Goal: Answer question/provide support

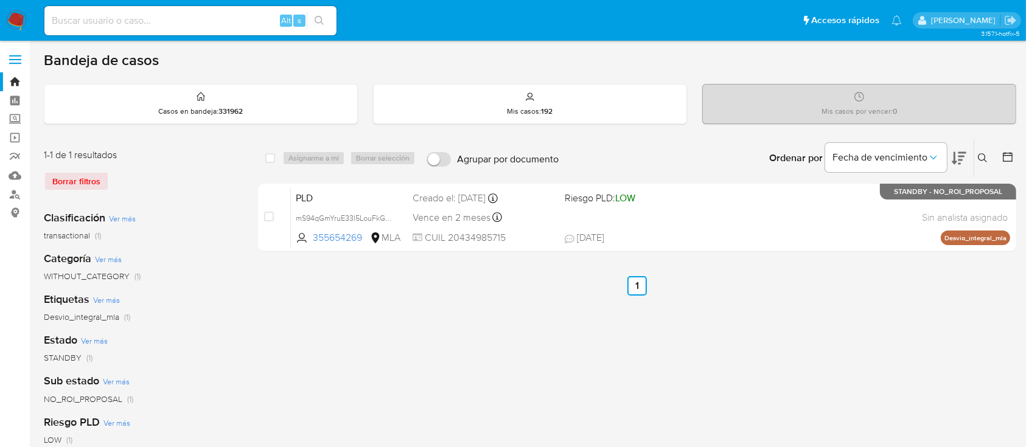
click at [984, 155] on icon at bounding box center [982, 157] width 9 height 9
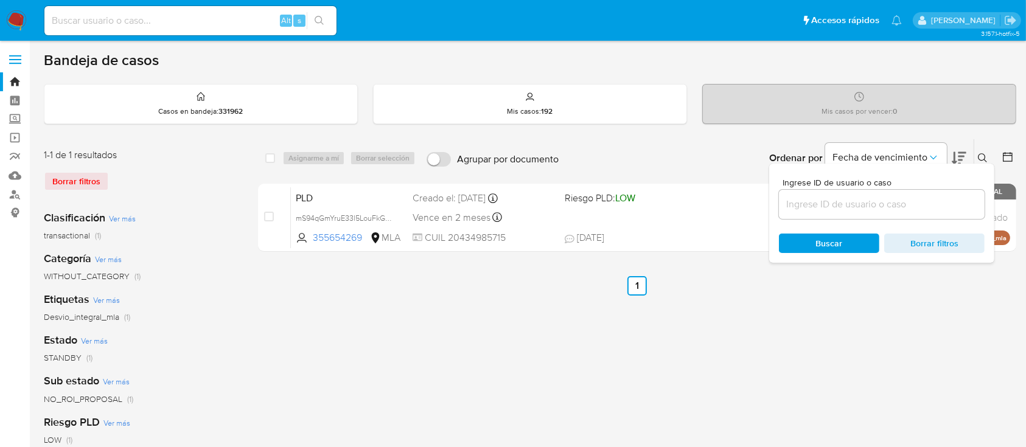
click at [913, 203] on input at bounding box center [882, 204] width 206 height 16
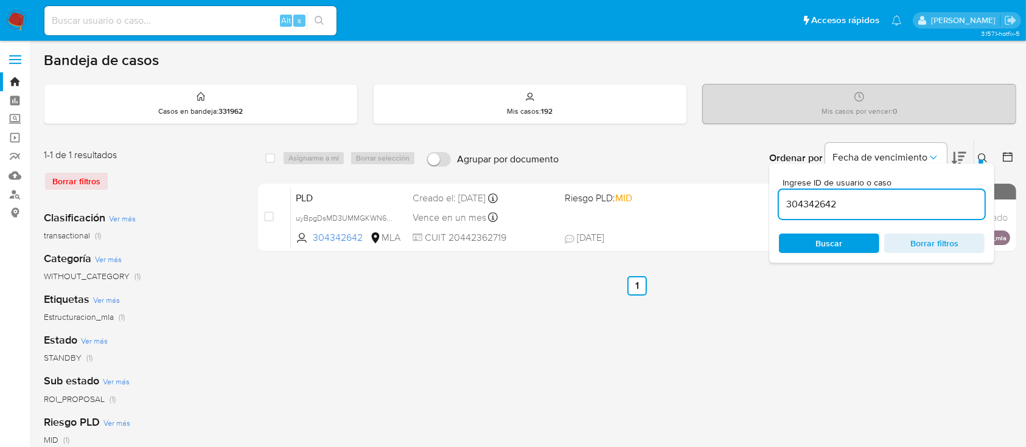
click at [985, 153] on icon at bounding box center [983, 158] width 10 height 10
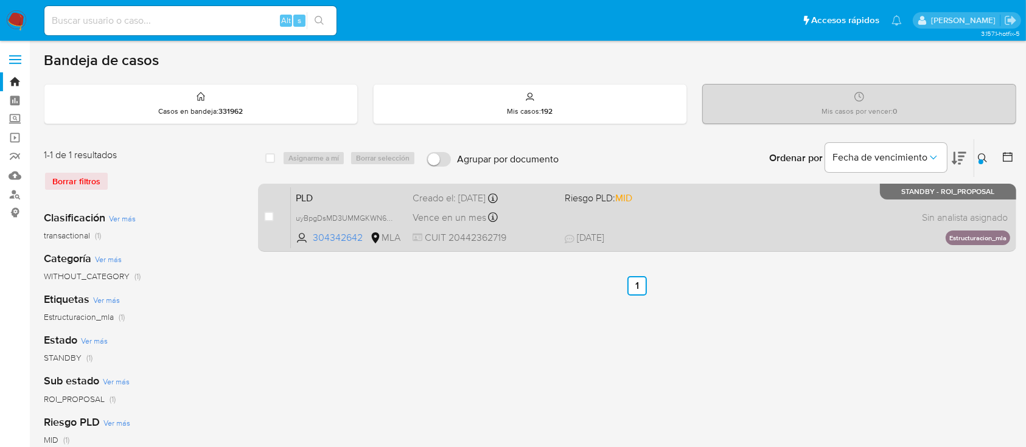
click at [721, 217] on div "PLD uyBpgDsMD3UMMGKWN6QB7co4 304342642 MLA Riesgo PLD: MID Creado el: 12/07/202…" at bounding box center [650, 217] width 719 height 61
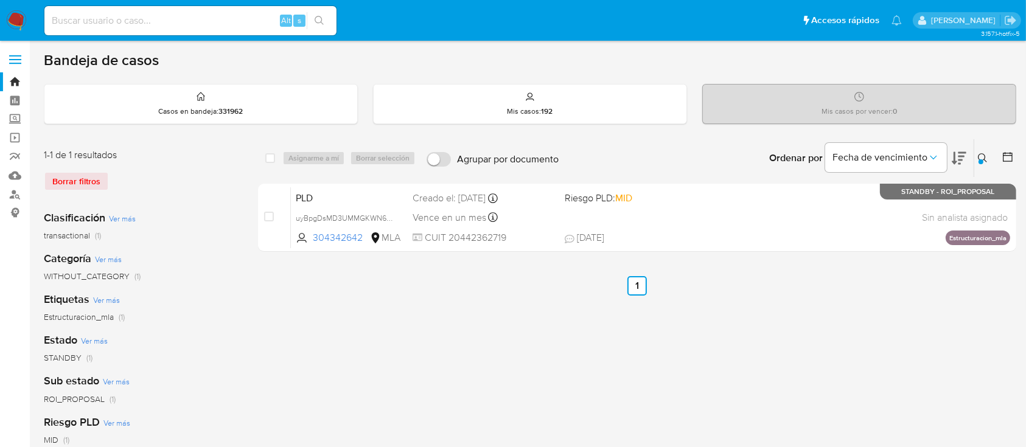
click at [979, 163] on div at bounding box center [980, 161] width 5 height 5
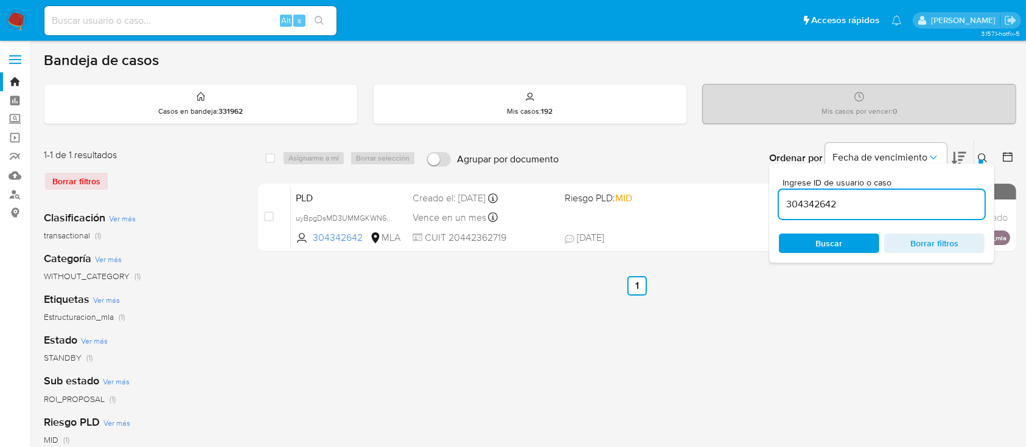
click at [926, 197] on input "304342642" at bounding box center [882, 204] width 206 height 16
type input "152638369"
click at [978, 158] on icon at bounding box center [982, 157] width 9 height 9
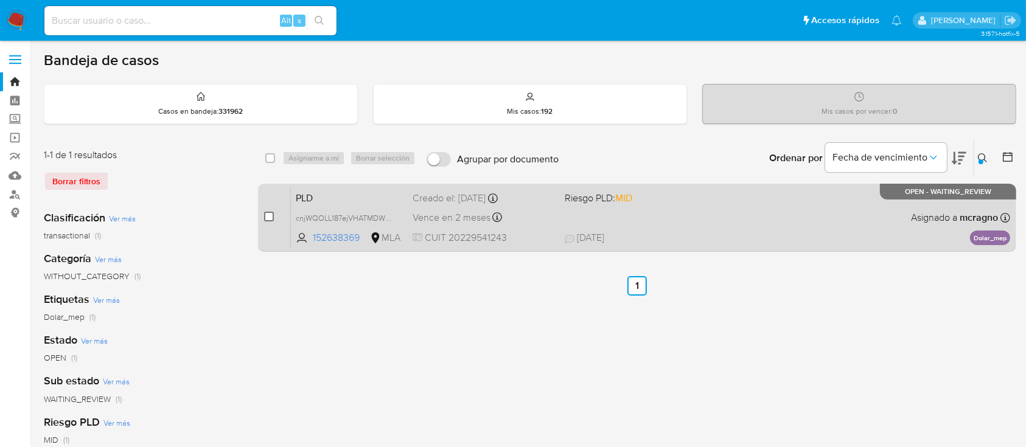
click at [271, 216] on input "checkbox" at bounding box center [269, 217] width 10 height 10
checkbox input "true"
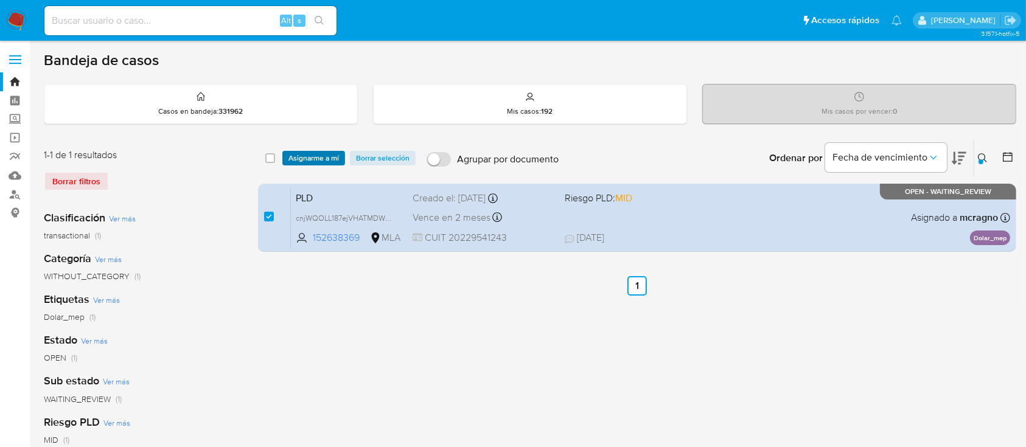
click at [316, 153] on span "Asignarme a mí" at bounding box center [313, 158] width 50 height 12
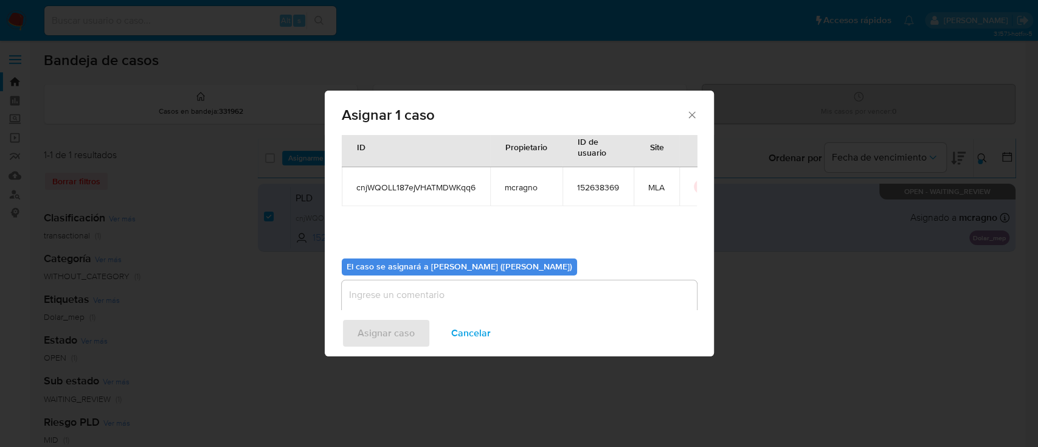
scroll to position [62, 0]
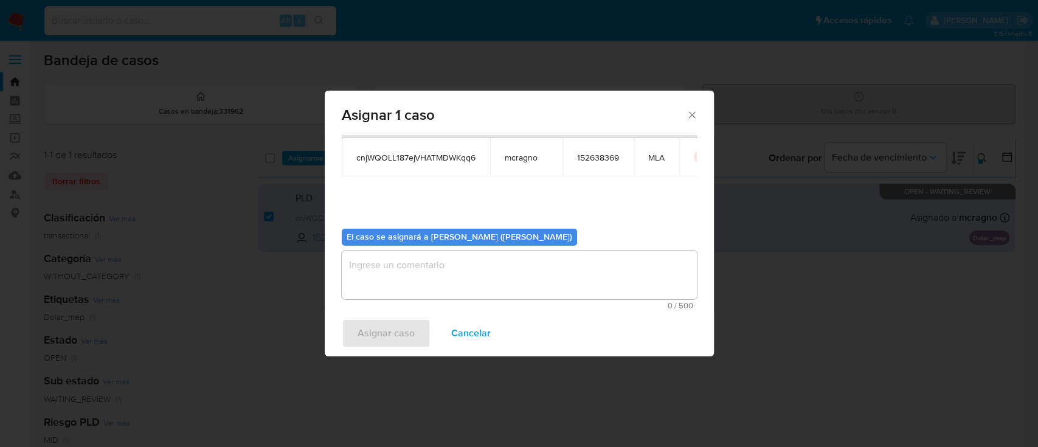
click at [404, 242] on b "El caso se asignará a Mariela Belen Cragno (mcragno)" at bounding box center [460, 237] width 226 height 12
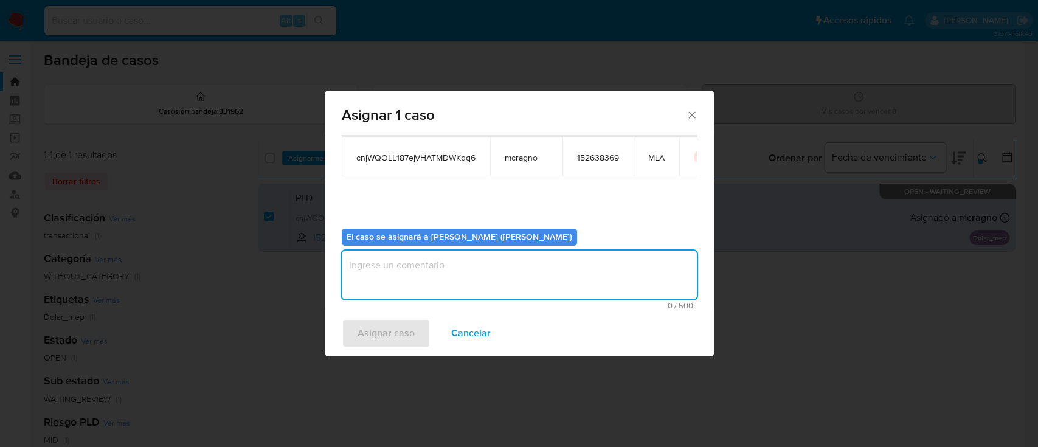
click at [409, 274] on textarea "assign-modal" at bounding box center [519, 275] width 355 height 49
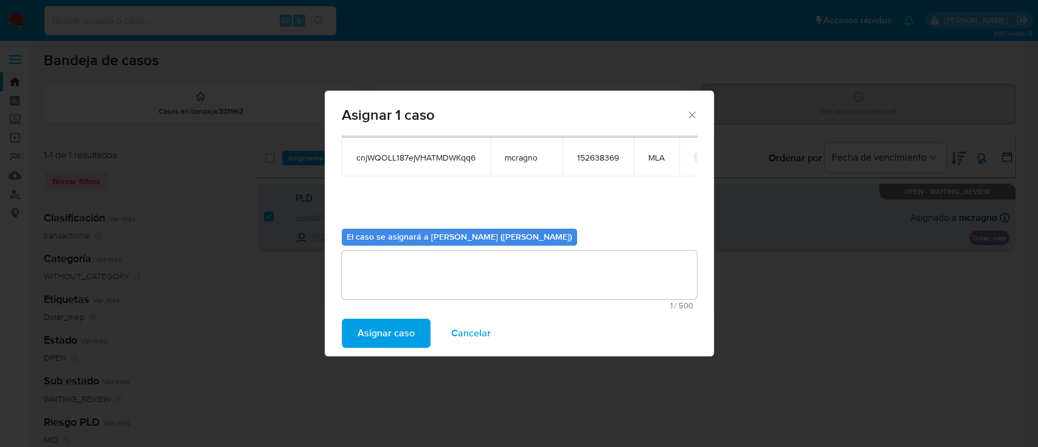
click at [394, 331] on span "Asignar caso" at bounding box center [386, 333] width 57 height 27
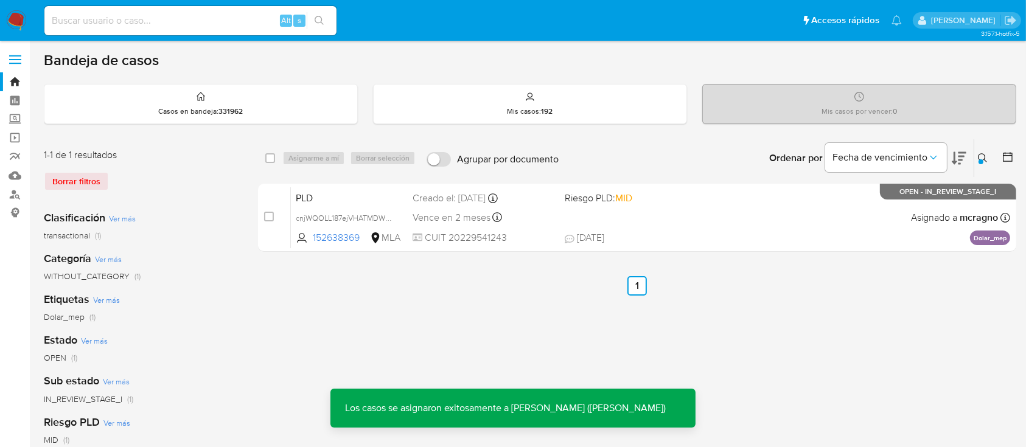
click at [745, 220] on div "PLD cnjWQOLL187ejVHATMDWKqq6 152638369 MLA Riesgo PLD: MID Creado el: 12/08/202…" at bounding box center [650, 217] width 719 height 61
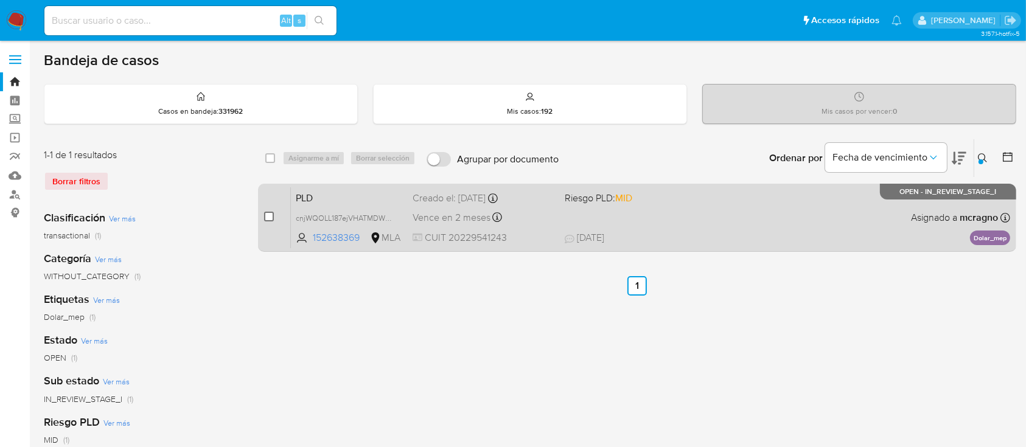
click at [265, 213] on input "checkbox" at bounding box center [269, 217] width 10 height 10
checkbox input "true"
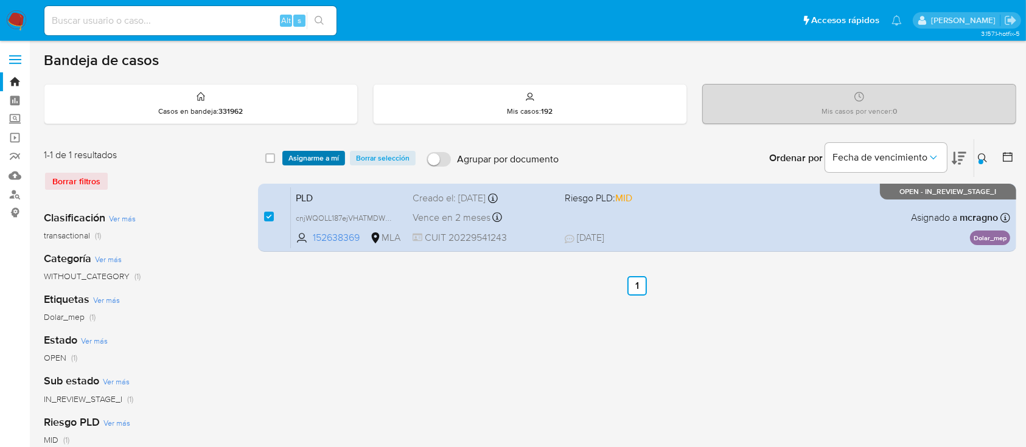
click at [324, 159] on span "Asignarme a mí" at bounding box center [313, 158] width 50 height 12
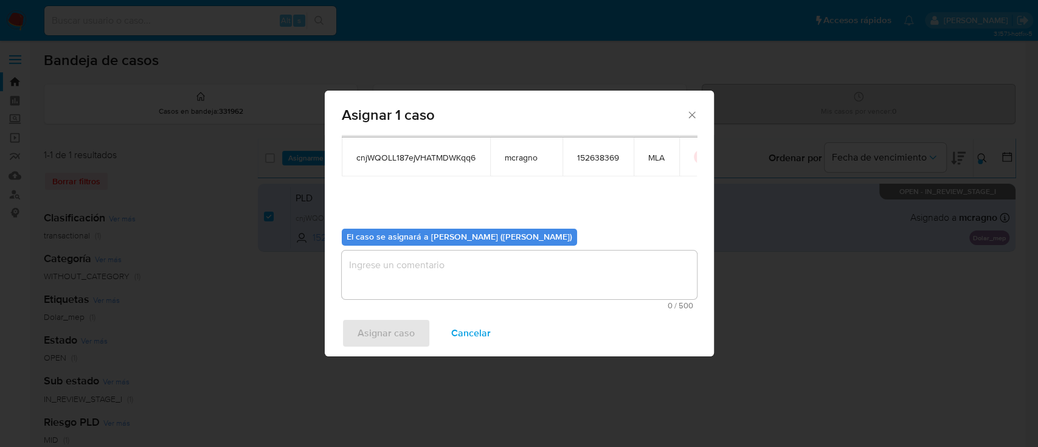
click at [417, 273] on textarea "assign-modal" at bounding box center [519, 275] width 355 height 49
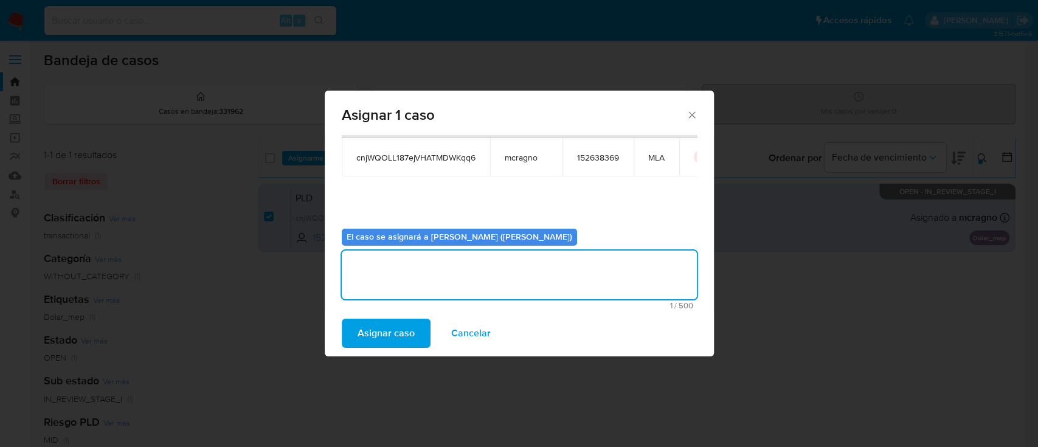
click at [383, 324] on span "Asignar caso" at bounding box center [386, 333] width 57 height 27
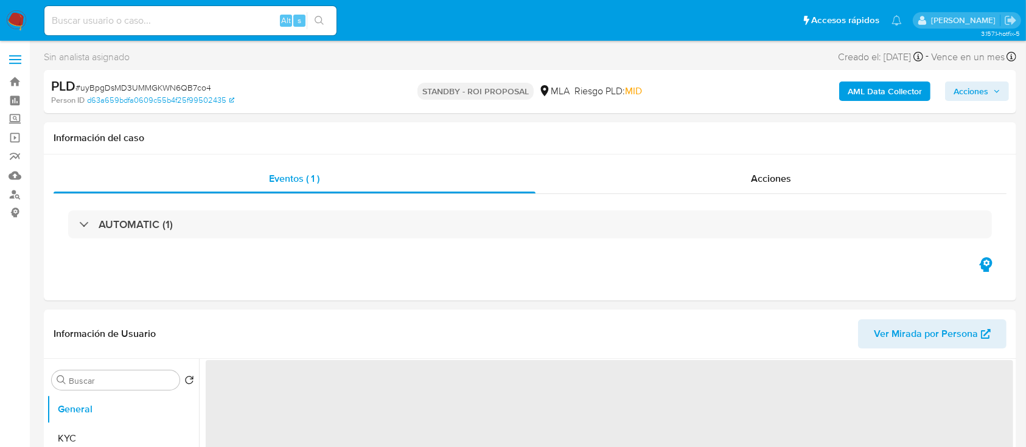
select select "10"
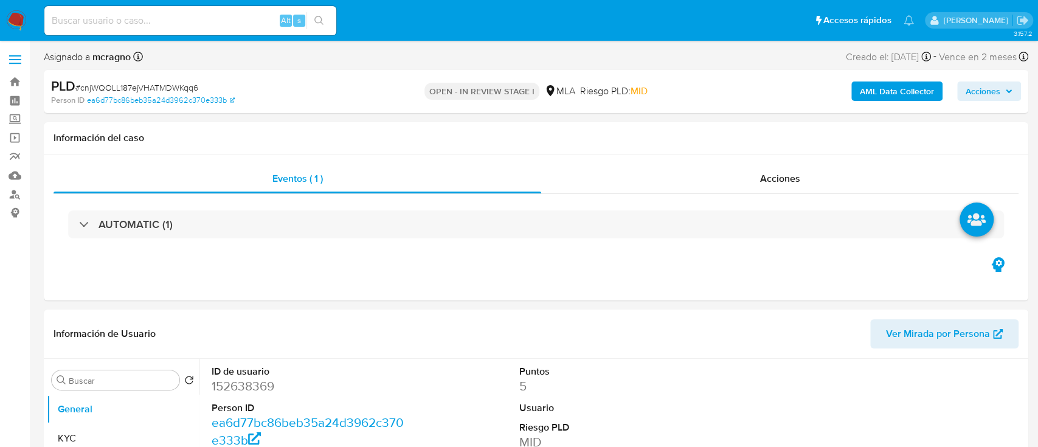
select select "10"
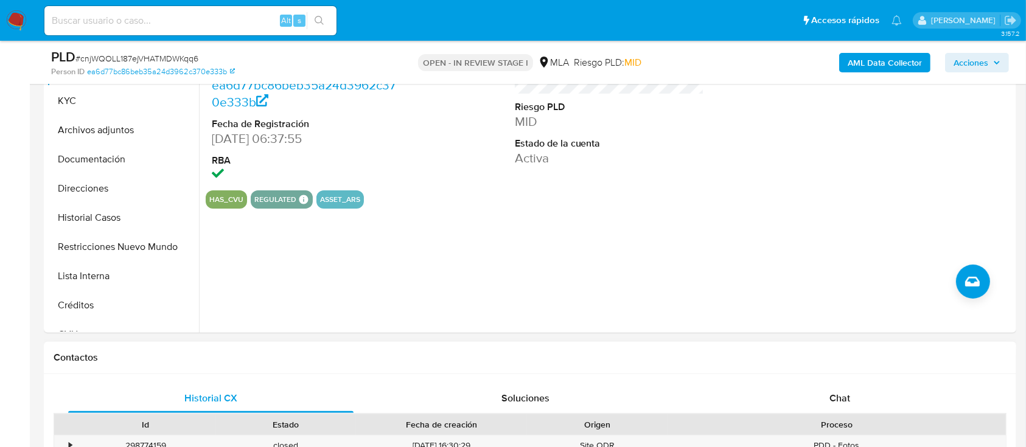
scroll to position [405, 0]
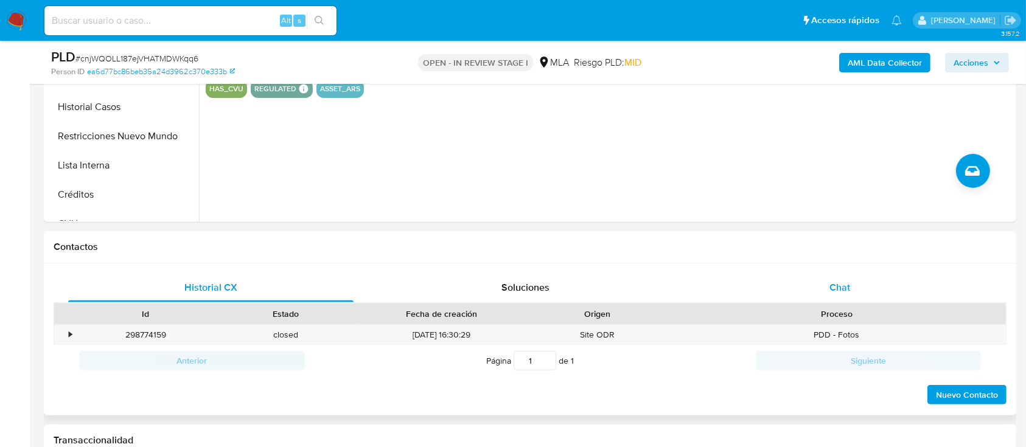
click at [988, 287] on button "Chat" at bounding box center [840, 287] width 315 height 29
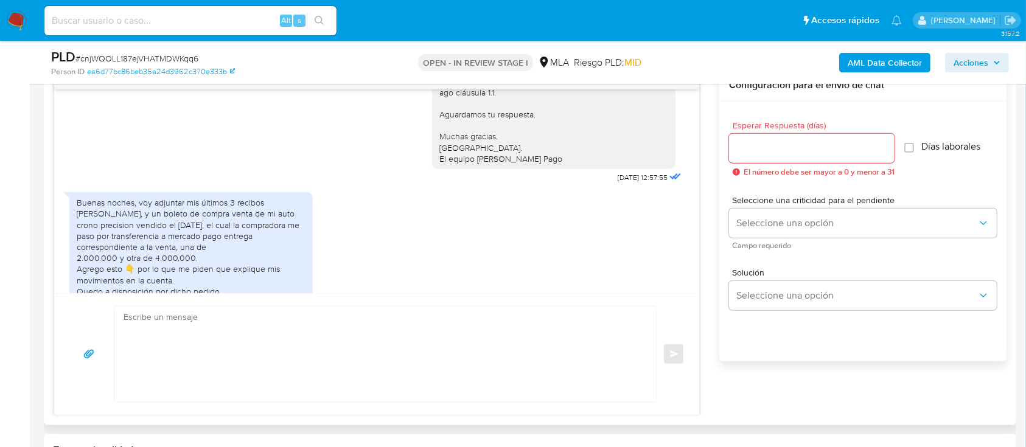
scroll to position [983, 0]
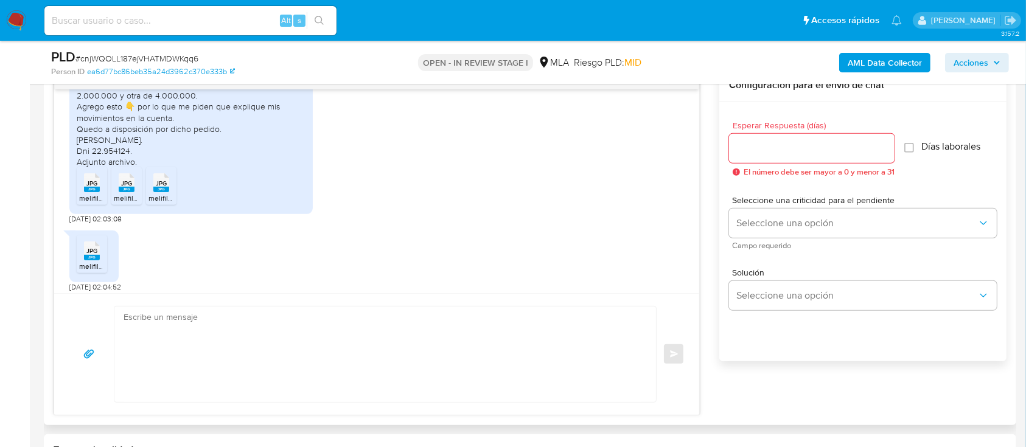
click at [89, 187] on span "JPG" at bounding box center [91, 183] width 11 height 8
click at [124, 192] on rect at bounding box center [127, 189] width 16 height 5
click at [165, 187] on span "JPG" at bounding box center [161, 183] width 11 height 8
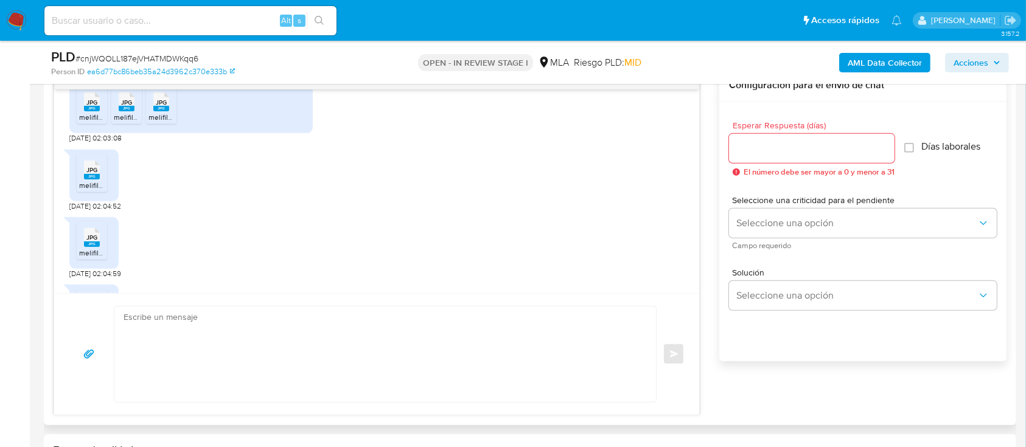
drag, startPoint x: 97, startPoint y: 209, endPoint x: 99, endPoint y: 238, distance: 29.9
click at [97, 179] on rect at bounding box center [92, 176] width 16 height 5
click at [100, 248] on div "JPG JPG" at bounding box center [92, 236] width 26 height 24
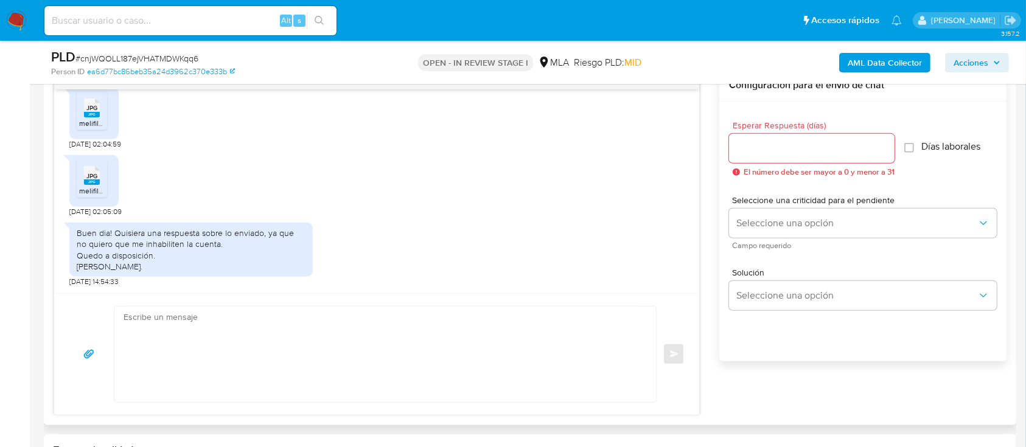
click at [96, 186] on span "melifile3698180552702783428.jpg" at bounding box center [136, 191] width 114 height 10
click at [883, 46] on div "PLD # cnjWQOLL187ejVHATMDWKqq6 Person ID ea6d77bc86beb35a24d3962c370e333b OPEN …" at bounding box center [530, 62] width 972 height 43
click at [891, 49] on div "AML Data Collector Acciones" at bounding box center [851, 62] width 316 height 29
click at [901, 57] on b "AML Data Collector" at bounding box center [884, 62] width 74 height 19
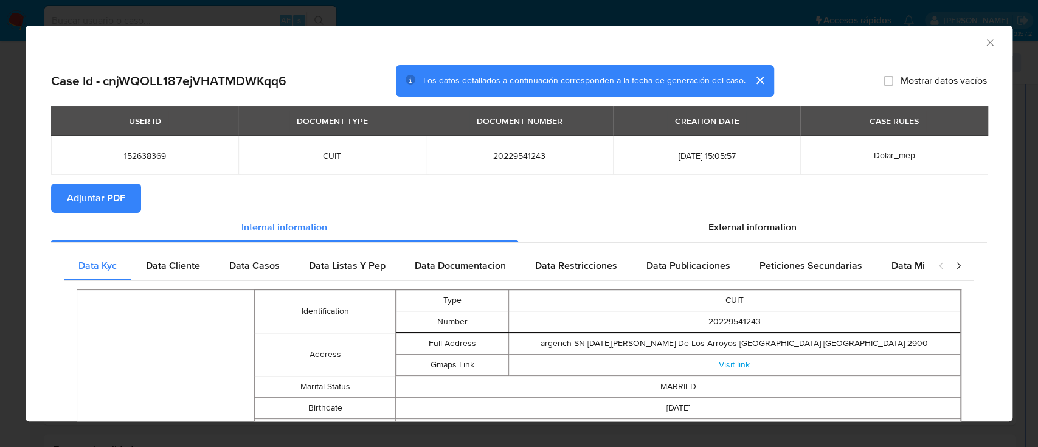
click at [125, 198] on span "Adjuntar PDF" at bounding box center [96, 198] width 58 height 27
click at [984, 41] on icon "Cerrar ventana" at bounding box center [990, 43] width 12 height 12
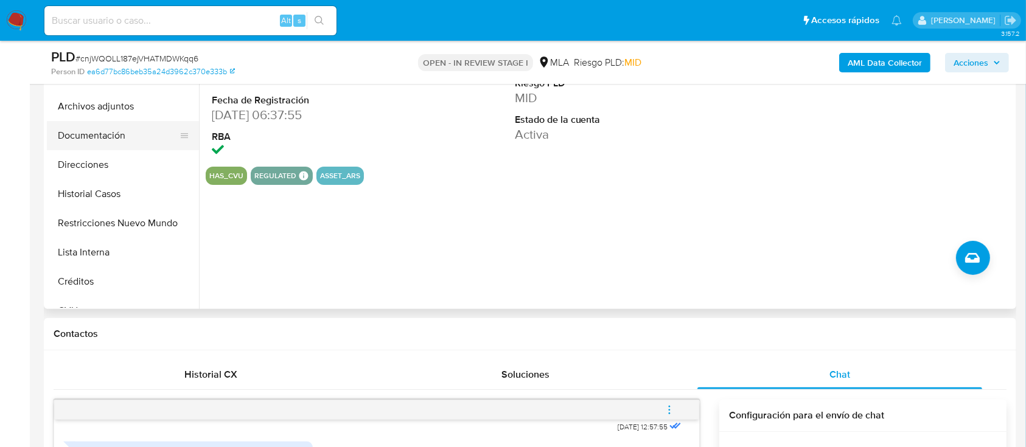
scroll to position [243, 0]
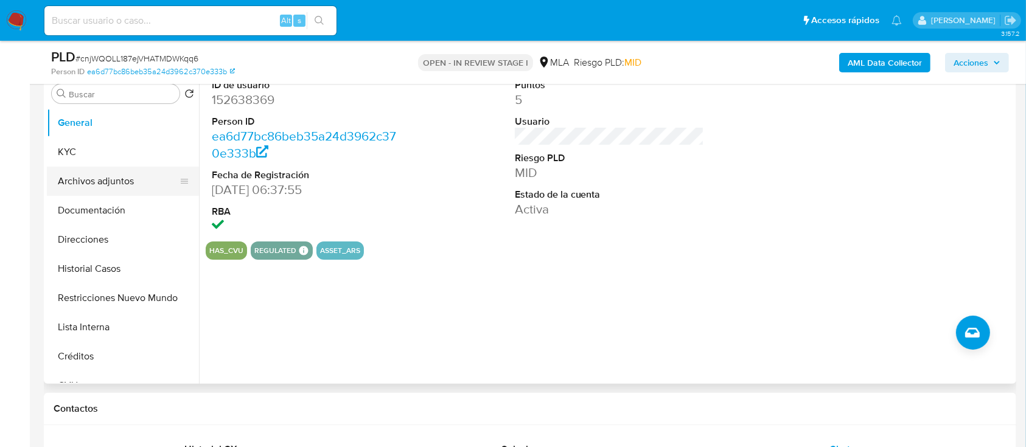
click at [120, 190] on button "Archivos adjuntos" at bounding box center [118, 181] width 142 height 29
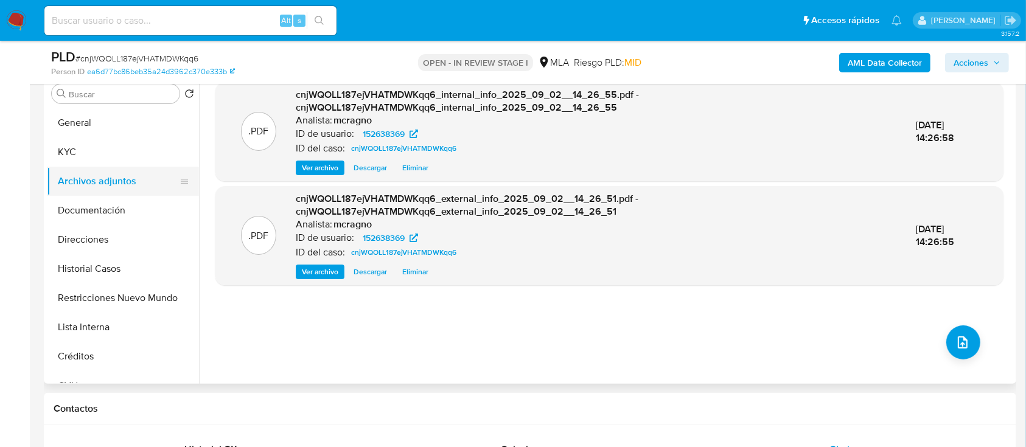
click at [112, 153] on button "KYC" at bounding box center [123, 151] width 152 height 29
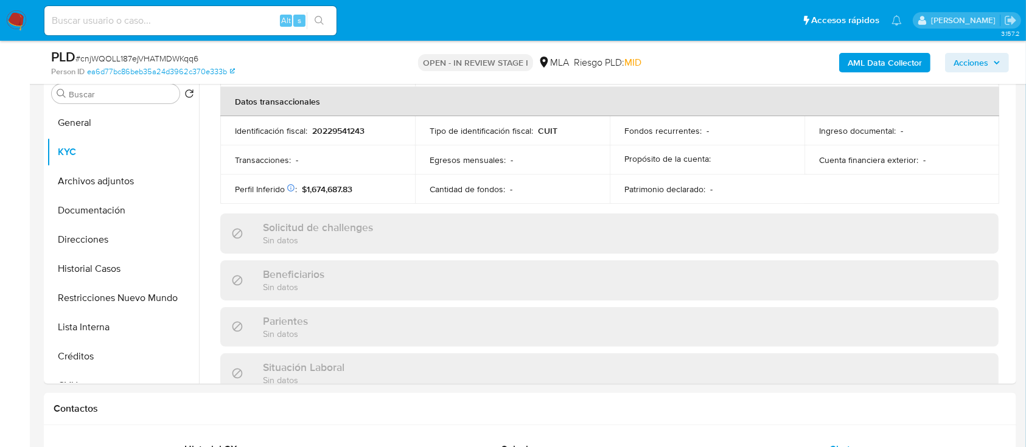
scroll to position [641, 0]
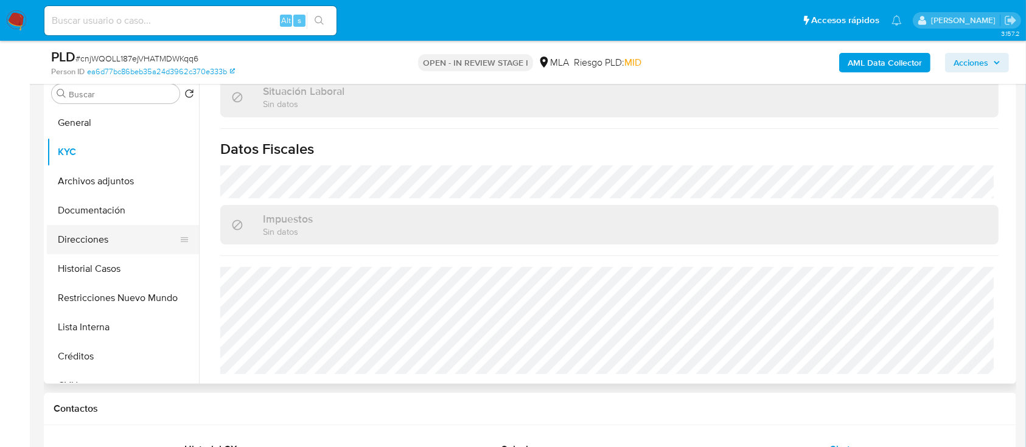
click at [125, 231] on button "Direcciones" at bounding box center [118, 239] width 142 height 29
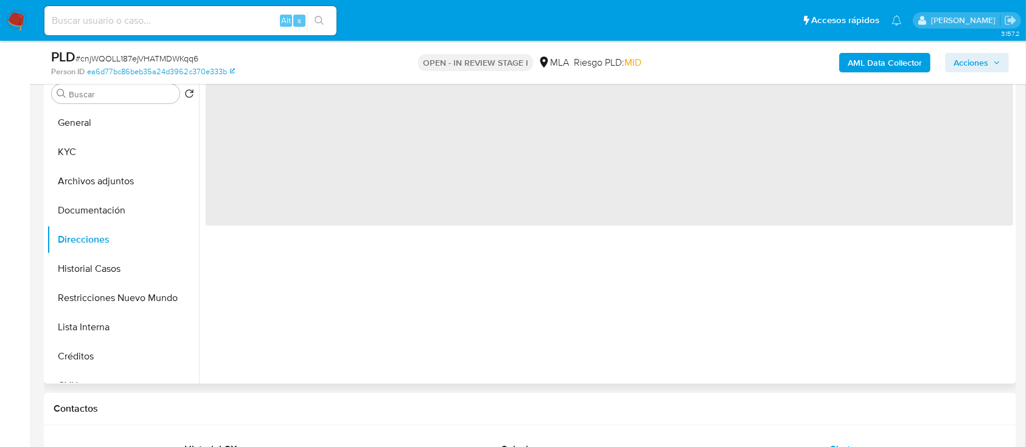
scroll to position [0, 0]
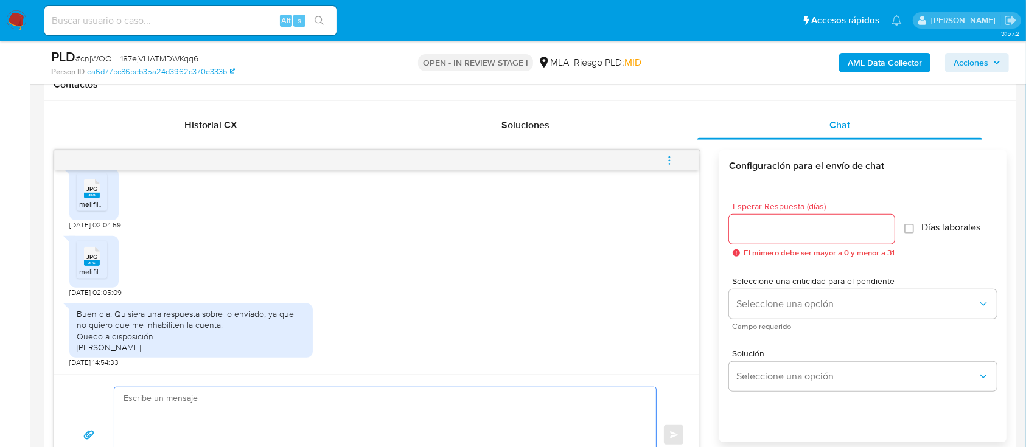
click at [321, 415] on textarea at bounding box center [381, 436] width 517 height 96
paste textarea "Hola, ¡Muchas gracias por tu respuesta! Confirmamos la recepción de la document…"
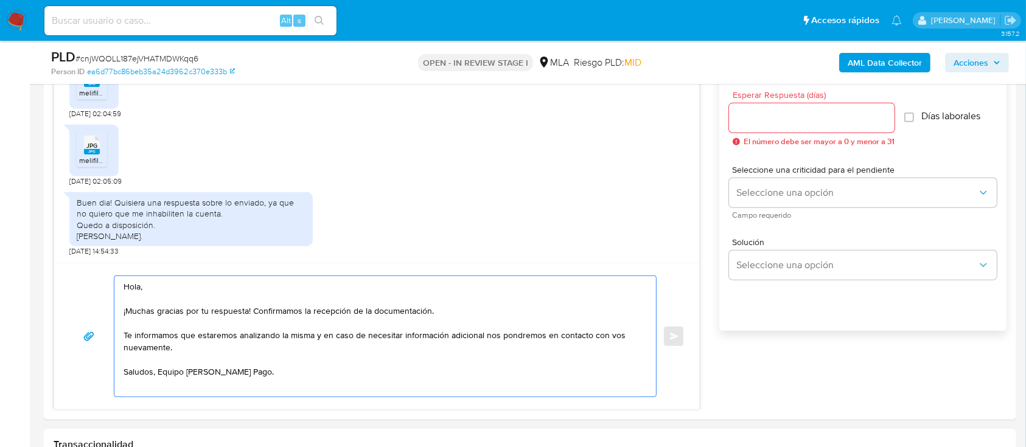
scroll to position [704, 0]
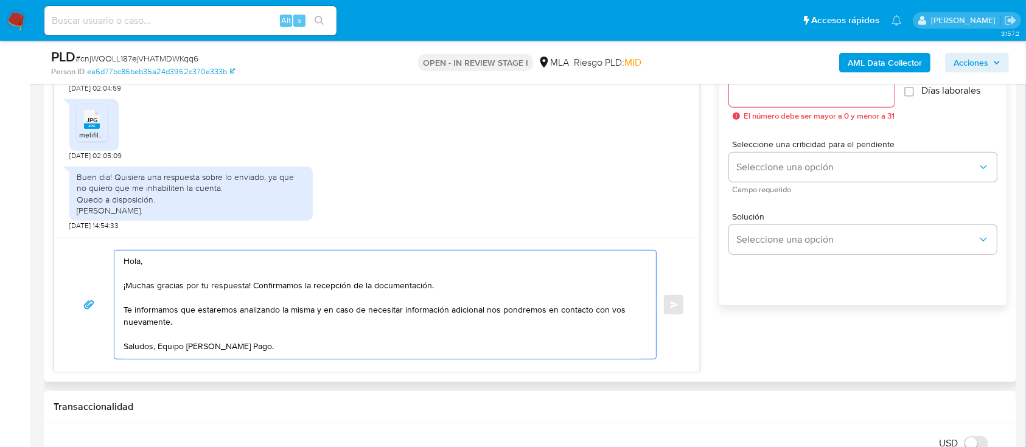
drag, startPoint x: 220, startPoint y: 325, endPoint x: 127, endPoint y: 305, distance: 94.5
click at [117, 305] on div "Hola, ¡Muchas gracias por tu respuesta! Confirmamos la recepción de la document…" at bounding box center [381, 305] width 535 height 108
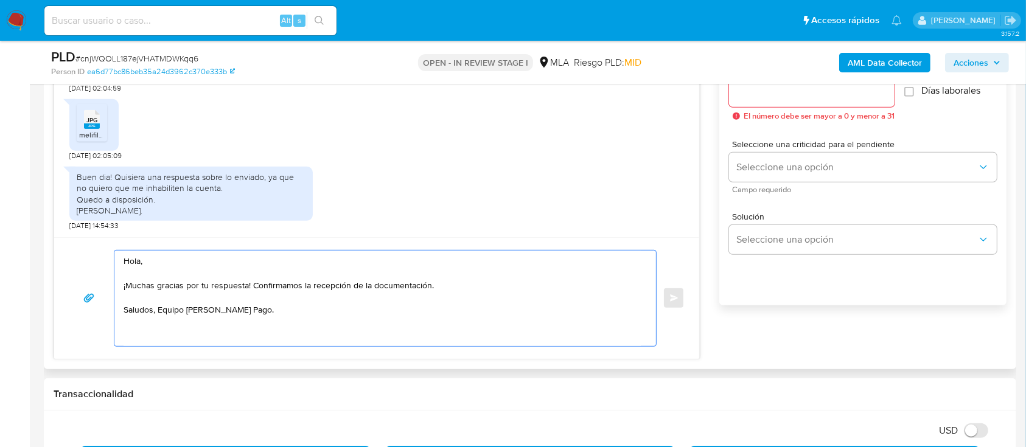
scroll to position [623, 0]
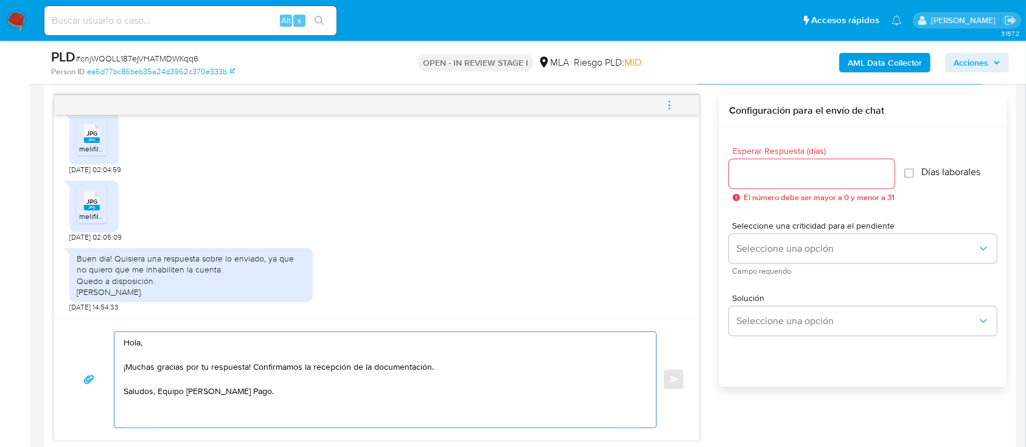
type textarea "Hola, ¡Muchas gracias por tu respuesta! Confirmamos la recepción de la document…"
click at [781, 178] on input "Esperar Respuesta (días)" at bounding box center [811, 174] width 165 height 16
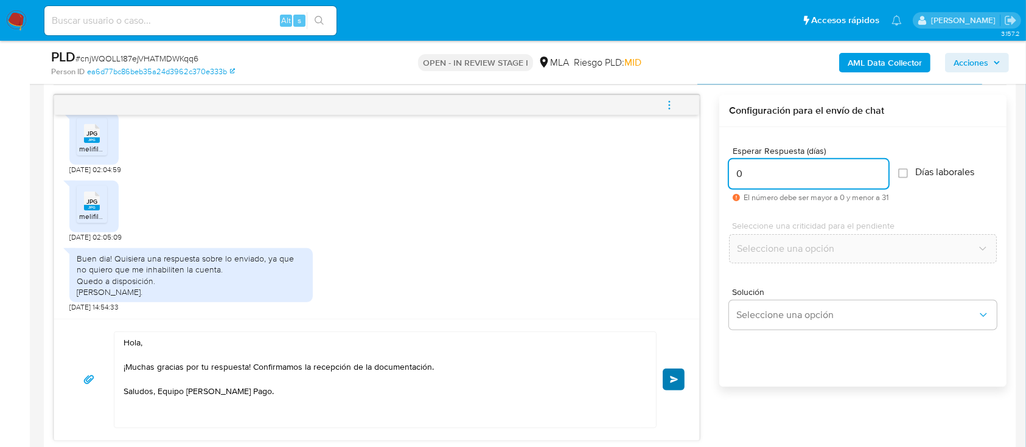
type input "0"
click at [672, 380] on span "Enviar" at bounding box center [674, 379] width 9 height 7
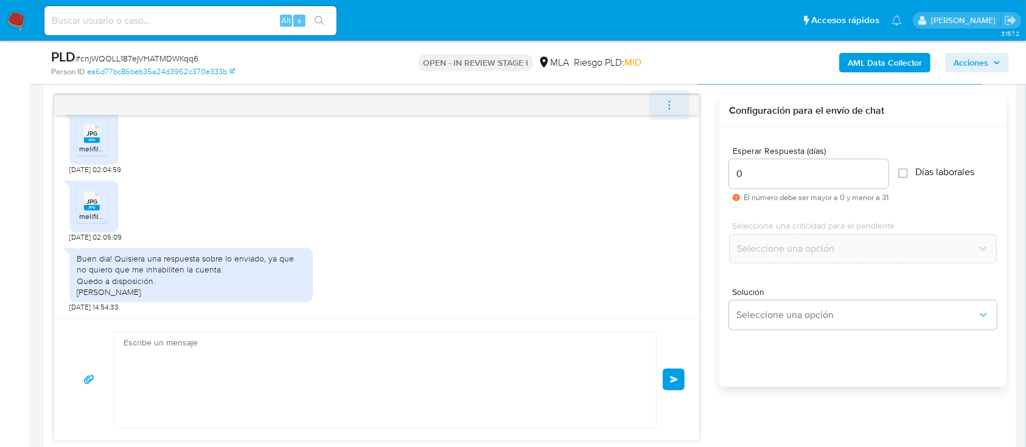
scroll to position [1328, 0]
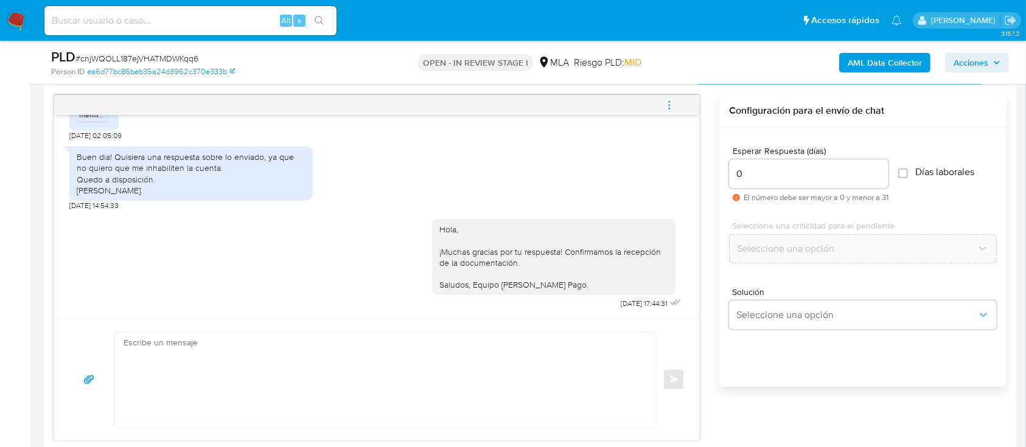
click at [673, 103] on icon "menu-action" at bounding box center [669, 105] width 11 height 11
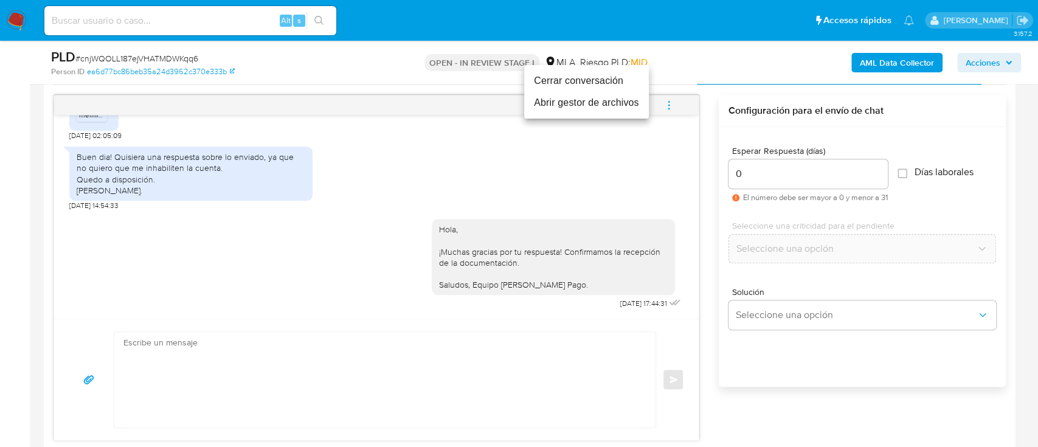
click at [598, 78] on li "Cerrar conversación" at bounding box center [586, 81] width 125 height 22
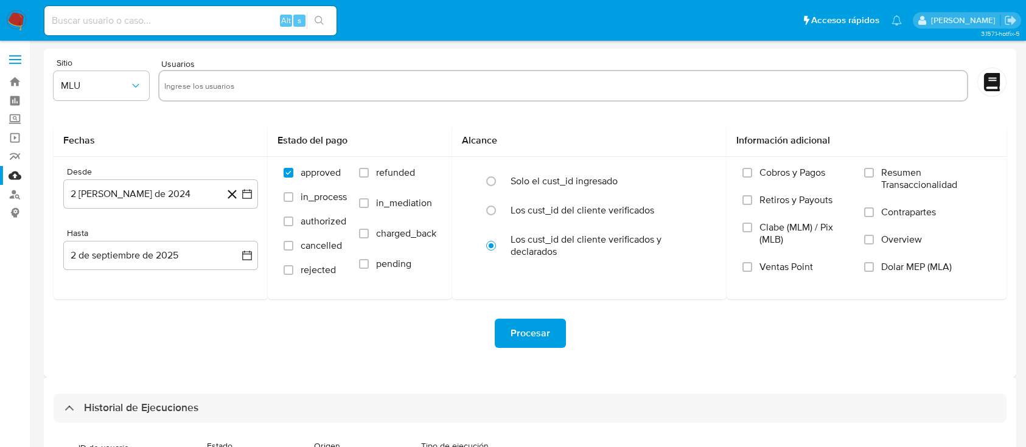
select select "10"
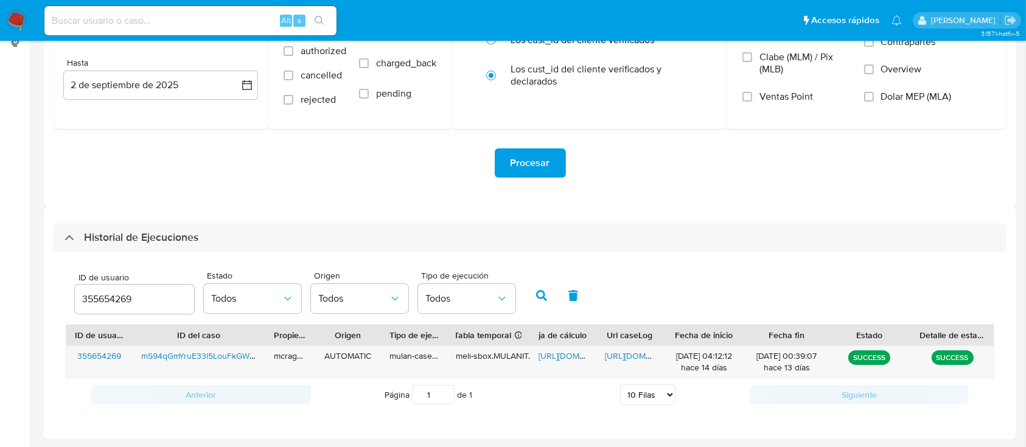
click at [106, 290] on div "355654269" at bounding box center [134, 299] width 119 height 29
click at [111, 297] on input "355654269" at bounding box center [134, 299] width 119 height 16
paste input "1526383"
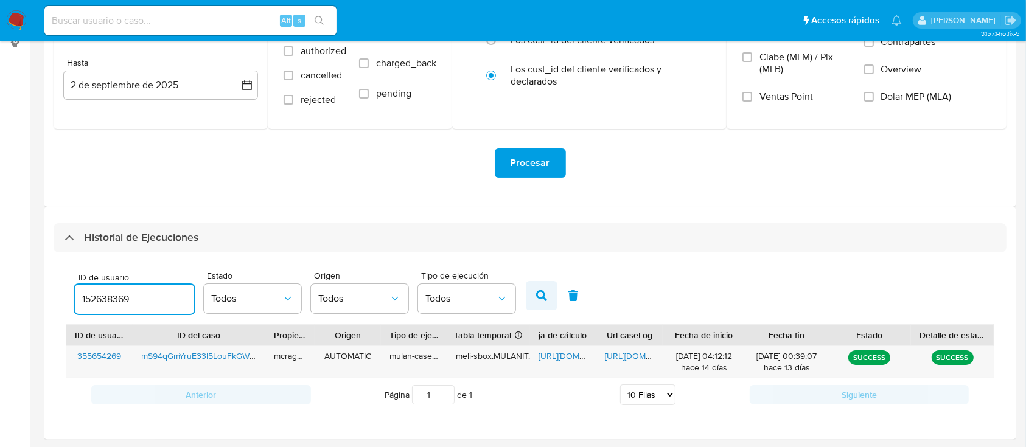
click at [540, 288] on button "button" at bounding box center [542, 295] width 32 height 29
click at [566, 358] on span "https://docs.google.com/spreadsheets/d/1oclooGbdhqiWNWemSH37OiohlFyPUohTFZ0jyKl…" at bounding box center [580, 356] width 84 height 12
click at [631, 358] on span "https://docs.google.com/document/d/1dpyKcdGA5u6o3vUvUO-rOCie9tXsyYwfOZehy1BJK1w…" at bounding box center [647, 356] width 84 height 12
click at [126, 305] on input "152638369" at bounding box center [134, 299] width 119 height 16
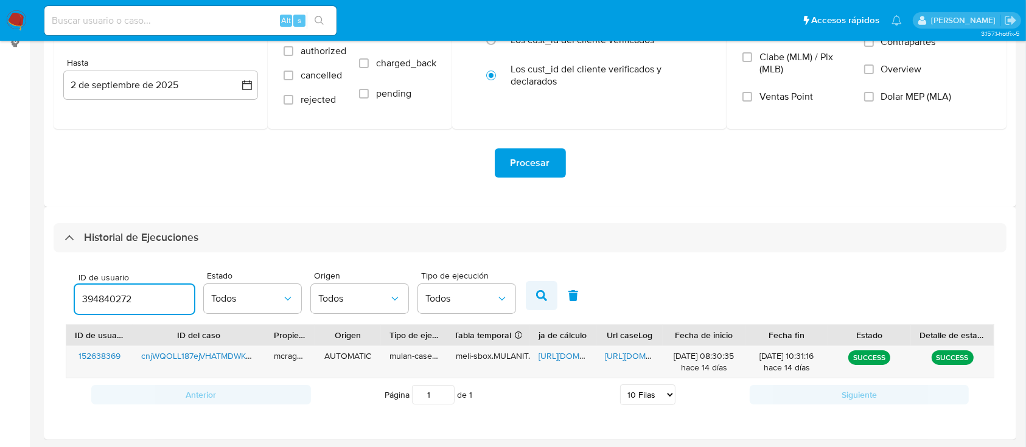
type input "394840272"
click at [538, 296] on icon "button" at bounding box center [541, 295] width 11 height 11
click at [570, 355] on span "https://docs.google.com/spreadsheets/d/1rbs1sJbaT7YJuUfUI64T6nErUwqyIpzVK2LJs-D…" at bounding box center [580, 356] width 84 height 12
click at [642, 357] on span "https://docs.google.com/document/d/1lHHjE-6EZxa45VKMTf8F7c8YuvHXP2DUWsUTU-4E0CE…" at bounding box center [647, 356] width 84 height 12
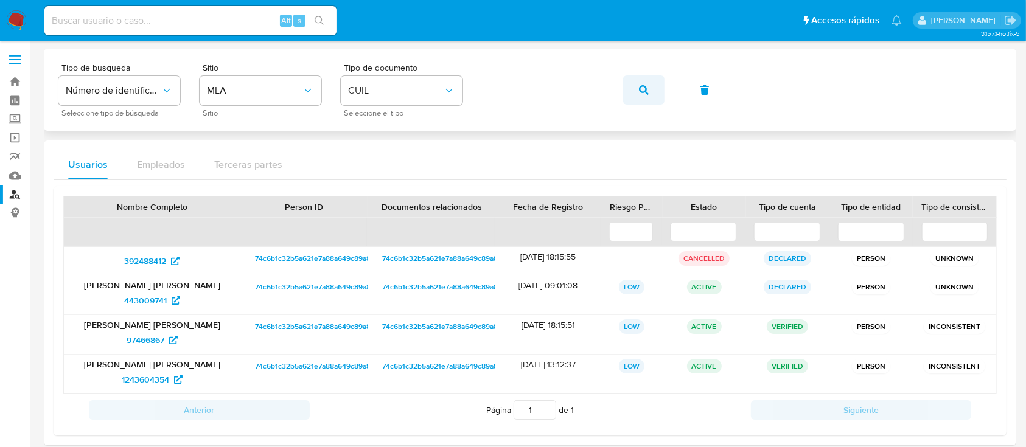
click at [642, 86] on icon "button" at bounding box center [644, 90] width 10 height 10
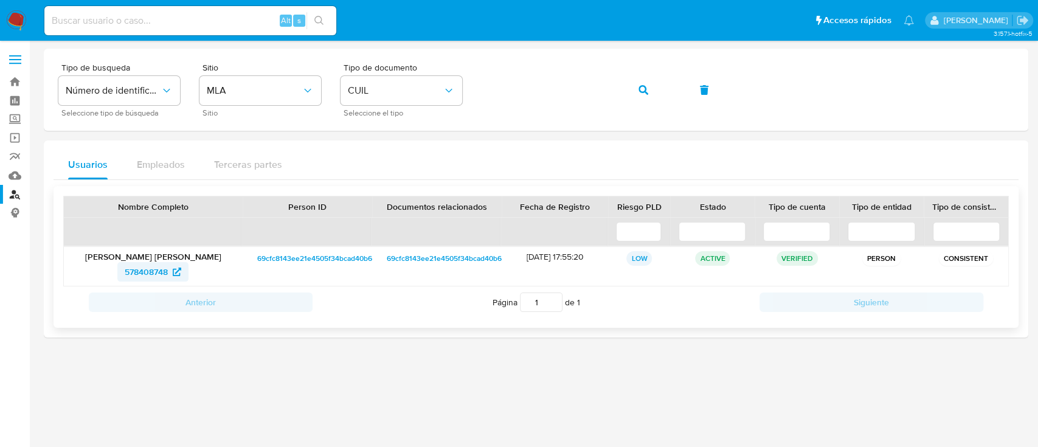
click at [144, 264] on span "578408748" at bounding box center [146, 271] width 43 height 19
click at [631, 83] on button "button" at bounding box center [643, 89] width 41 height 29
click at [170, 270] on span "74385956" at bounding box center [153, 271] width 52 height 19
click at [652, 88] on button "button" at bounding box center [643, 89] width 41 height 29
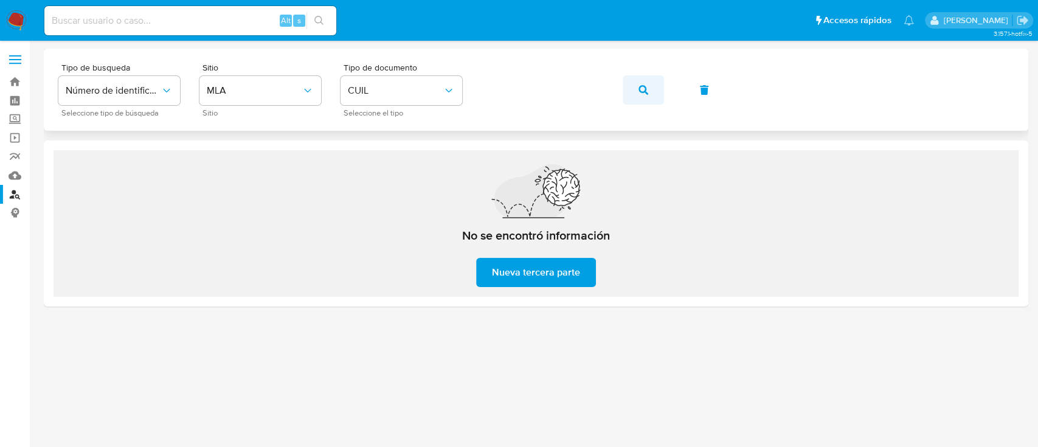
click at [624, 93] on button "button" at bounding box center [643, 89] width 41 height 29
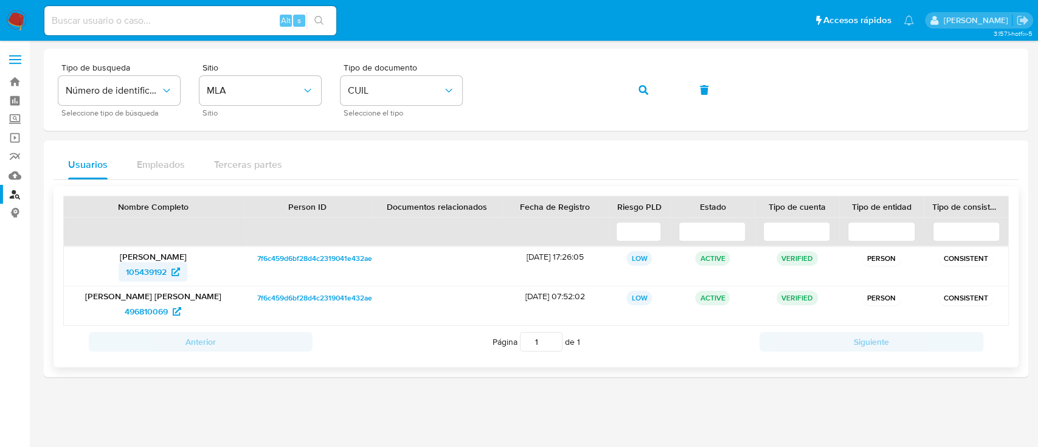
click at [167, 270] on span "105439192" at bounding box center [153, 271] width 54 height 19
drag, startPoint x: 645, startPoint y: 86, endPoint x: 615, endPoint y: 104, distance: 35.5
click at [645, 85] on icon "button" at bounding box center [644, 90] width 10 height 10
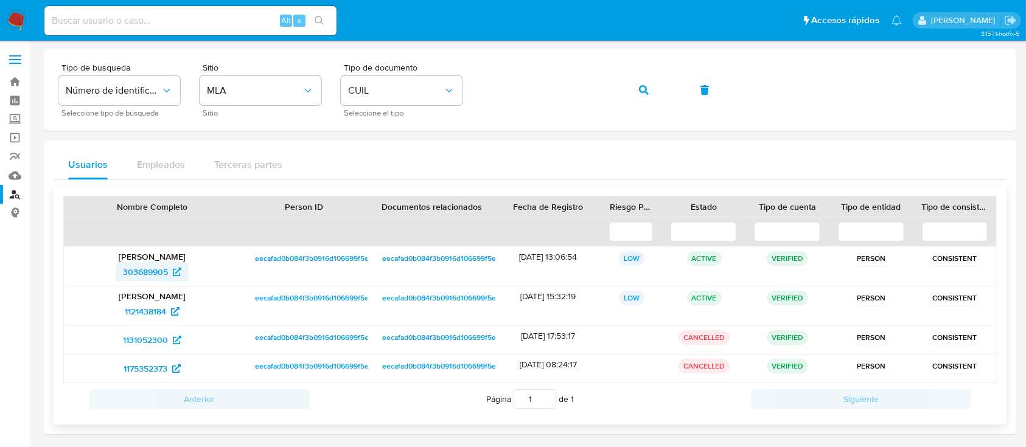
click at [161, 269] on span "303689905" at bounding box center [145, 271] width 45 height 19
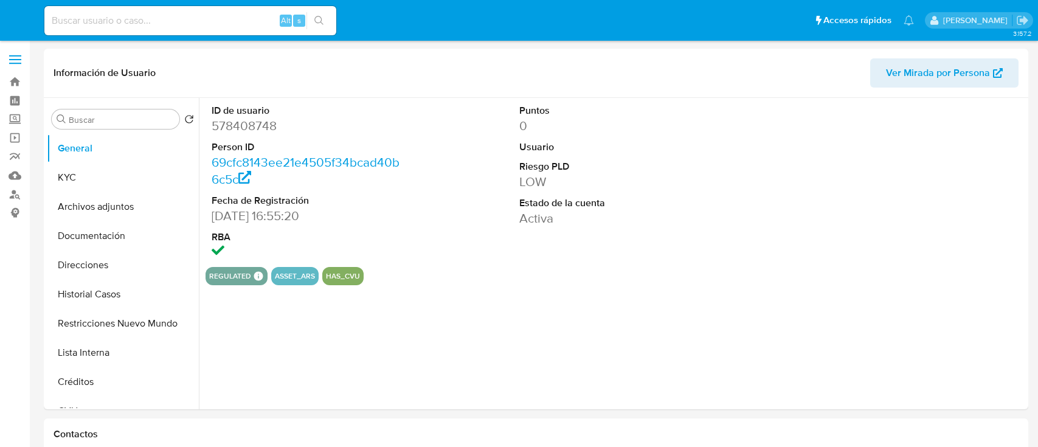
select select "10"
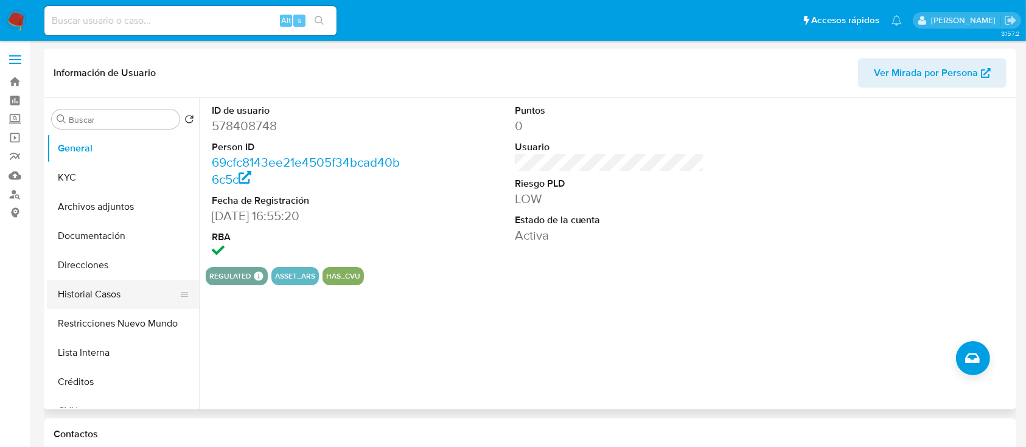
click at [136, 311] on button "Restricciones Nuevo Mundo" at bounding box center [123, 323] width 152 height 29
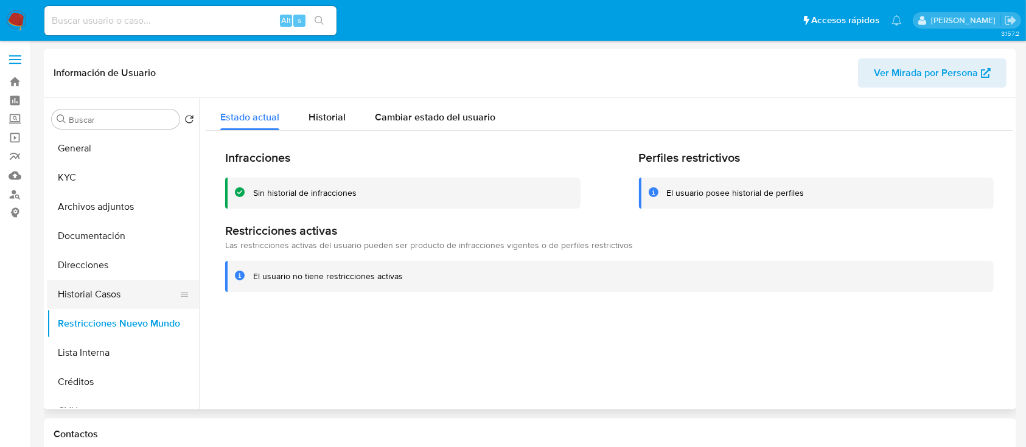
click at [147, 304] on button "Historial Casos" at bounding box center [118, 294] width 142 height 29
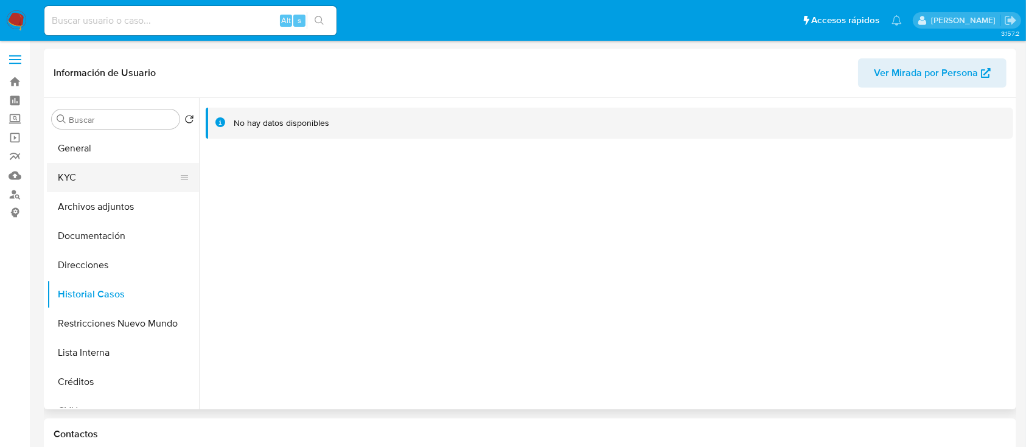
click at [103, 170] on button "KYC" at bounding box center [118, 177] width 142 height 29
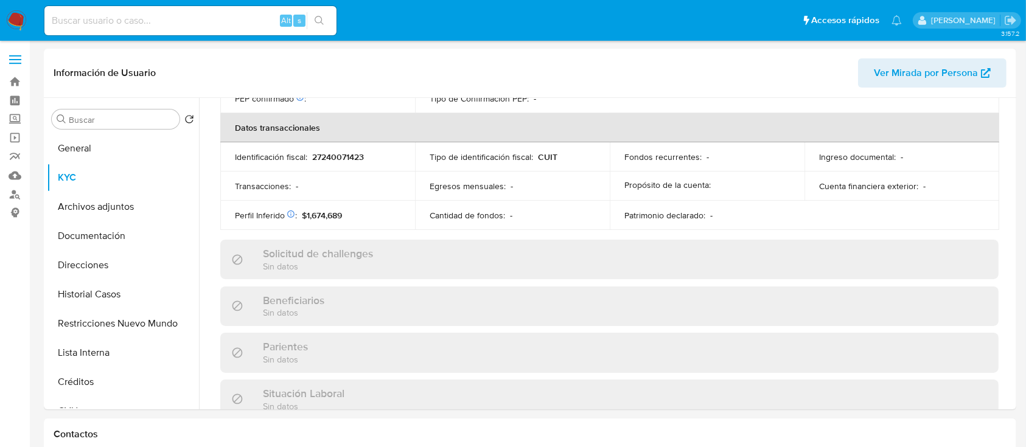
scroll to position [641, 0]
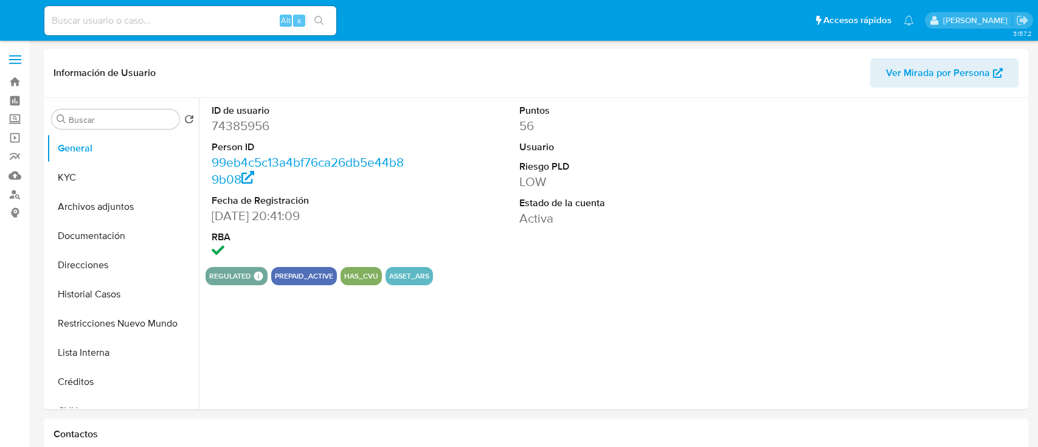
select select "10"
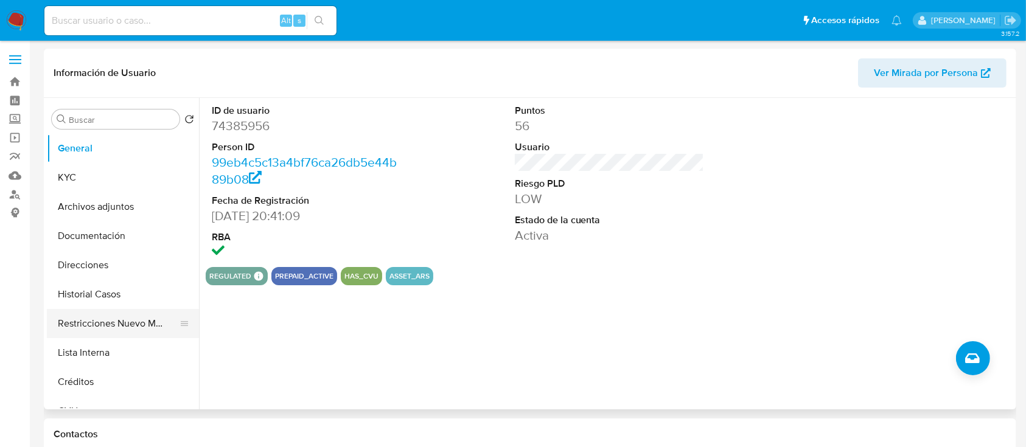
click at [79, 329] on button "Restricciones Nuevo Mundo" at bounding box center [118, 323] width 142 height 29
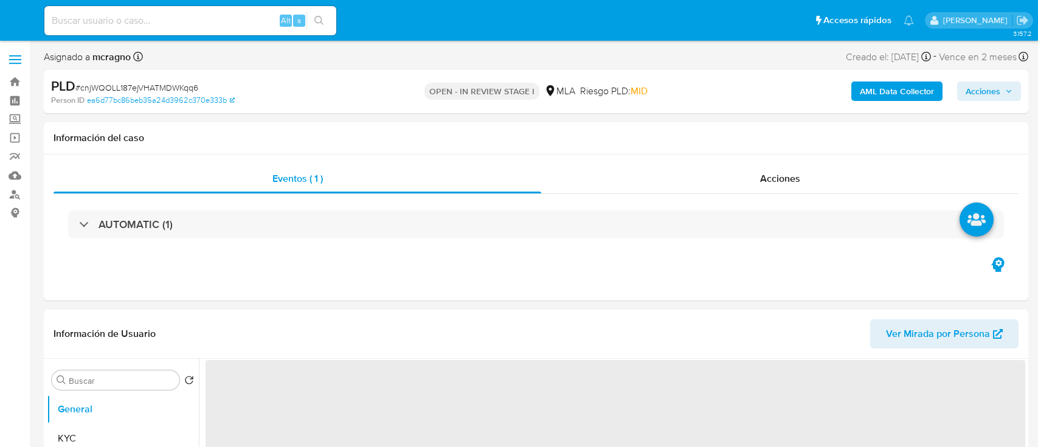
select select "10"
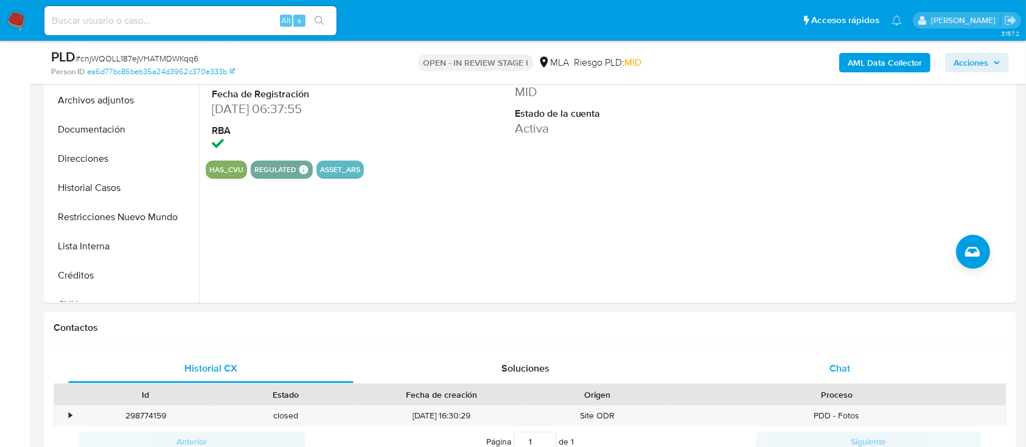
click at [844, 373] on span "Chat" at bounding box center [839, 368] width 21 height 14
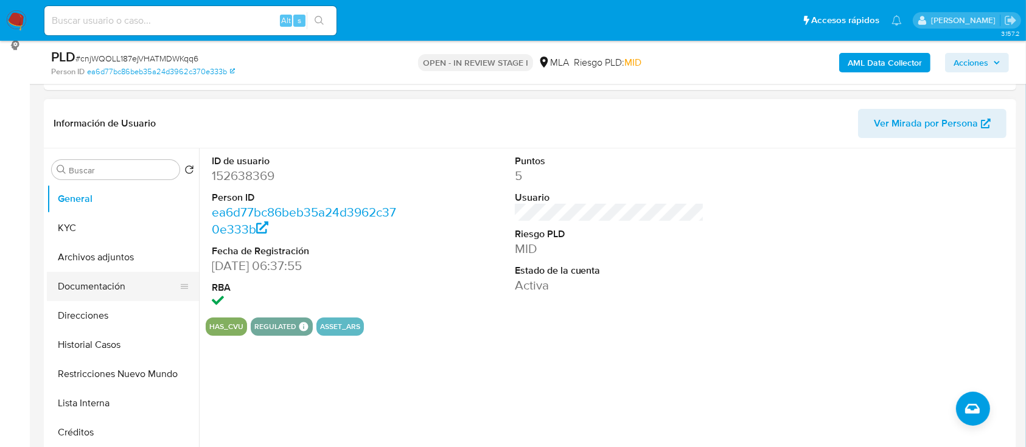
scroll to position [162, 0]
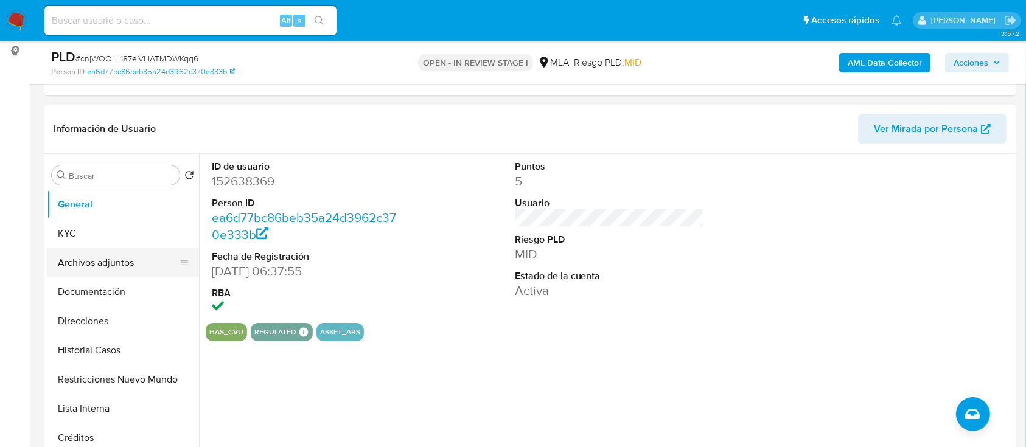
click at [127, 263] on button "Archivos adjuntos" at bounding box center [118, 262] width 142 height 29
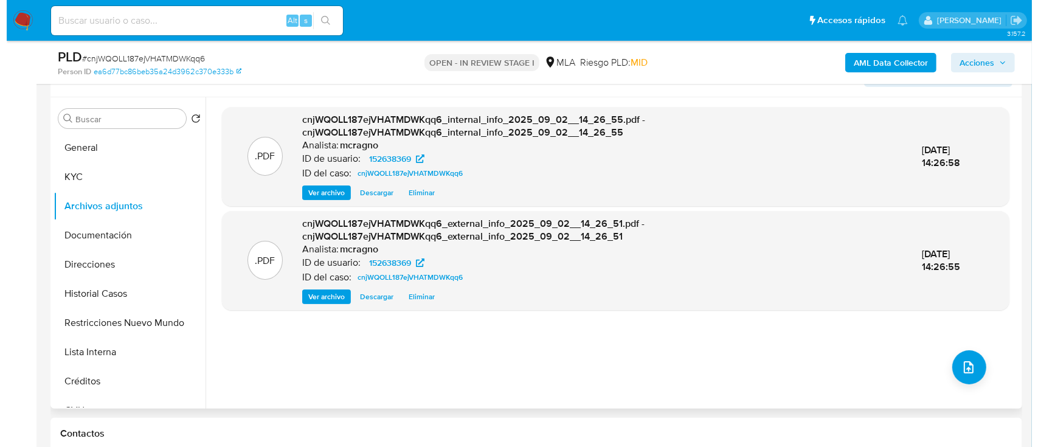
scroll to position [243, 0]
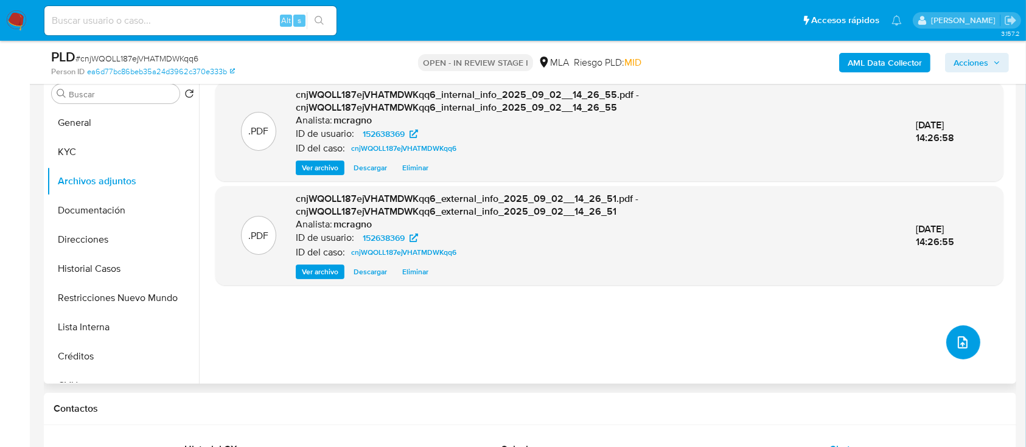
click at [946, 348] on button "upload-file" at bounding box center [963, 342] width 34 height 34
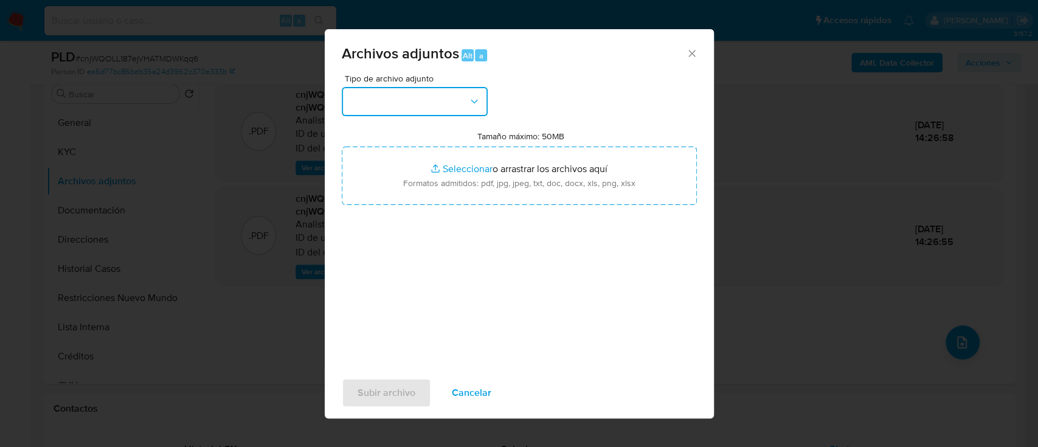
click at [394, 106] on button "button" at bounding box center [415, 101] width 146 height 29
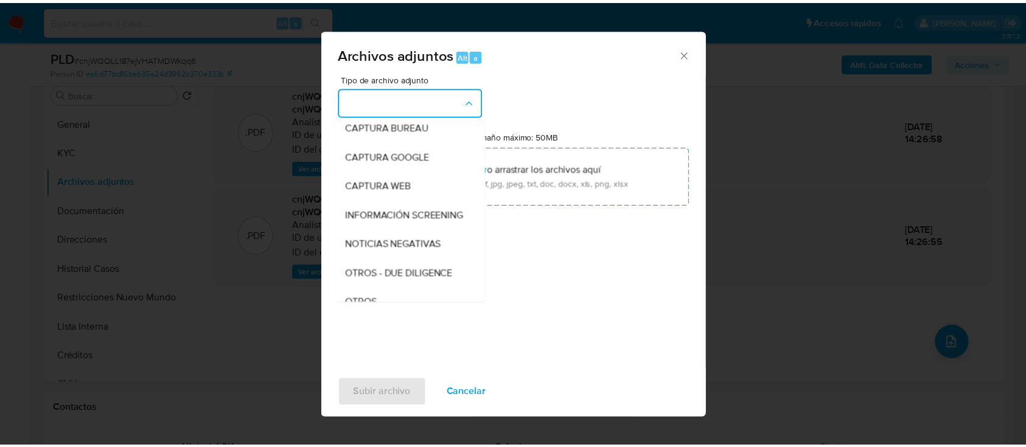
scroll to position [162, 0]
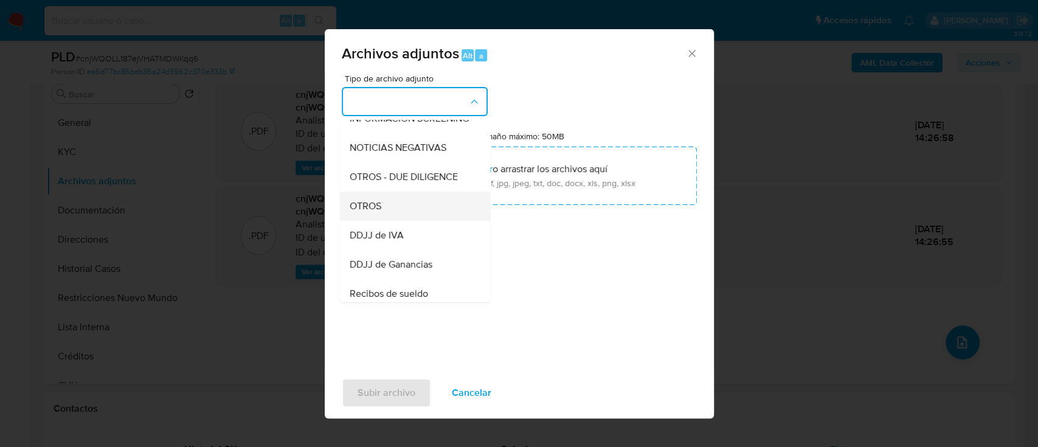
click at [428, 218] on div "OTROS" at bounding box center [411, 206] width 124 height 29
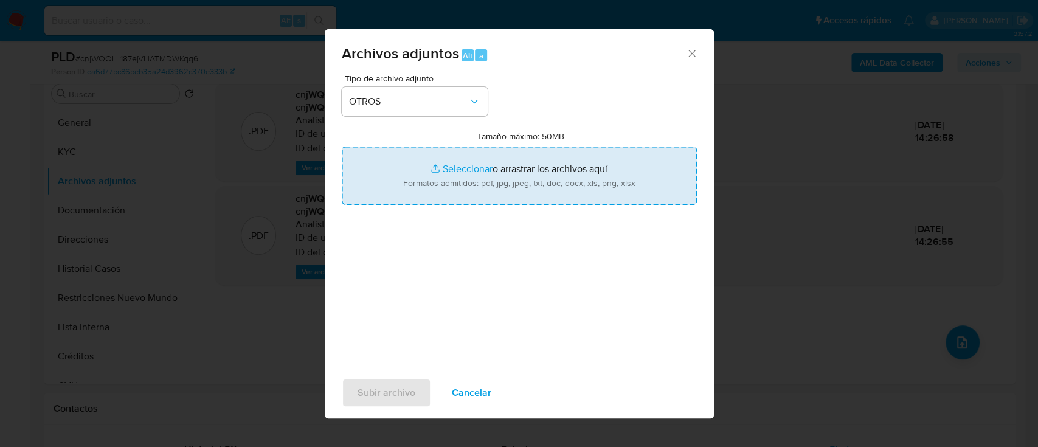
click at [518, 158] on input "Tamaño máximo: 50MB Seleccionar archivos" at bounding box center [519, 176] width 355 height 58
type input "C:\fakepath\152638369 - boleto compra jul25.pdf"
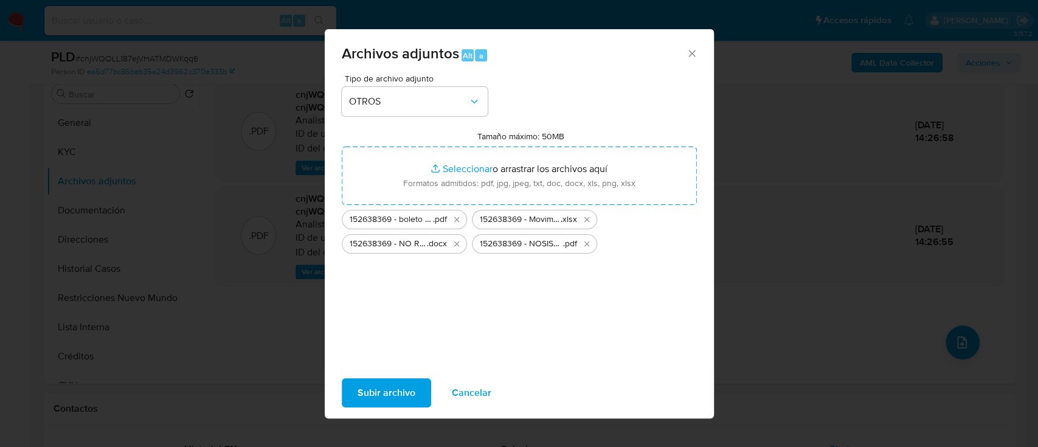
click at [412, 388] on span "Subir archivo" at bounding box center [387, 393] width 58 height 27
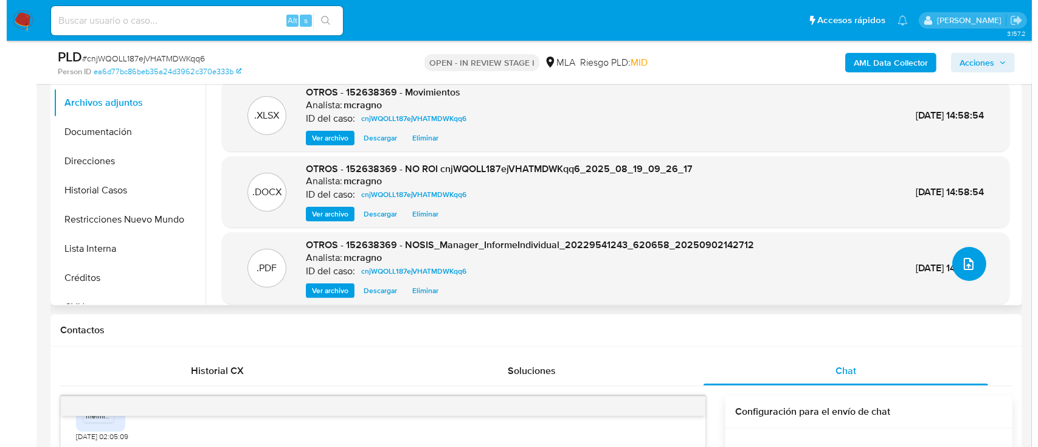
scroll to position [324, 0]
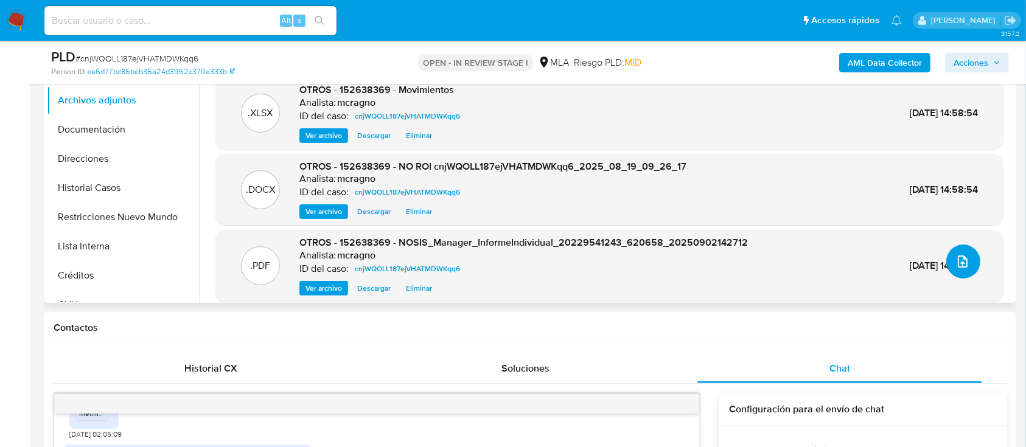
click at [959, 260] on icon "upload-file" at bounding box center [962, 261] width 15 height 15
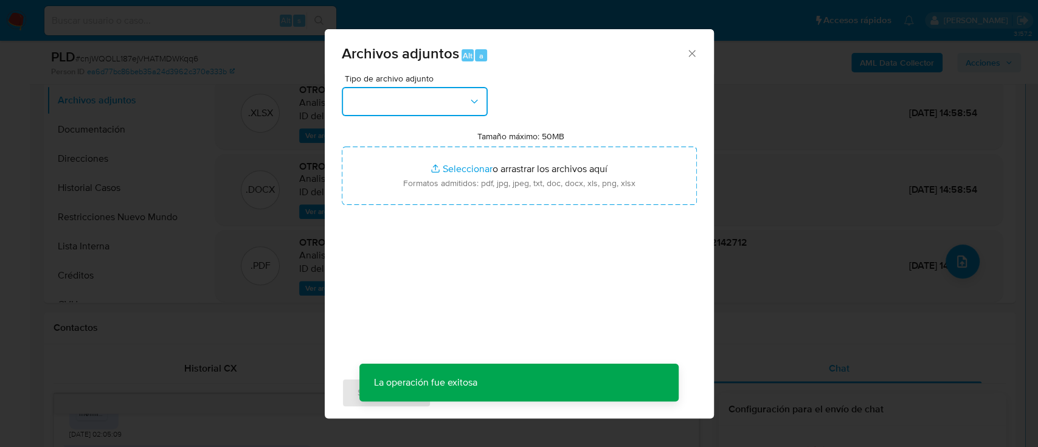
click at [454, 104] on button "button" at bounding box center [415, 101] width 146 height 29
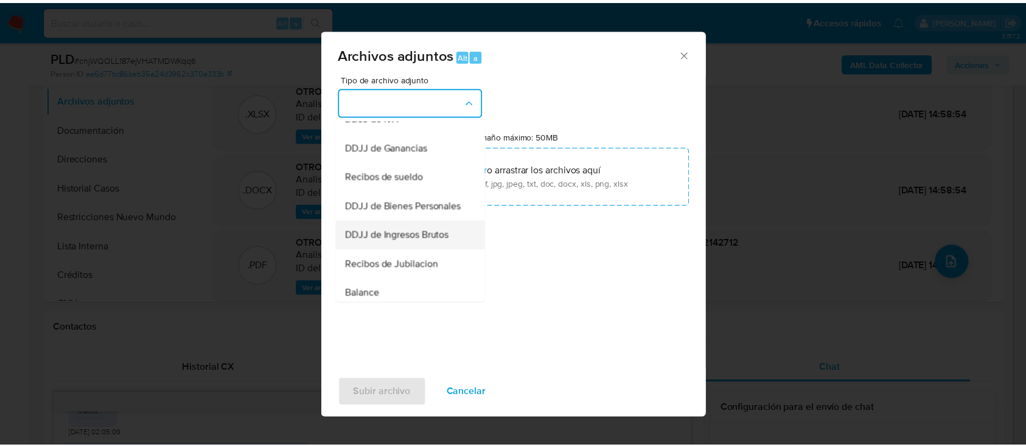
scroll to position [243, 0]
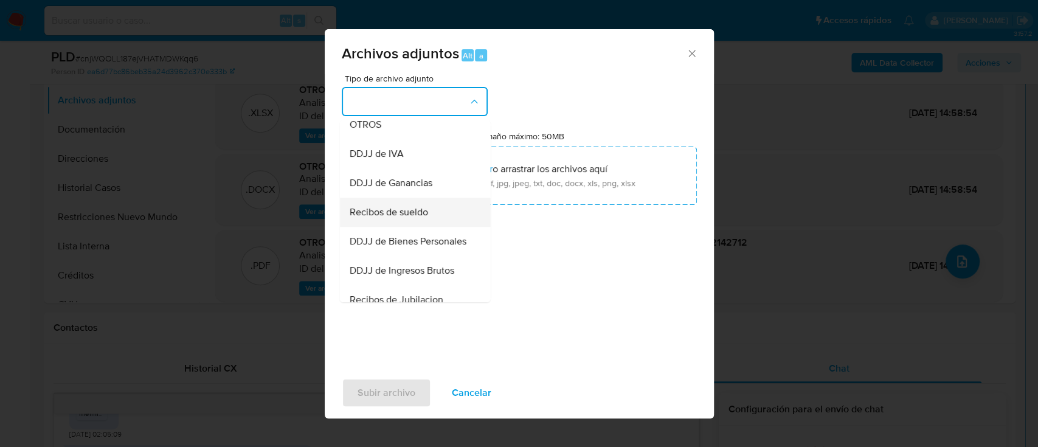
click at [437, 218] on div "Recibos de sueldo" at bounding box center [411, 212] width 124 height 29
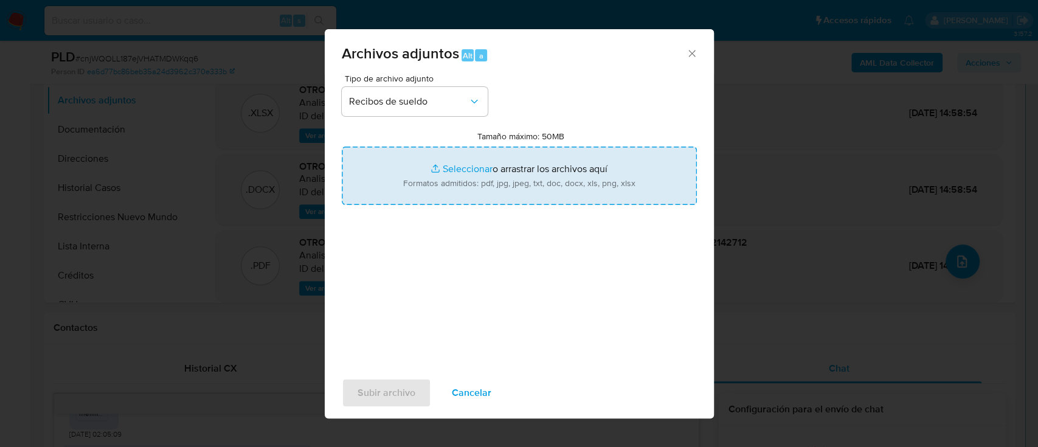
click at [513, 177] on input "Tamaño máximo: 50MB Seleccionar archivos" at bounding box center [519, 176] width 355 height 58
type input "C:\fakepath\152638369 - Recibos de sueldo jun-ago25.pdf"
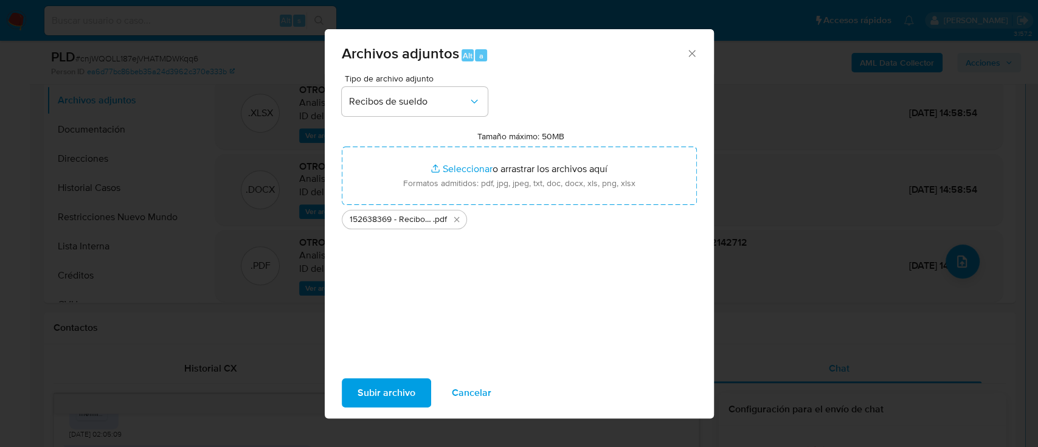
click at [386, 394] on span "Subir archivo" at bounding box center [387, 393] width 58 height 27
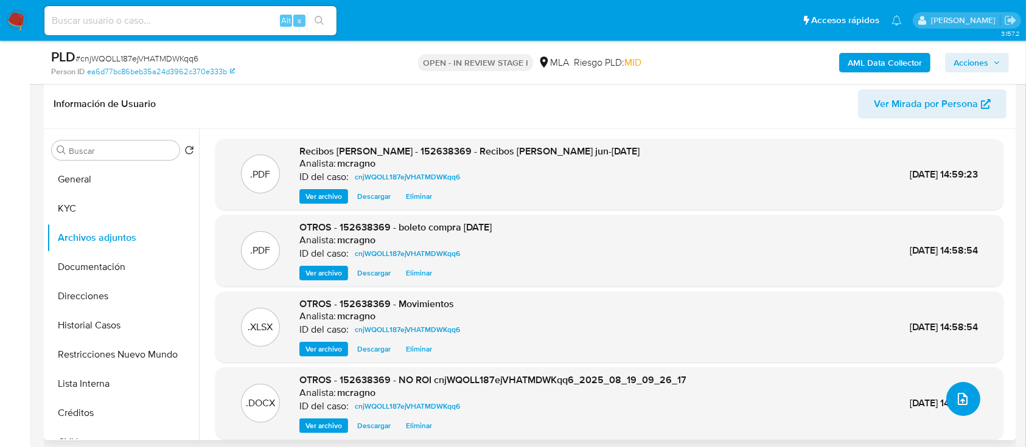
scroll to position [162, 0]
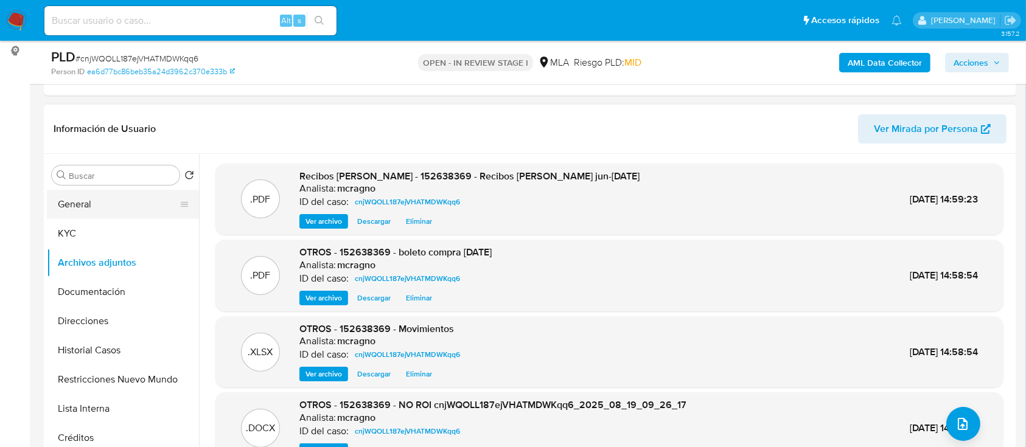
click at [78, 204] on button "General" at bounding box center [118, 204] width 142 height 29
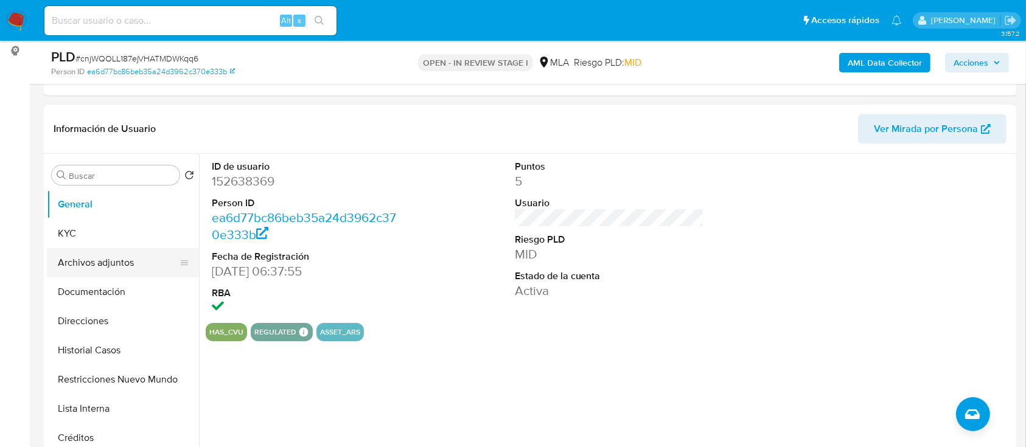
click at [98, 259] on button "Archivos adjuntos" at bounding box center [118, 262] width 142 height 29
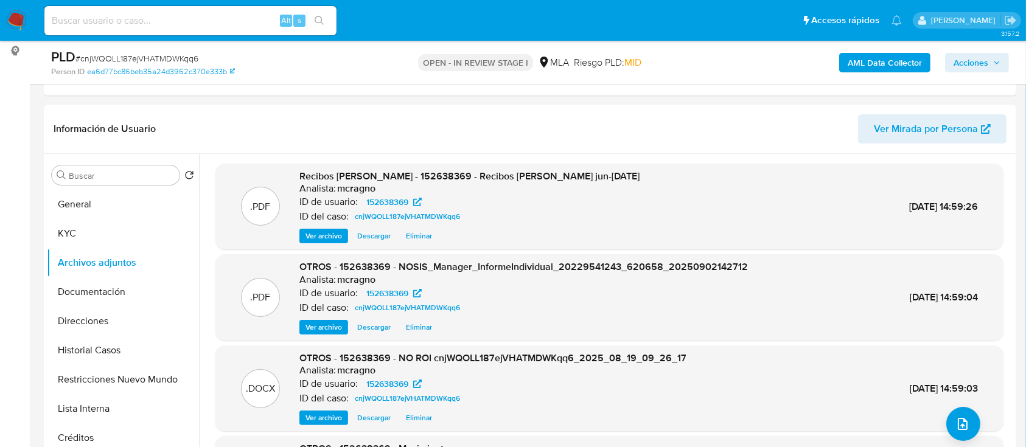
click at [992, 66] on span "Acciones" at bounding box center [976, 62] width 47 height 17
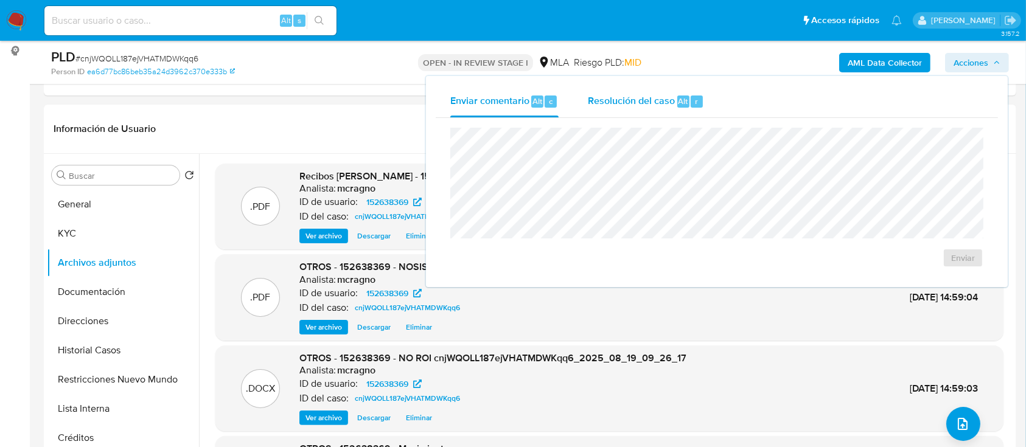
click at [647, 100] on span "Resolución del caso" at bounding box center [631, 101] width 87 height 14
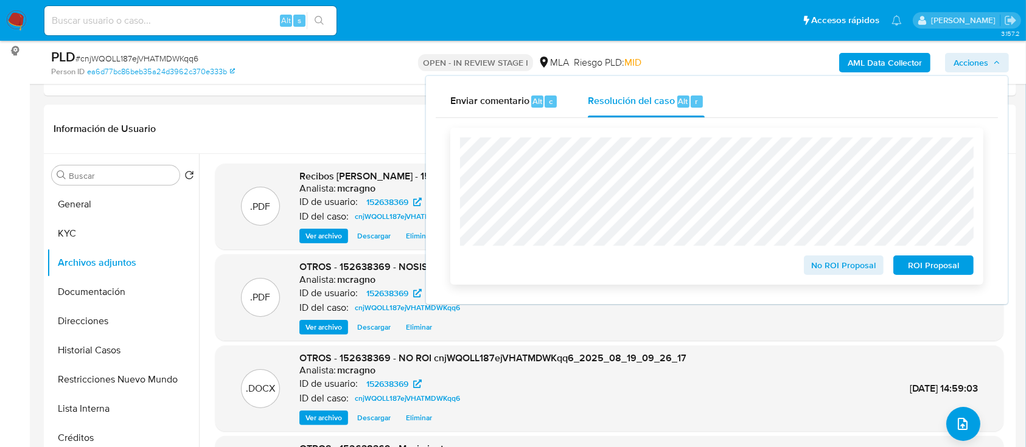
drag, startPoint x: 848, startPoint y: 265, endPoint x: 828, endPoint y: 258, distance: 21.2
click at [848, 264] on span "No ROI Proposal" at bounding box center [843, 265] width 63 height 17
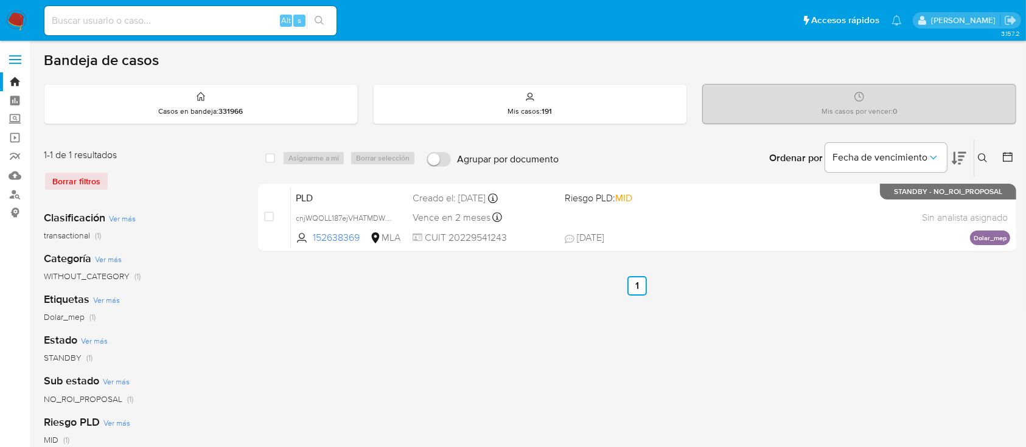
click at [975, 158] on button at bounding box center [984, 158] width 20 height 15
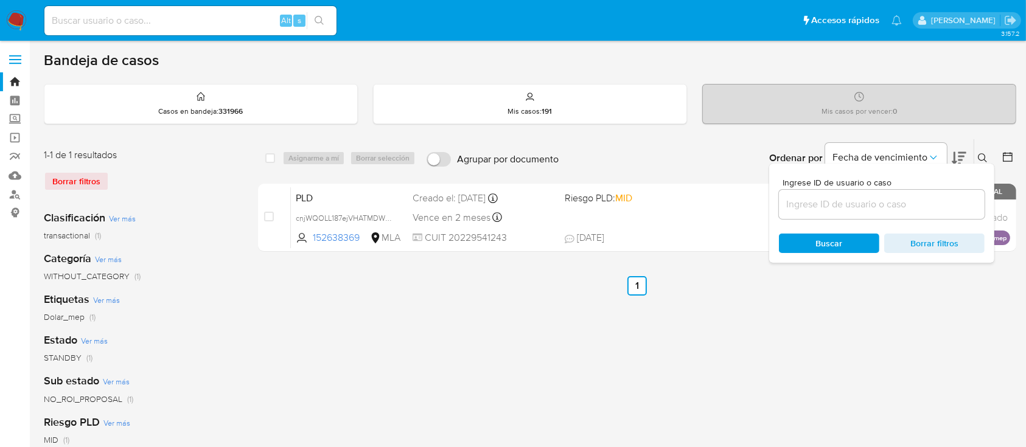
click at [933, 192] on div at bounding box center [882, 204] width 206 height 29
drag, startPoint x: 933, startPoint y: 192, endPoint x: 933, endPoint y: 202, distance: 9.7
click at [933, 195] on div at bounding box center [882, 204] width 206 height 29
click at [933, 202] on input at bounding box center [882, 204] width 206 height 16
paste input "394840272"
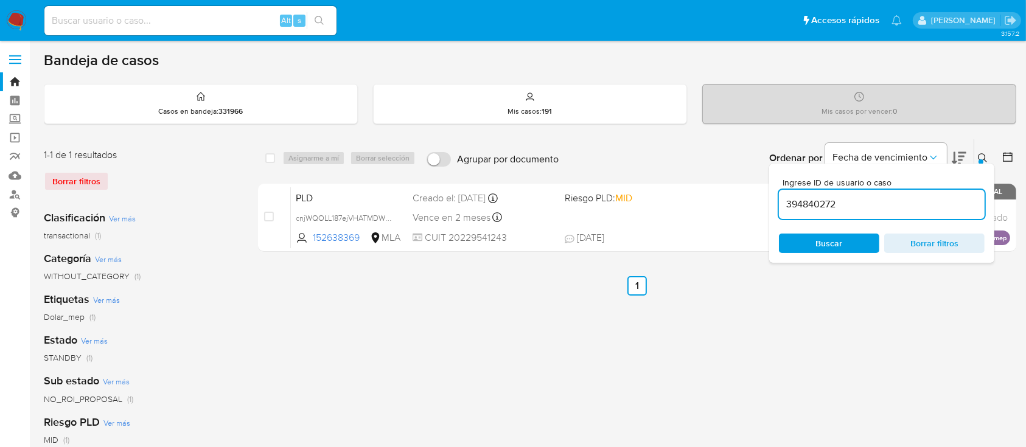
type input "394840272"
click at [981, 151] on button at bounding box center [984, 158] width 20 height 15
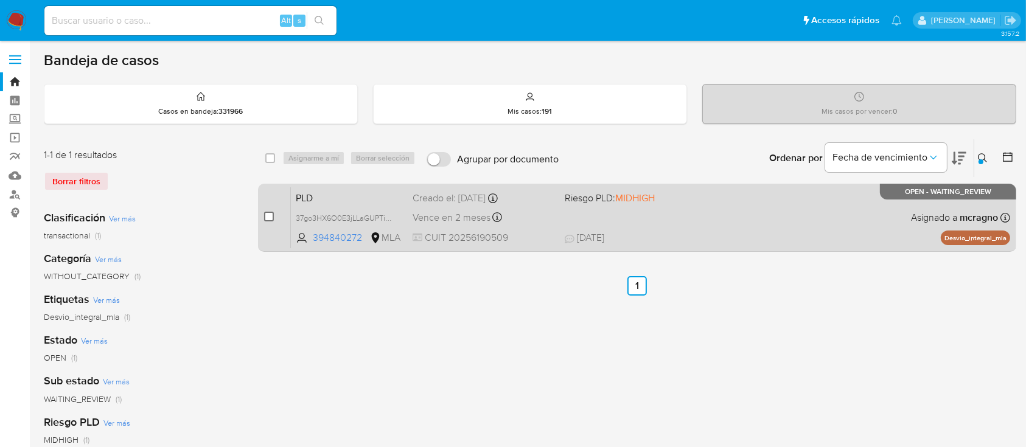
click at [269, 220] on input "checkbox" at bounding box center [269, 217] width 10 height 10
checkbox input "true"
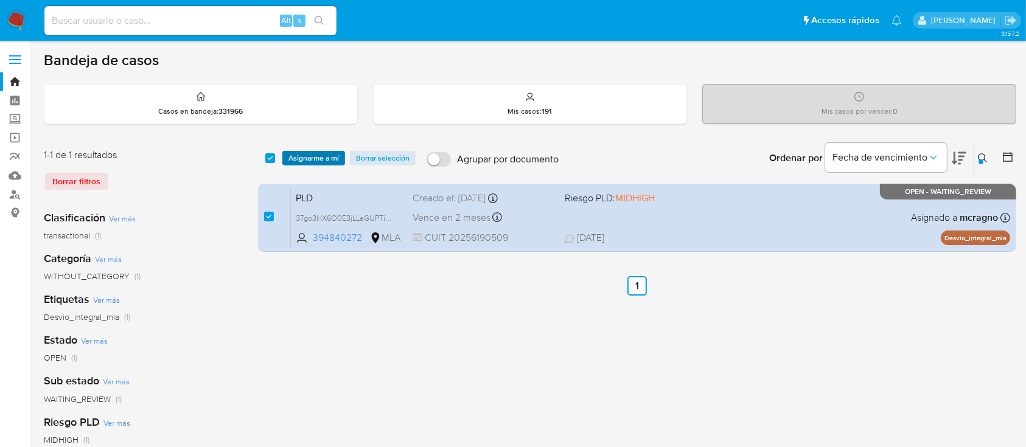
click at [332, 156] on span "Asignarme a mí" at bounding box center [313, 158] width 50 height 12
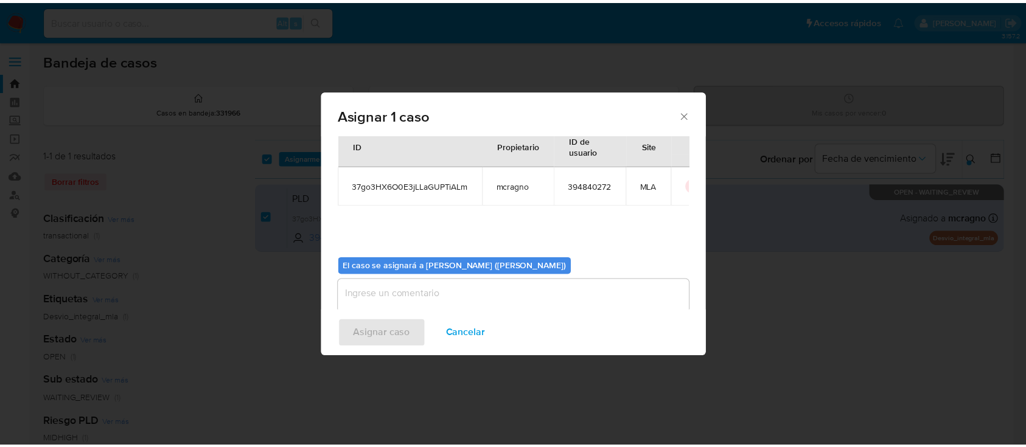
scroll to position [62, 0]
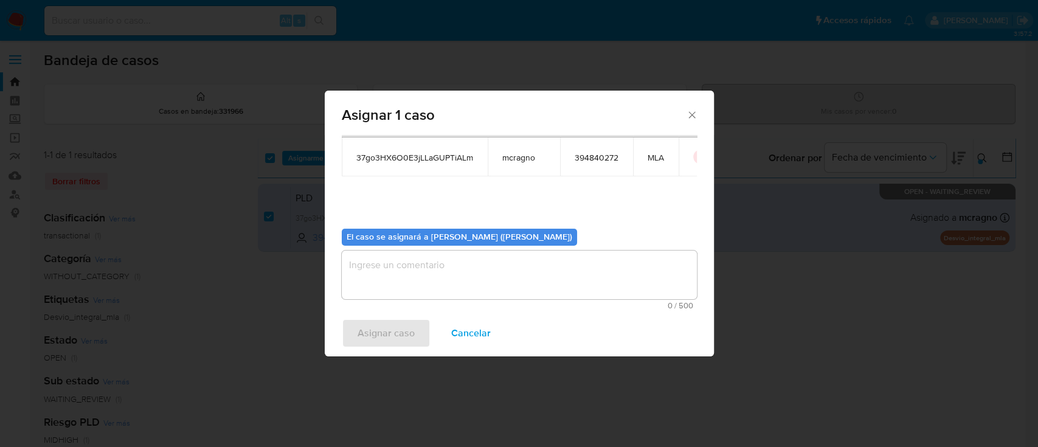
click at [411, 280] on textarea "assign-modal" at bounding box center [519, 275] width 355 height 49
click at [406, 335] on span "Asignar caso" at bounding box center [386, 333] width 57 height 27
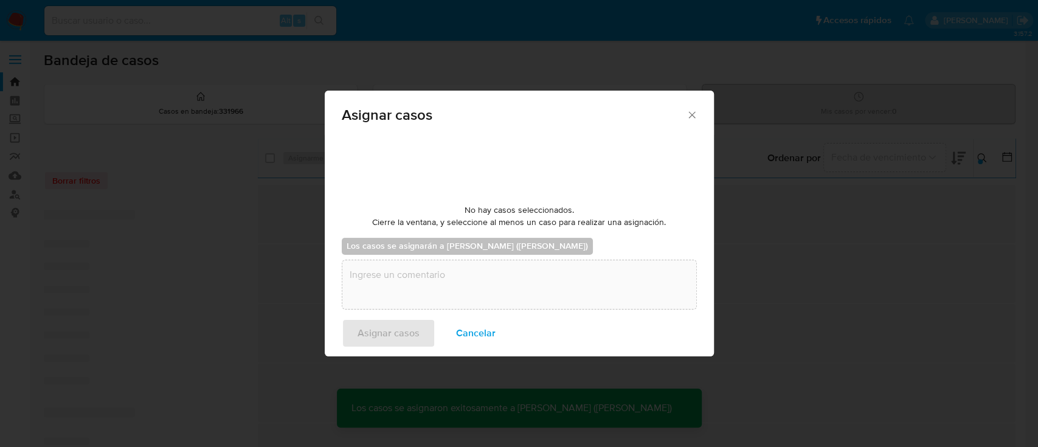
checkbox input "false"
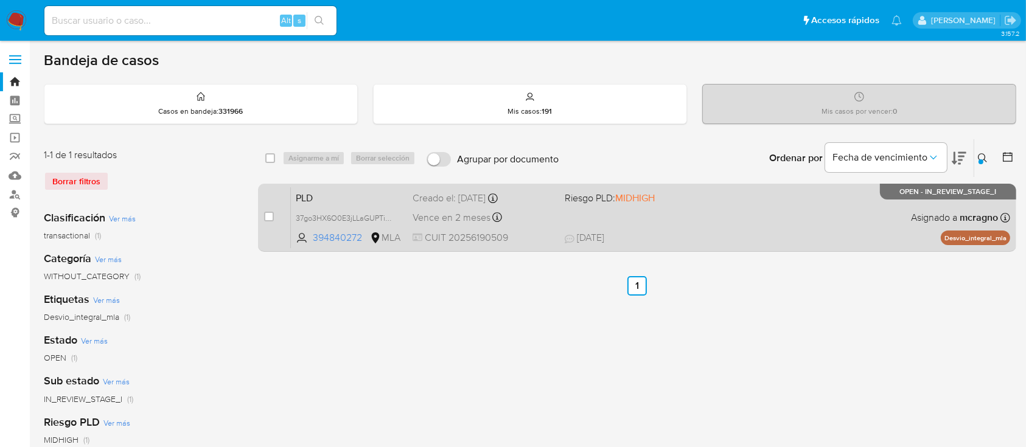
click at [813, 222] on div "PLD 37go3HX6O0E3jLLaGUPTiALm 394840272 MLA Riesgo PLD: MIDHIGH Creado el: 12/08…" at bounding box center [650, 217] width 719 height 61
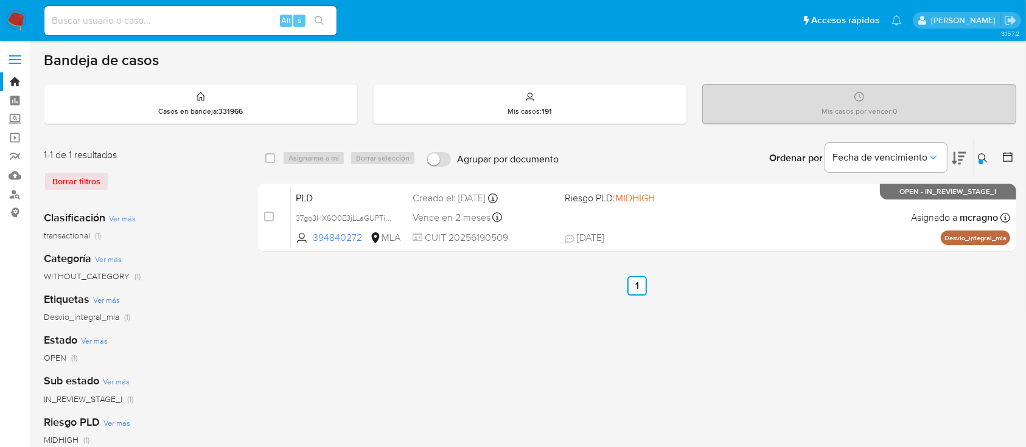
click at [985, 157] on icon at bounding box center [983, 158] width 10 height 10
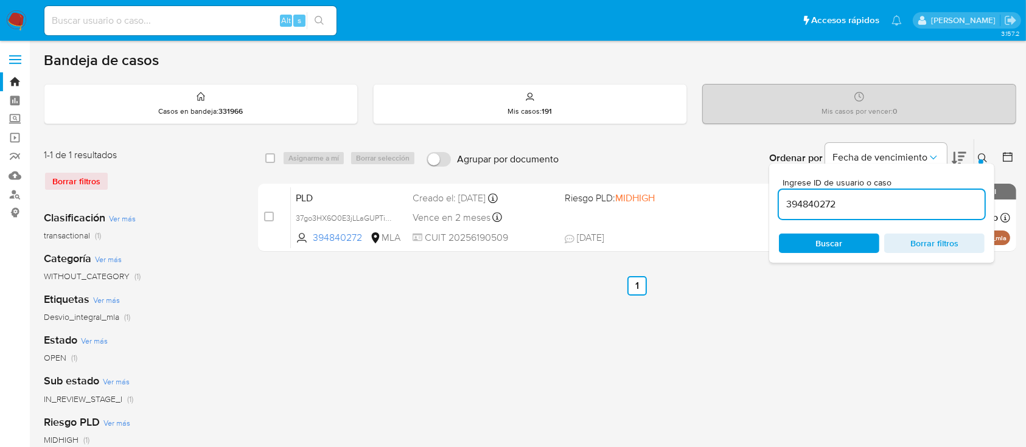
click at [887, 202] on input "394840272" at bounding box center [882, 204] width 206 height 16
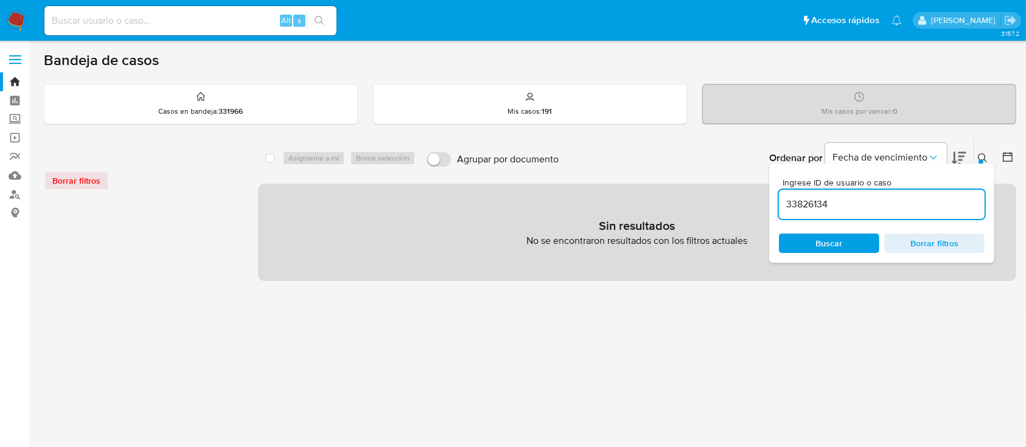
click at [884, 206] on input "33826134" at bounding box center [882, 204] width 206 height 16
type input "33826134"
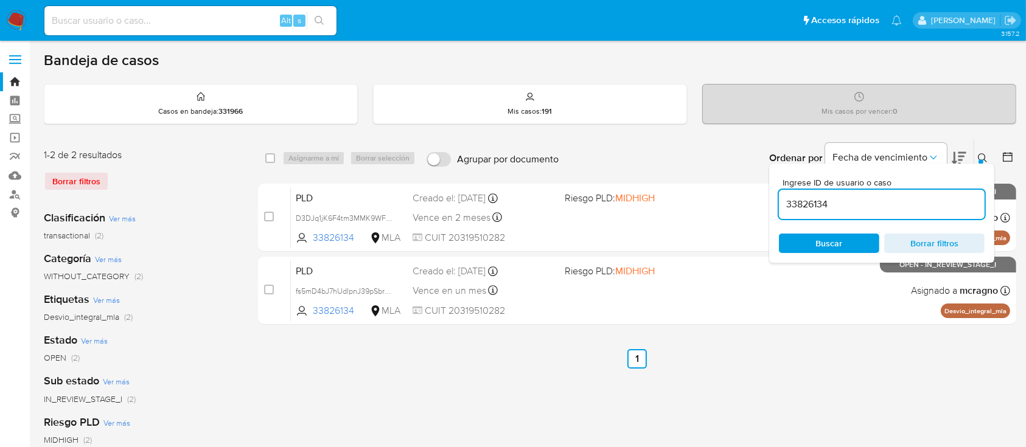
click at [981, 154] on icon at bounding box center [983, 158] width 10 height 10
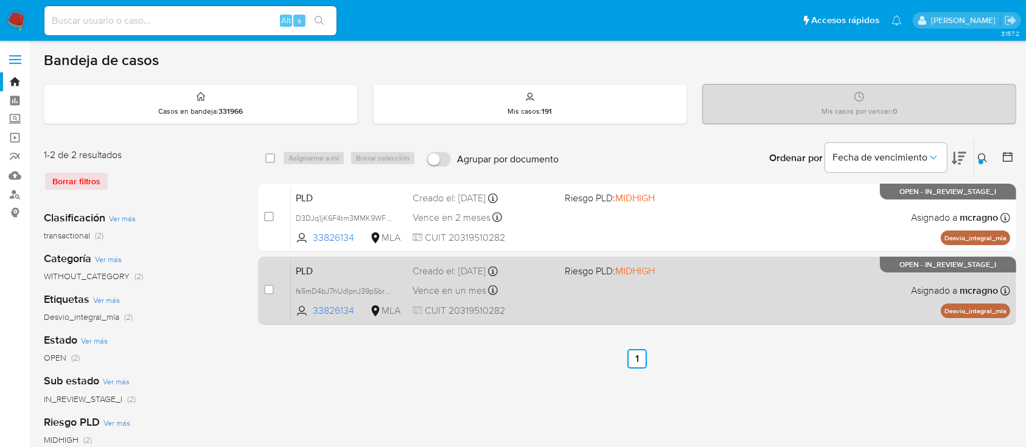
click at [817, 271] on div "PLD fs5mD4bJ7hUdIpnJ39pSbrdX 33826134 MLA Riesgo PLD: MIDHIGH Creado el: 12/07/…" at bounding box center [650, 290] width 719 height 61
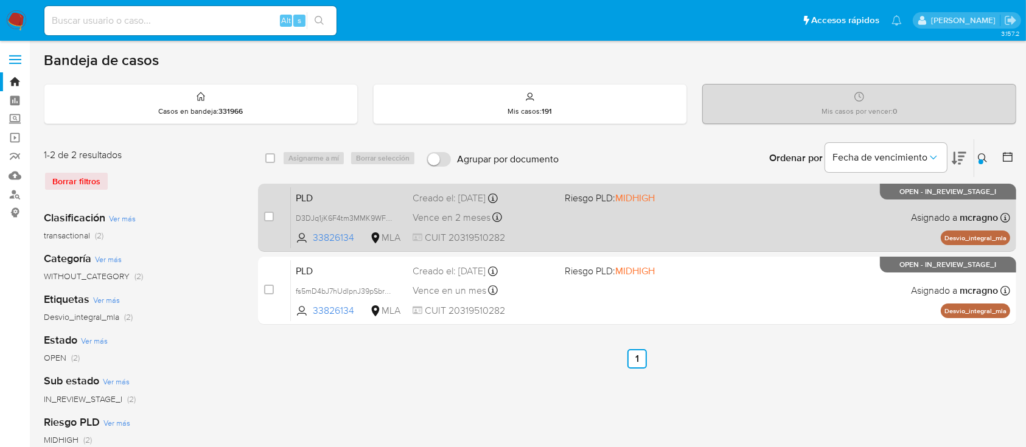
click at [698, 220] on div "PLD D3DJq1jK6F4tm3MMK9WFmMRg 33826134 MLA Riesgo PLD: MIDHIGH Creado el: 12/08/…" at bounding box center [650, 217] width 719 height 61
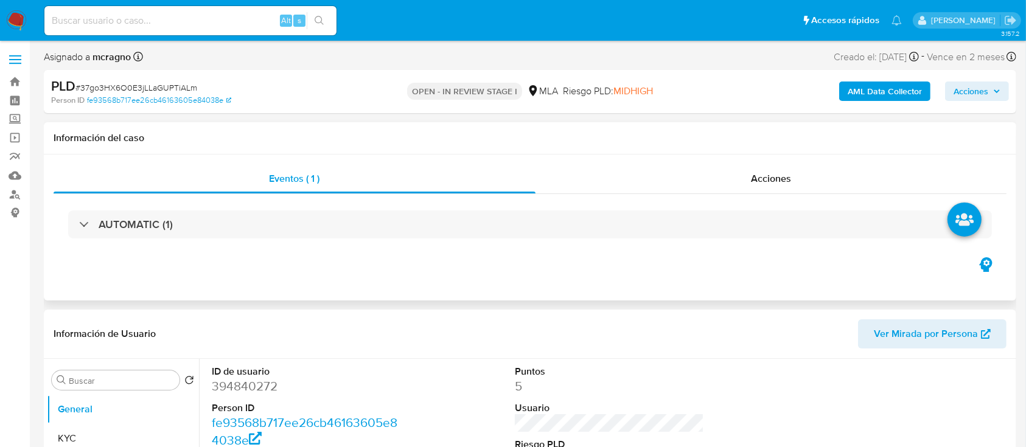
select select "10"
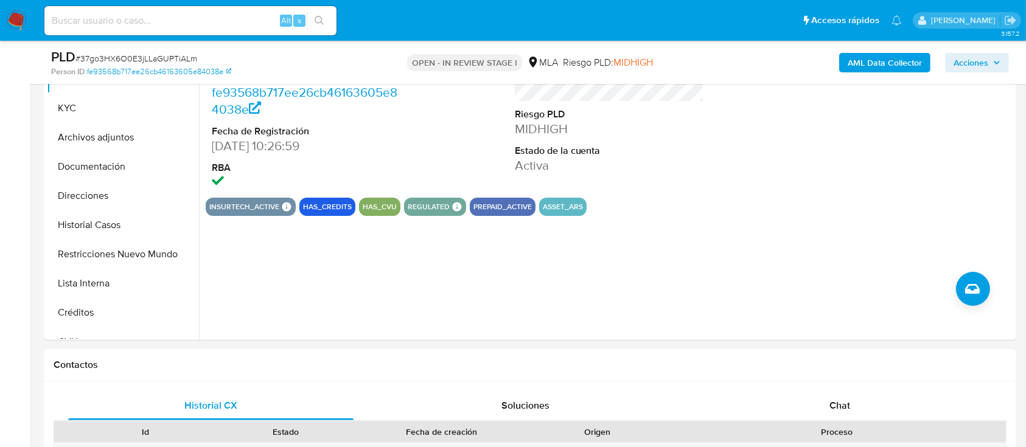
scroll to position [405, 0]
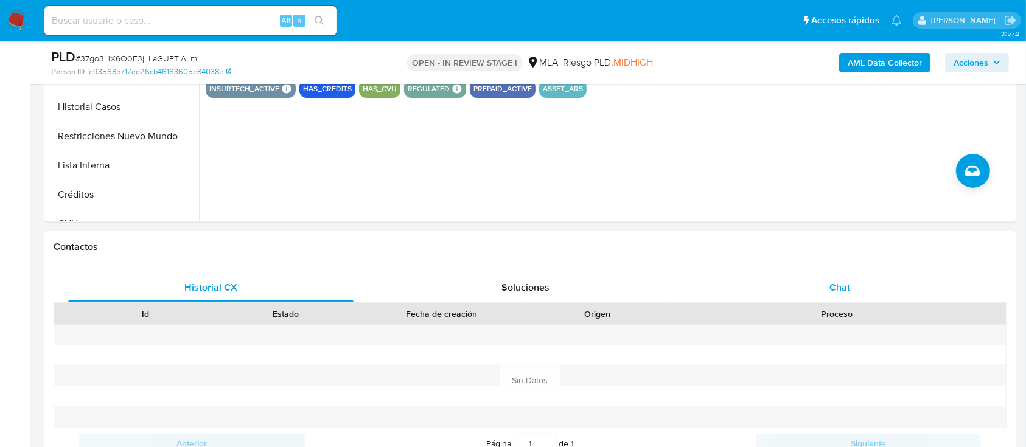
click at [901, 277] on div "Chat" at bounding box center [839, 287] width 285 height 29
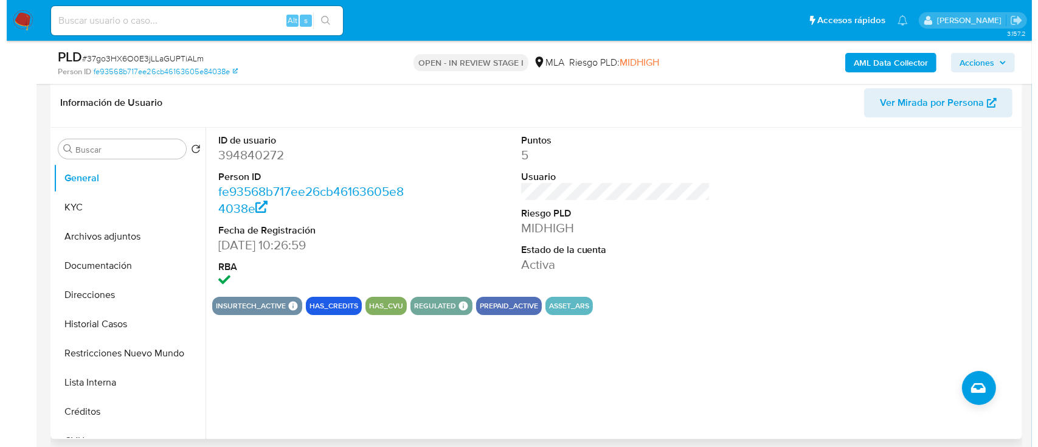
scroll to position [162, 0]
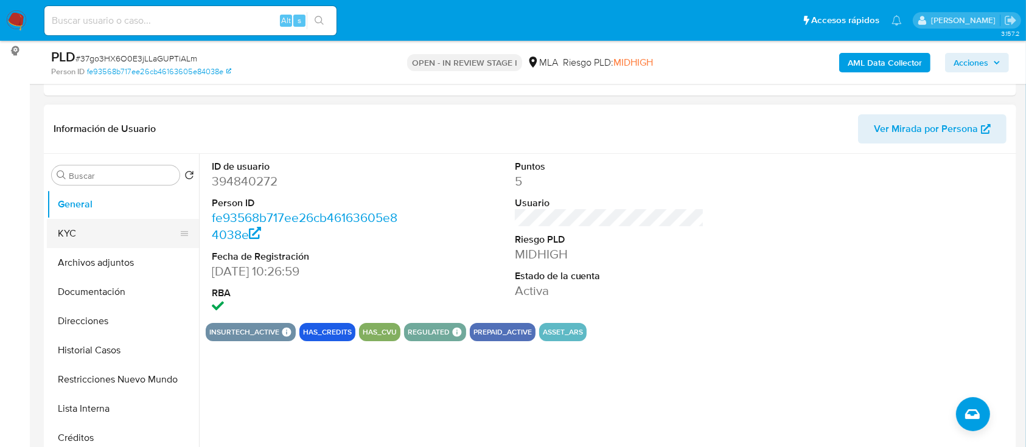
click at [102, 244] on button "KYC" at bounding box center [118, 233] width 142 height 29
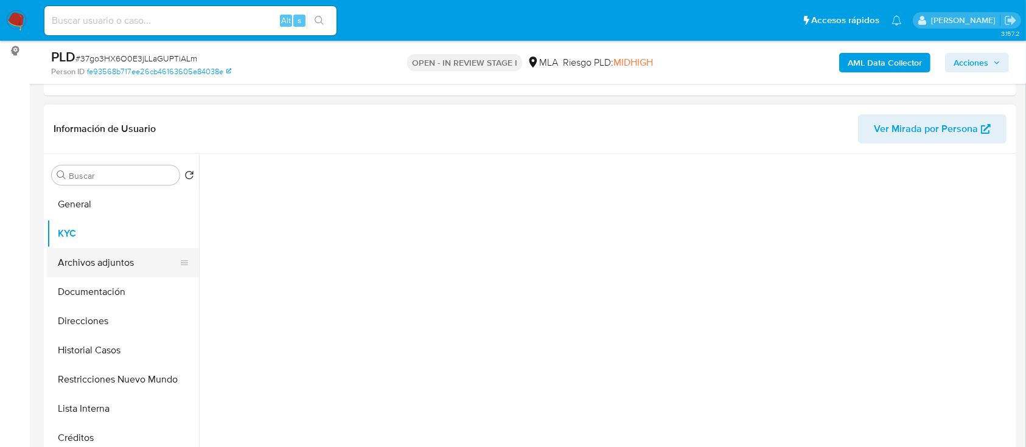
click at [111, 256] on button "Archivos adjuntos" at bounding box center [118, 262] width 142 height 29
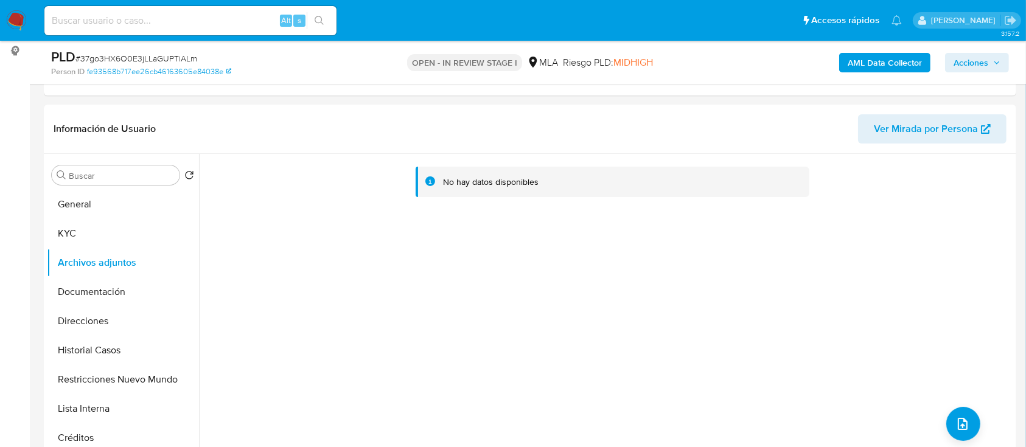
click at [871, 61] on b "AML Data Collector" at bounding box center [884, 62] width 74 height 19
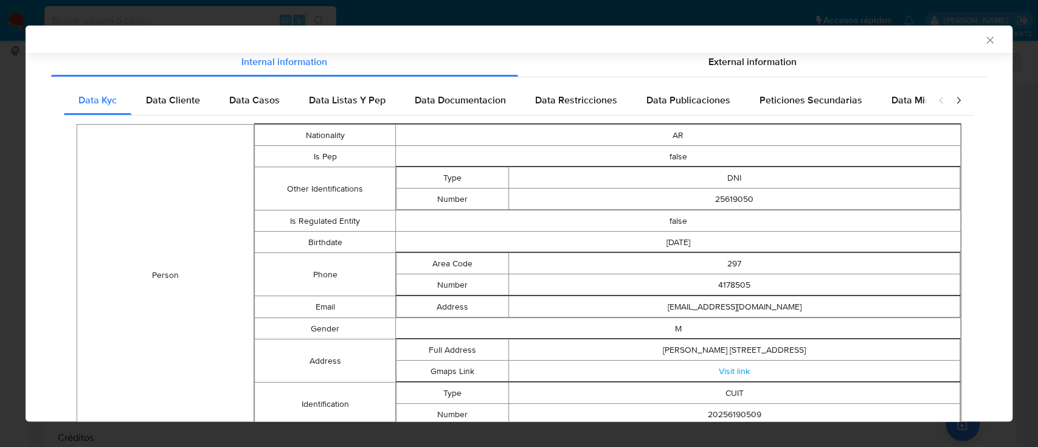
scroll to position [0, 0]
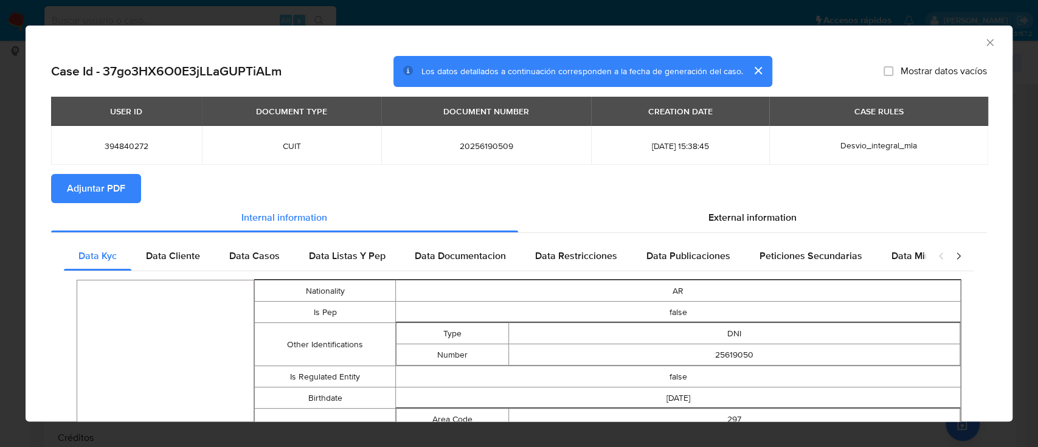
click at [113, 190] on span "Adjuntar PDF" at bounding box center [96, 188] width 58 height 27
click at [987, 41] on icon "Cerrar ventana" at bounding box center [990, 42] width 7 height 7
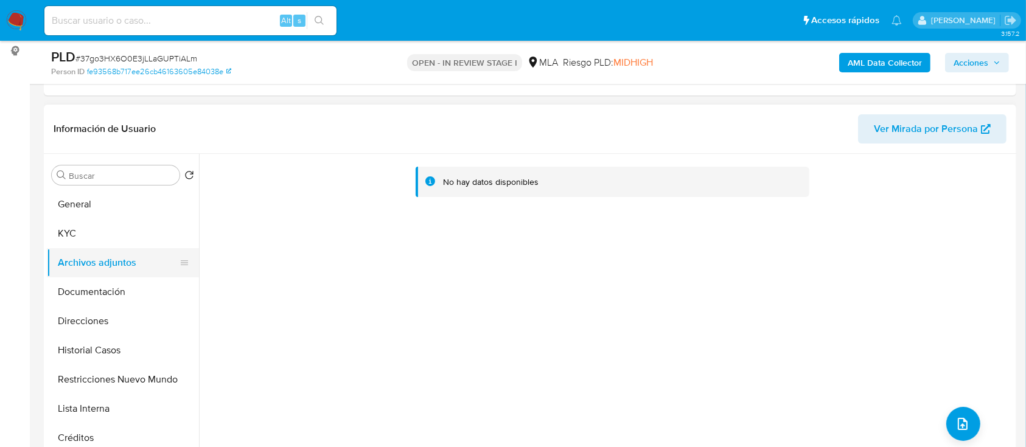
drag, startPoint x: 117, startPoint y: 293, endPoint x: 128, endPoint y: 249, distance: 44.6
click at [116, 293] on button "Documentación" at bounding box center [123, 291] width 152 height 29
click at [128, 249] on button "Archivos adjuntos" at bounding box center [118, 262] width 142 height 29
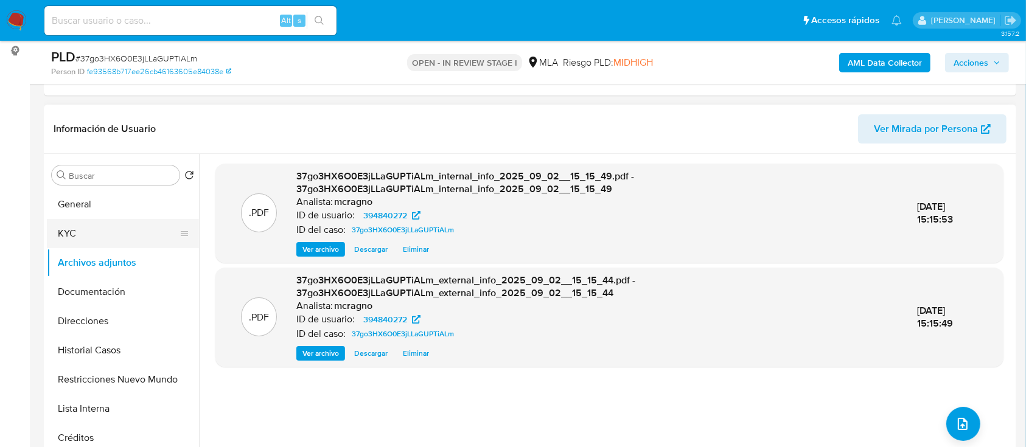
click at [123, 229] on button "KYC" at bounding box center [118, 233] width 142 height 29
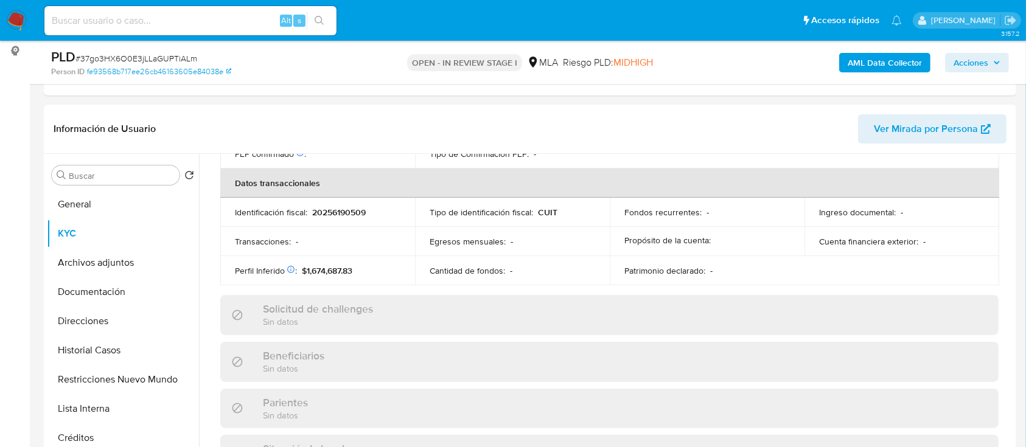
scroll to position [641, 0]
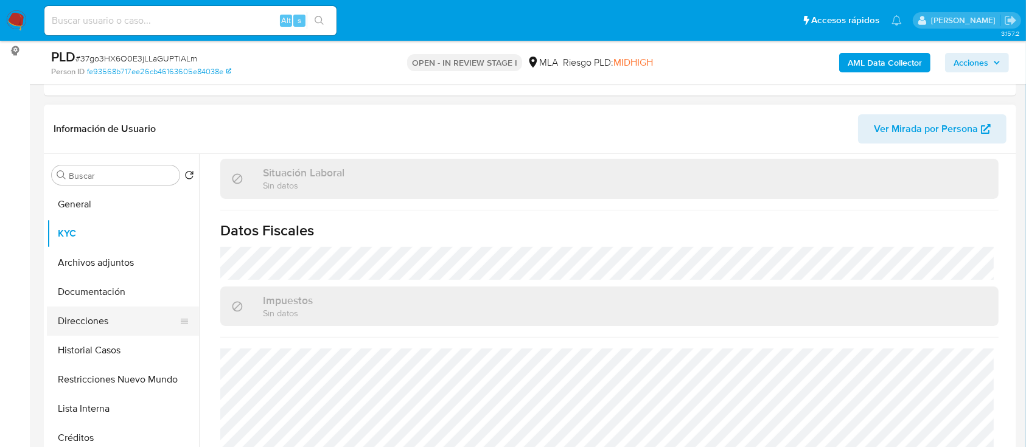
click at [114, 325] on button "Direcciones" at bounding box center [118, 321] width 142 height 29
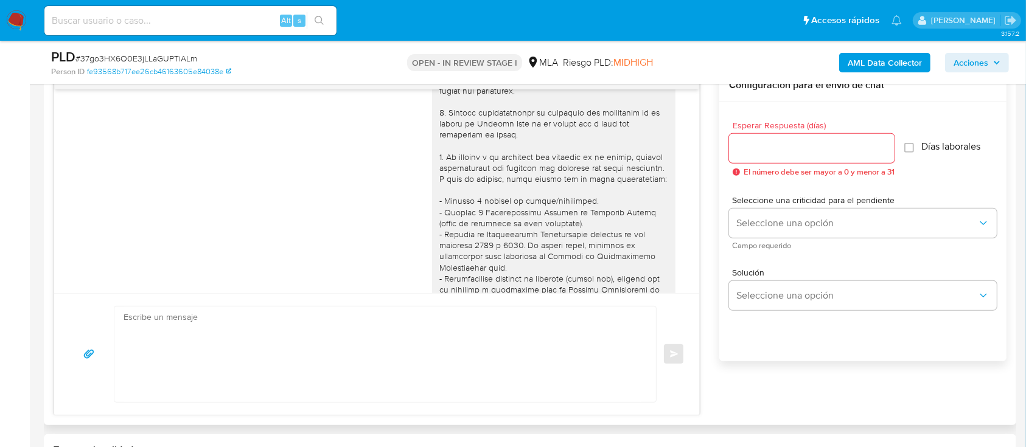
scroll to position [0, 0]
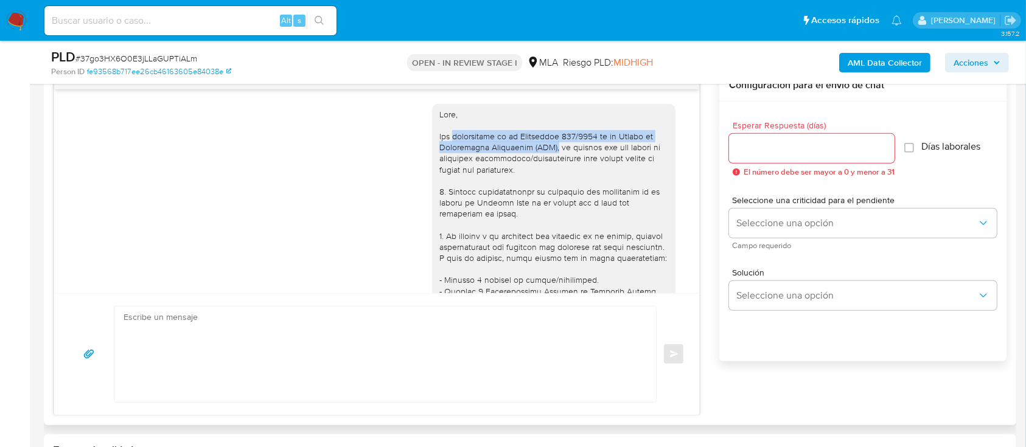
drag, startPoint x: 443, startPoint y: 133, endPoint x: 530, endPoint y: 144, distance: 88.3
click at [530, 144] on div at bounding box center [553, 424] width 229 height 631
copy div "disposición de la Resolución 200/2024 de la Unidad de Información Financiera (U…"
drag, startPoint x: 619, startPoint y: 168, endPoint x: 619, endPoint y: 175, distance: 7.3
click at [619, 168] on div at bounding box center [553, 424] width 229 height 631
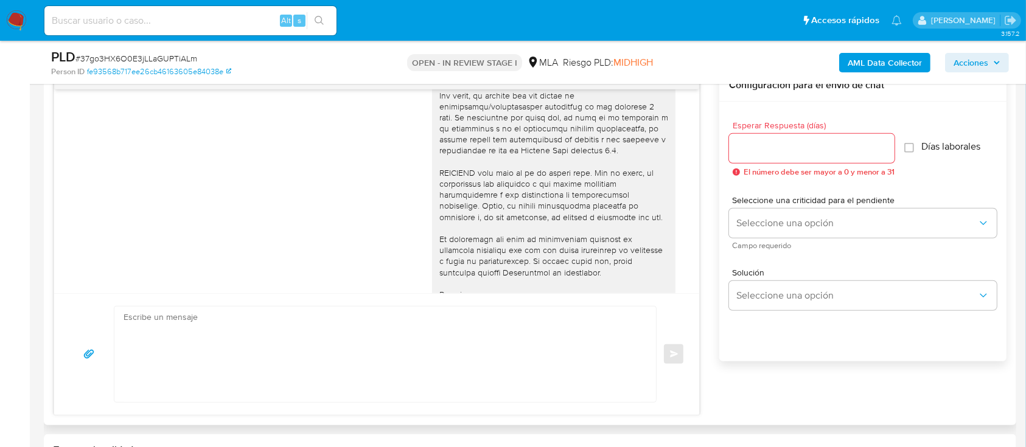
scroll to position [404, 0]
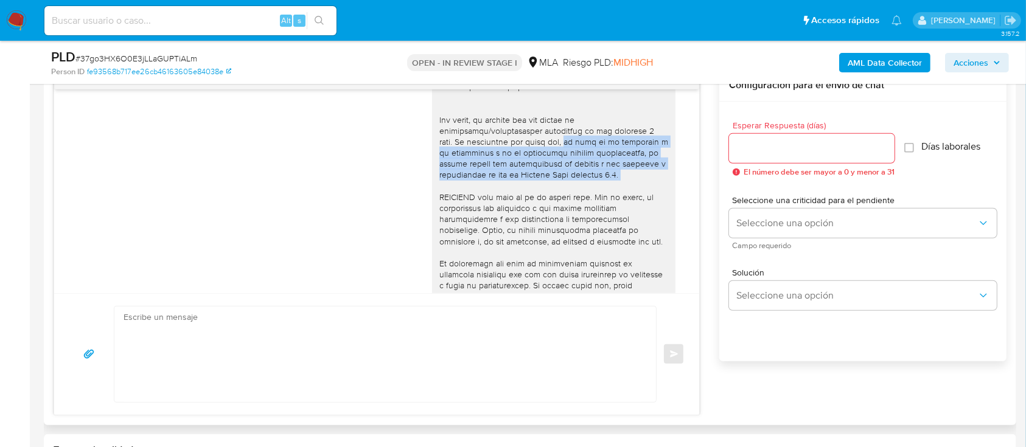
drag, startPoint x: 539, startPoint y: 152, endPoint x: 623, endPoint y: 192, distance: 92.8
click at [623, 192] on div at bounding box center [553, 20] width 229 height 631
copy div "en caso de no responder a lo solicitado o si lo presentado resulta insuficiente…"
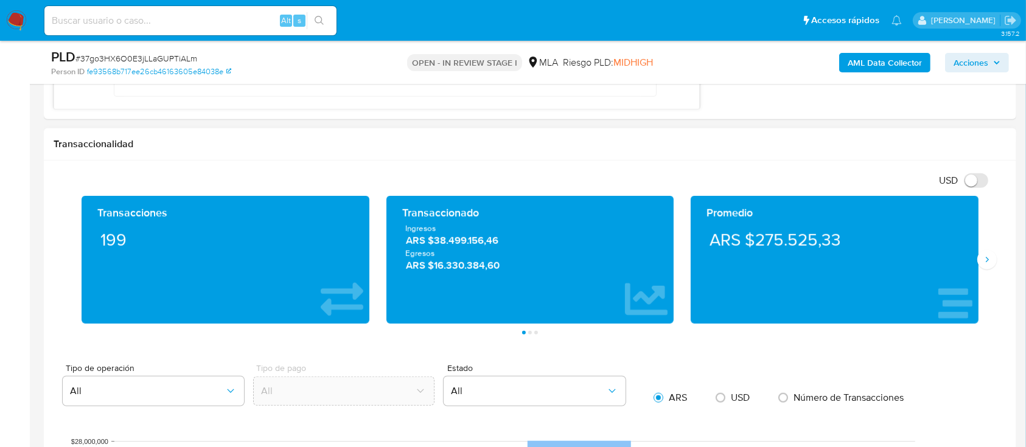
scroll to position [892, 0]
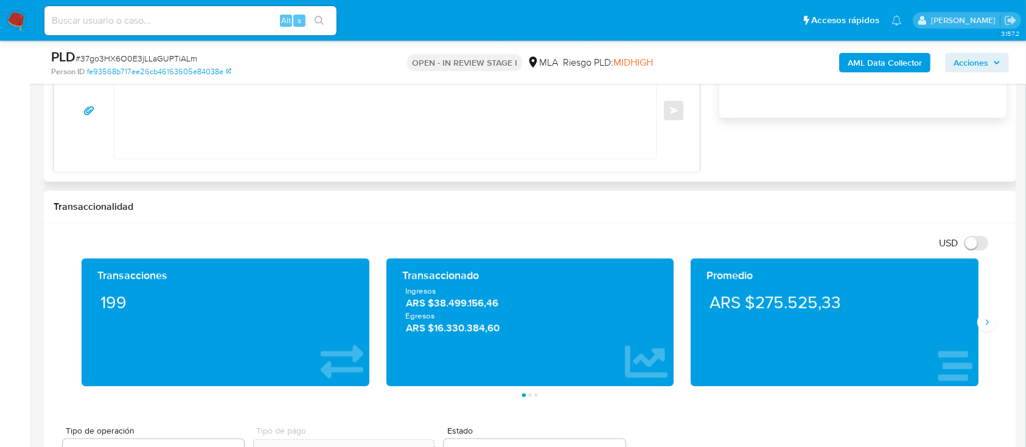
click at [461, 127] on textarea at bounding box center [381, 111] width 517 height 96
paste textarea "Hola Juan Jose Villegas, Muchas gracias por tu respuesta. Te comentamos que est…"
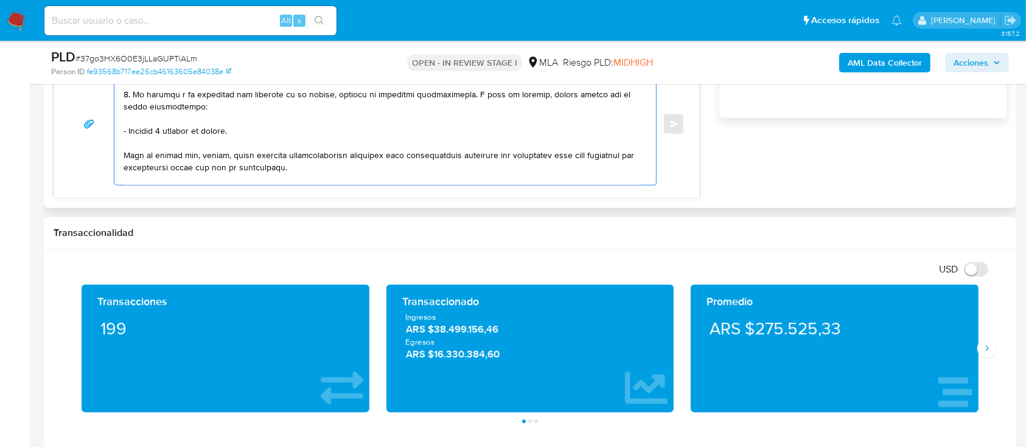
scroll to position [648, 0]
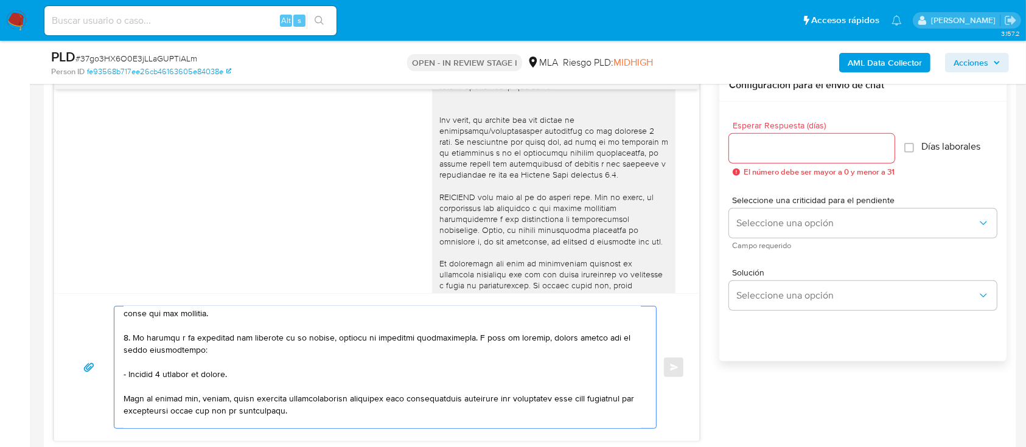
type textarea "Hola Juan Jose Villegas, Muchas gracias por tu respuesta. Te comentamos que est…"
click at [761, 153] on input "Esperar Respuesta (días)" at bounding box center [811, 149] width 165 height 16
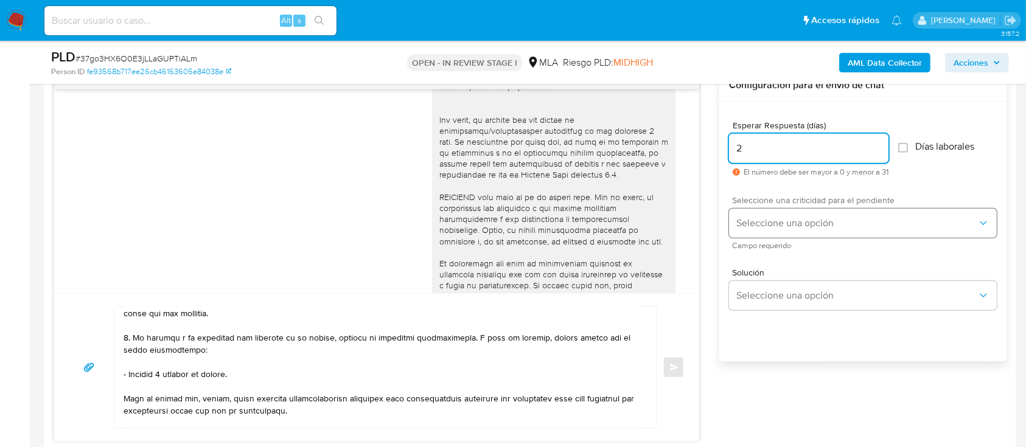
type input "2"
click at [774, 226] on span "Seleccione una opción" at bounding box center [856, 223] width 241 height 12
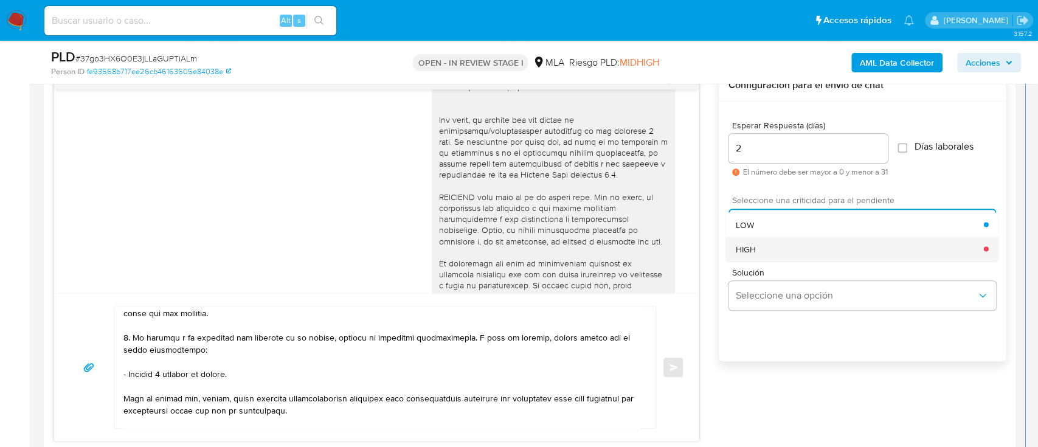
click at [769, 247] on div "HIGH" at bounding box center [860, 249] width 248 height 24
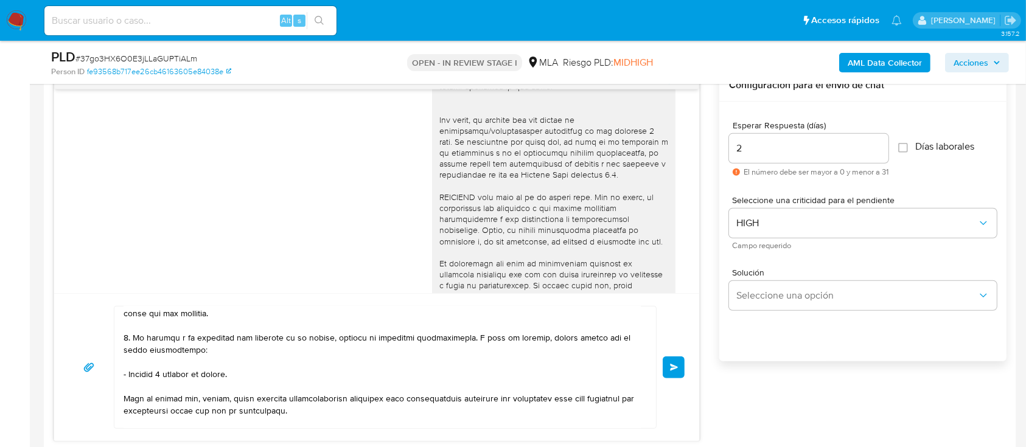
click at [670, 364] on span "Enviar" at bounding box center [674, 367] width 9 height 7
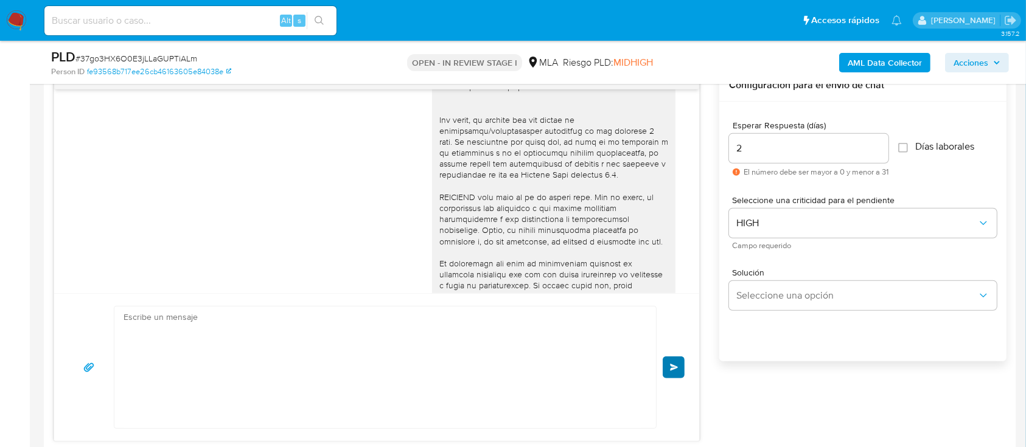
scroll to position [1243, 0]
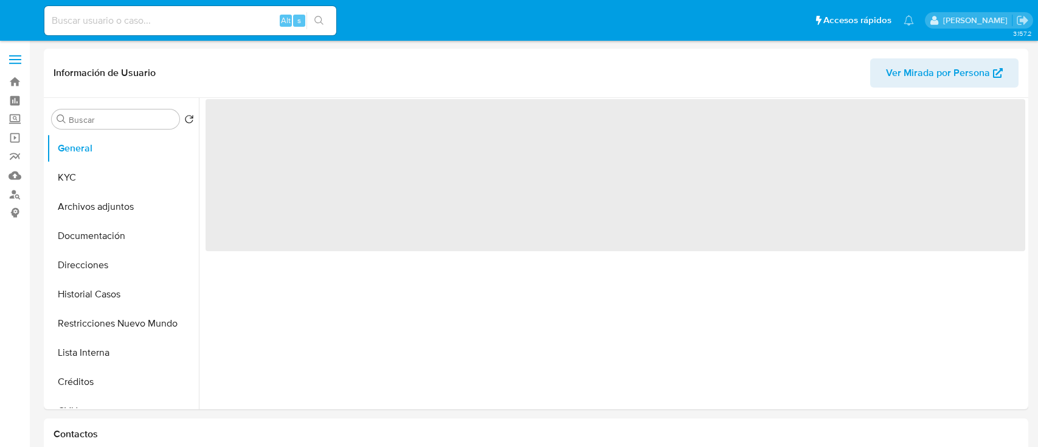
select select "10"
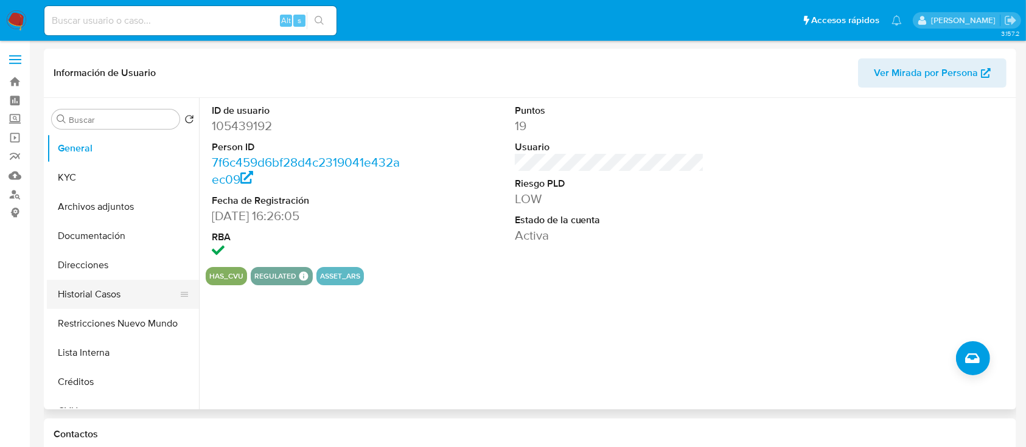
click at [117, 293] on button "Historial Casos" at bounding box center [118, 294] width 142 height 29
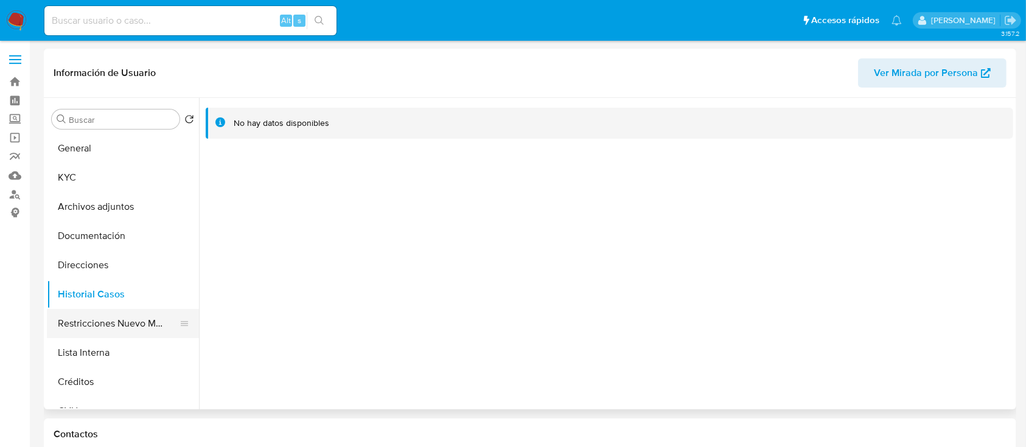
click at [133, 328] on button "Restricciones Nuevo Mundo" at bounding box center [118, 323] width 142 height 29
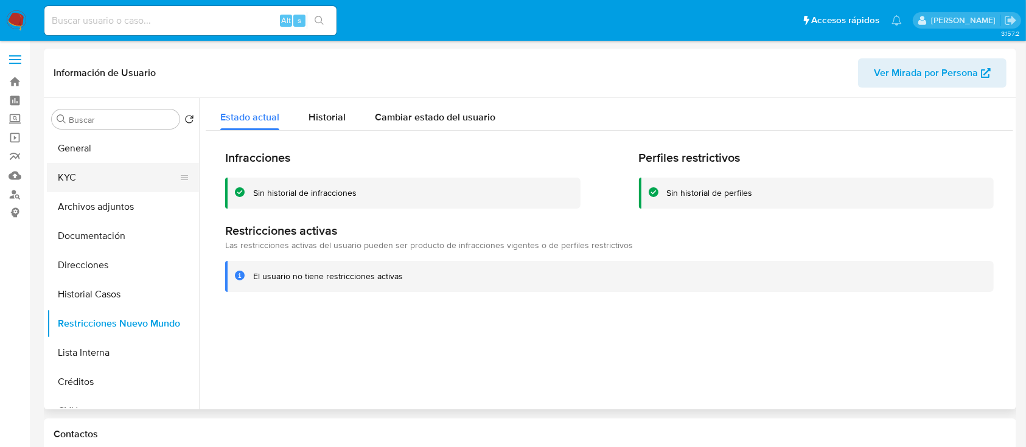
click at [97, 164] on button "KYC" at bounding box center [118, 177] width 142 height 29
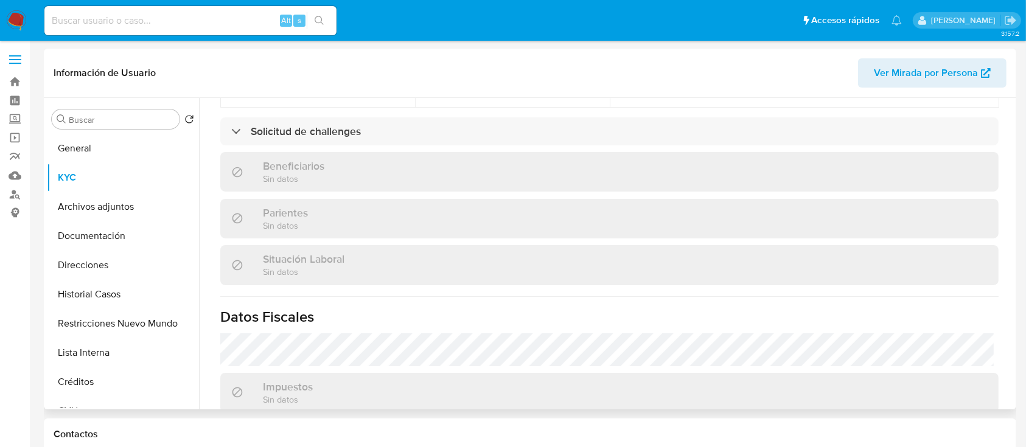
scroll to position [628, 0]
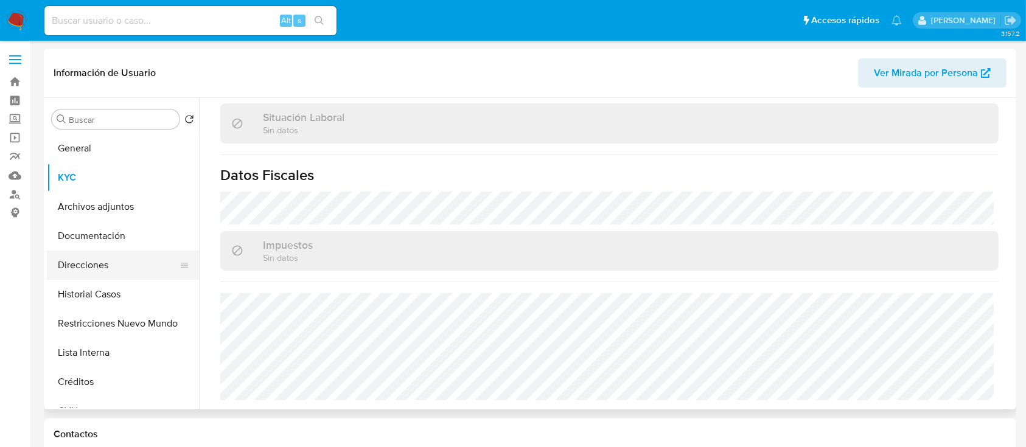
click at [78, 271] on button "Direcciones" at bounding box center [118, 265] width 142 height 29
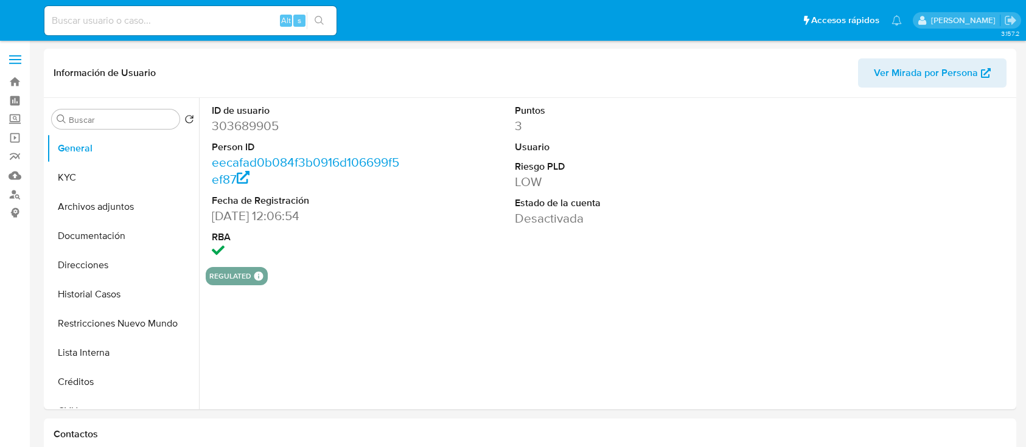
select select "10"
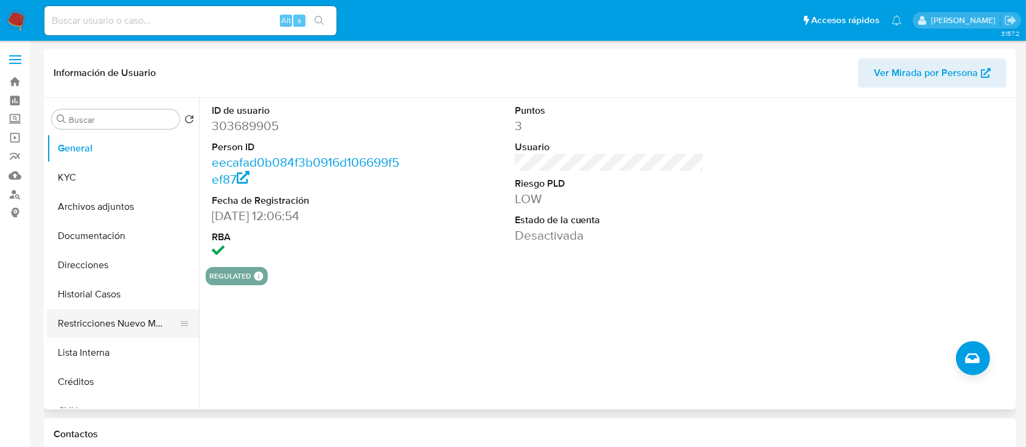
click at [117, 324] on button "Restricciones Nuevo Mundo" at bounding box center [118, 323] width 142 height 29
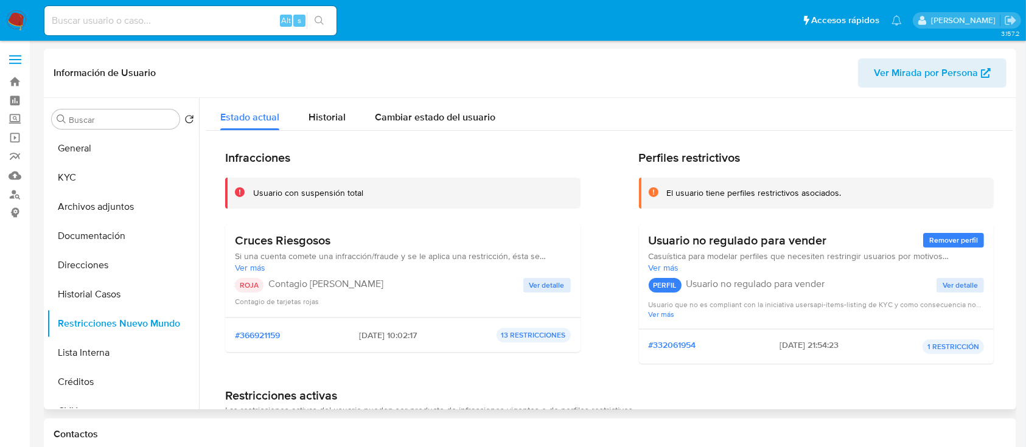
click at [552, 290] on span "Ver detalle" at bounding box center [546, 285] width 35 height 12
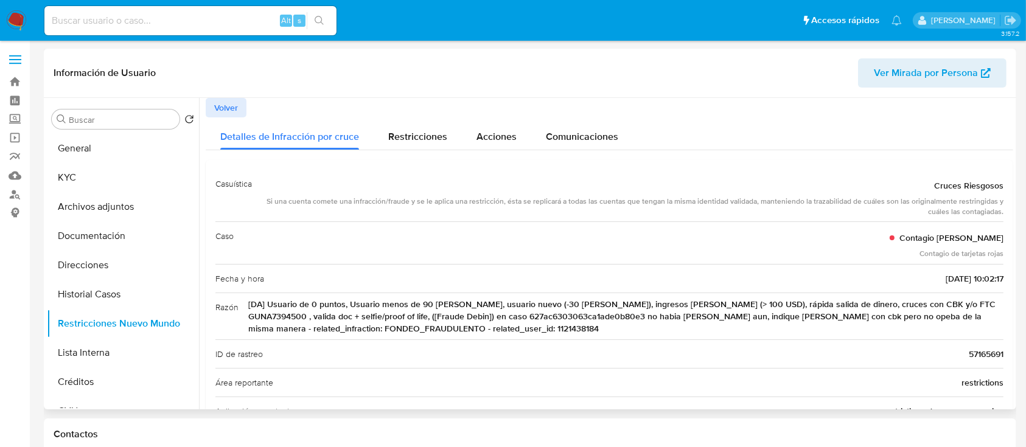
click at [892, 78] on span "Ver Mirada por Persona" at bounding box center [926, 72] width 104 height 29
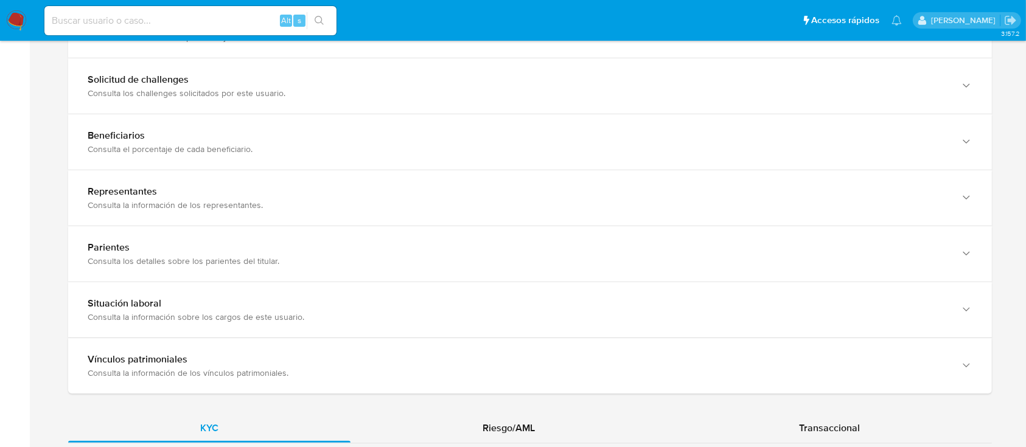
scroll to position [1054, 0]
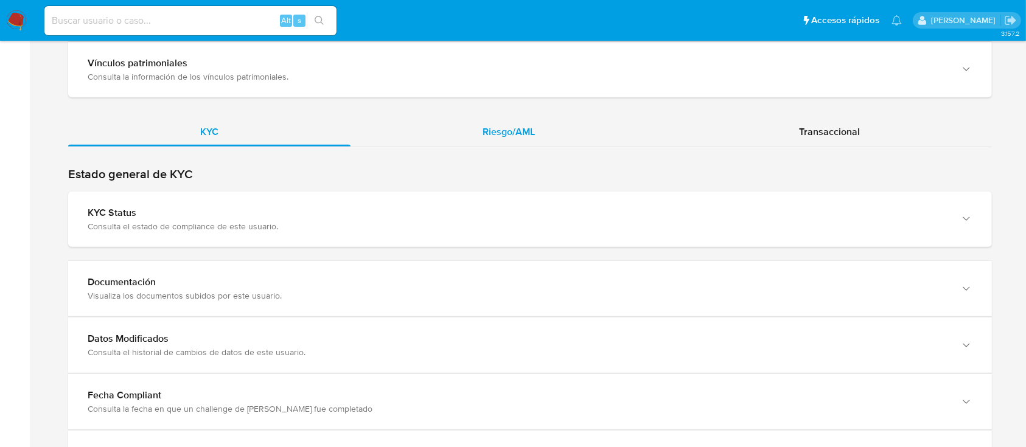
click at [552, 137] on div "Riesgo/AML" at bounding box center [508, 131] width 316 height 29
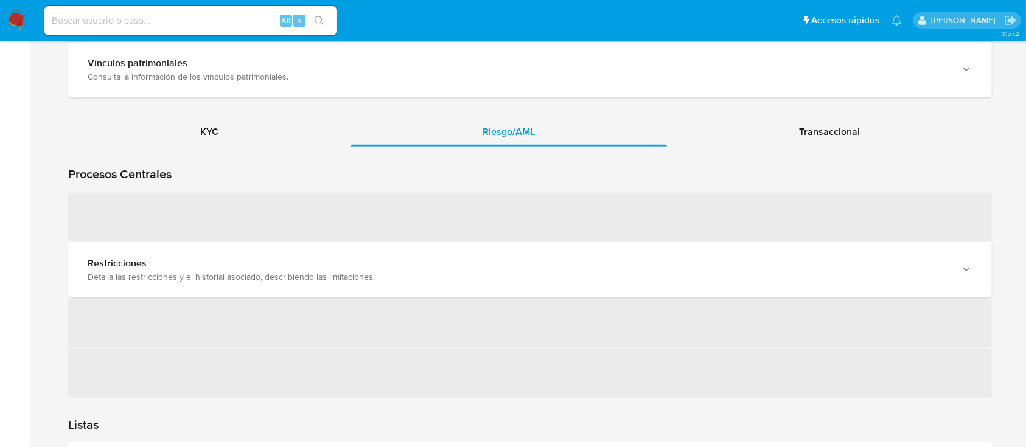
scroll to position [1217, 0]
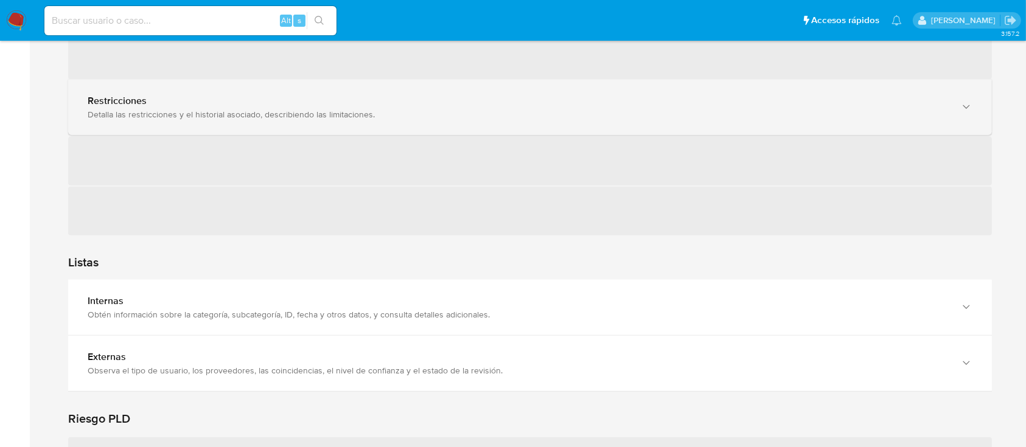
click at [226, 115] on div "Detalla las restricciones y el historial asociado, describiendo las limitacione…" at bounding box center [518, 114] width 860 height 11
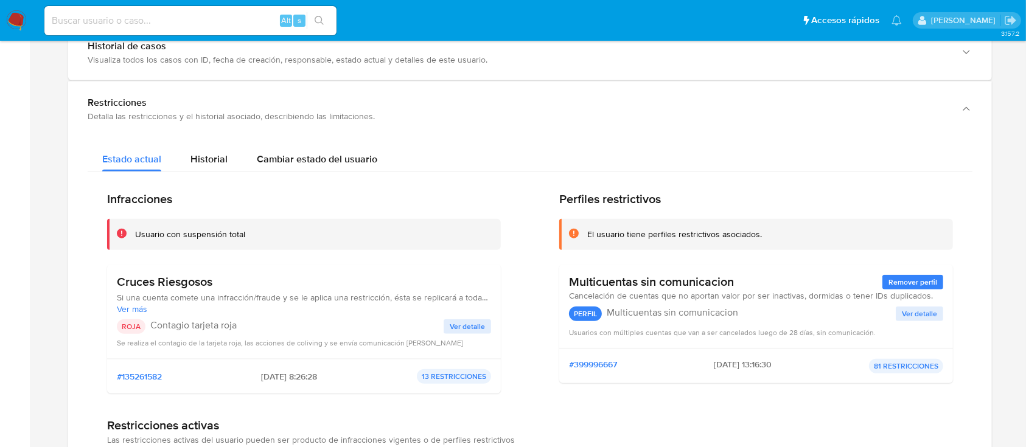
scroll to position [1135, 0]
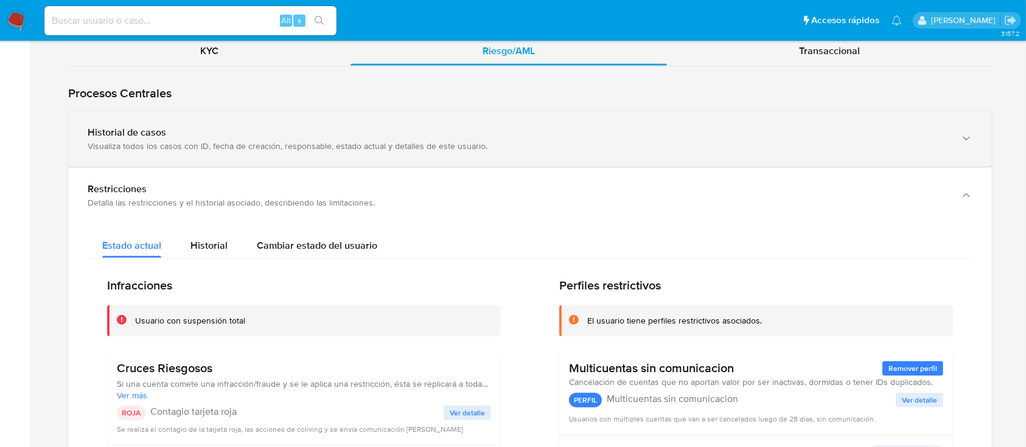
click at [186, 153] on div "Historial de casos Visualiza todos los casos con ID, fecha de creación, respons…" at bounding box center [529, 138] width 923 height 55
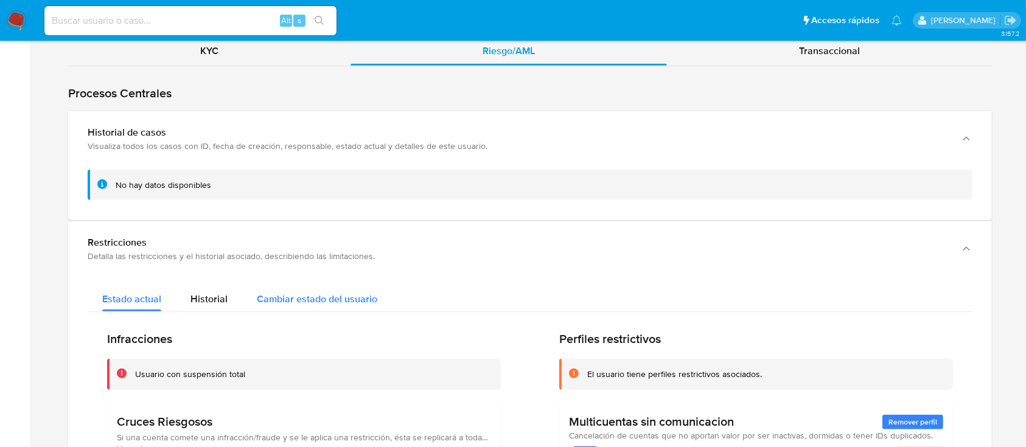
scroll to position [1378, 0]
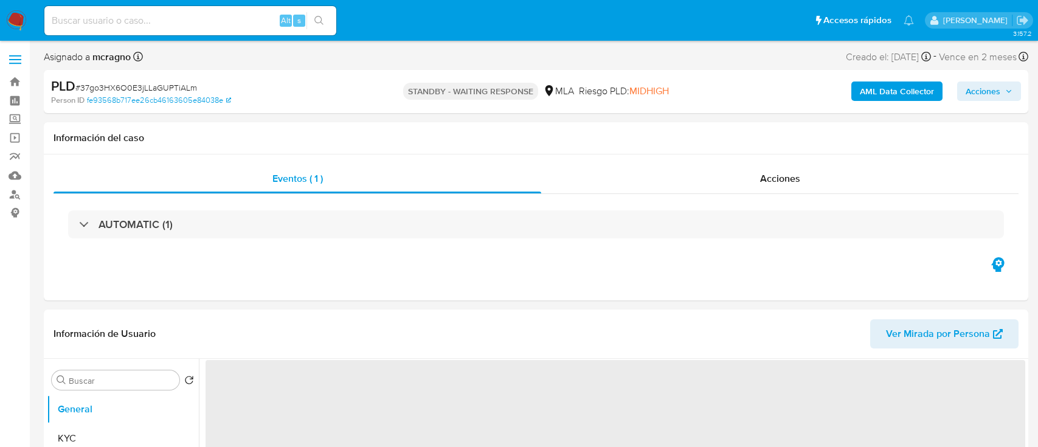
select select "10"
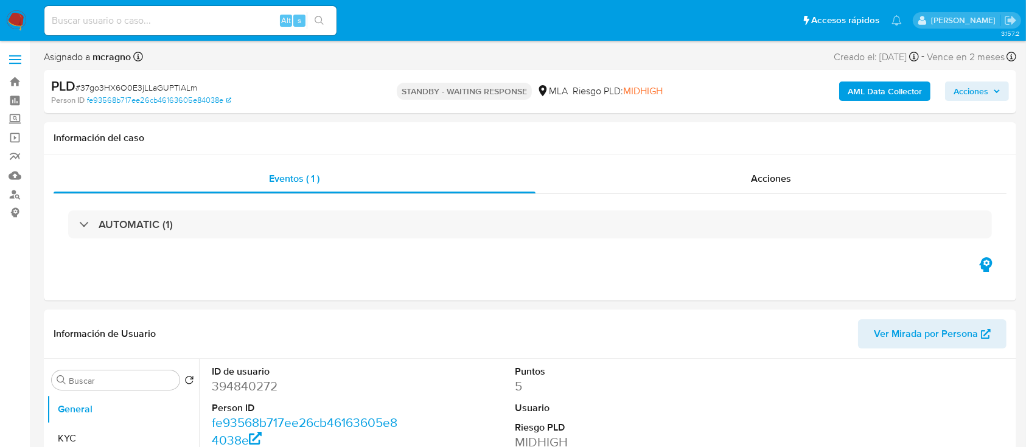
select select "10"
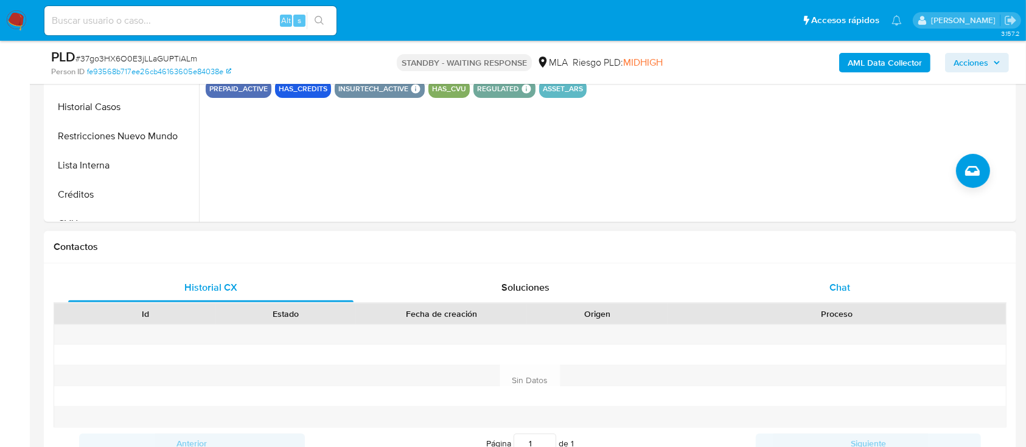
click at [894, 280] on div "Chat" at bounding box center [839, 287] width 285 height 29
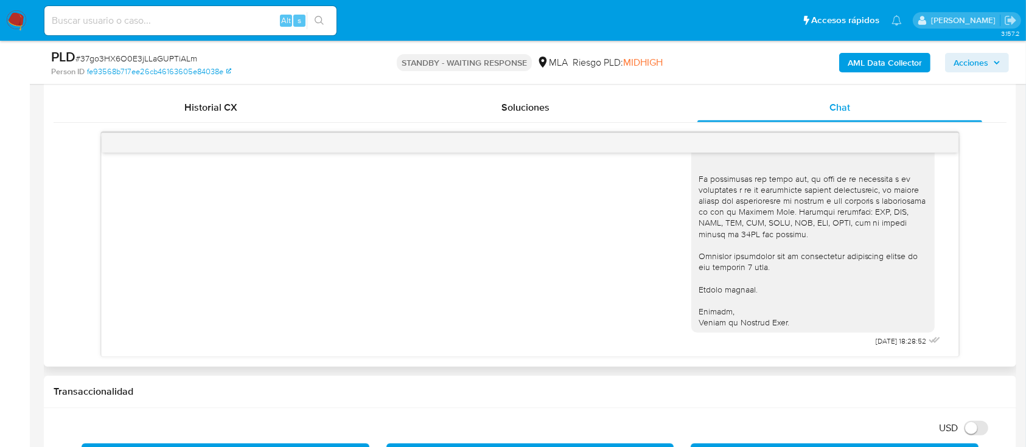
scroll to position [732, 0]
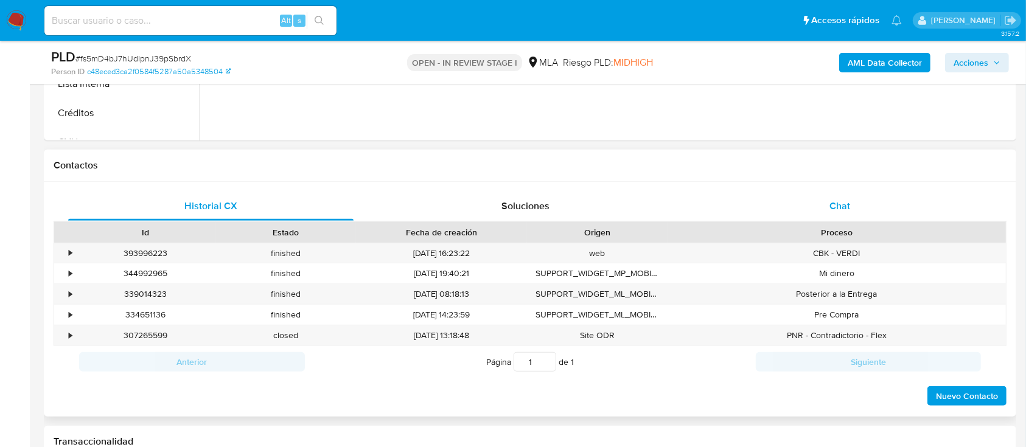
click at [819, 202] on div "Chat" at bounding box center [839, 206] width 285 height 29
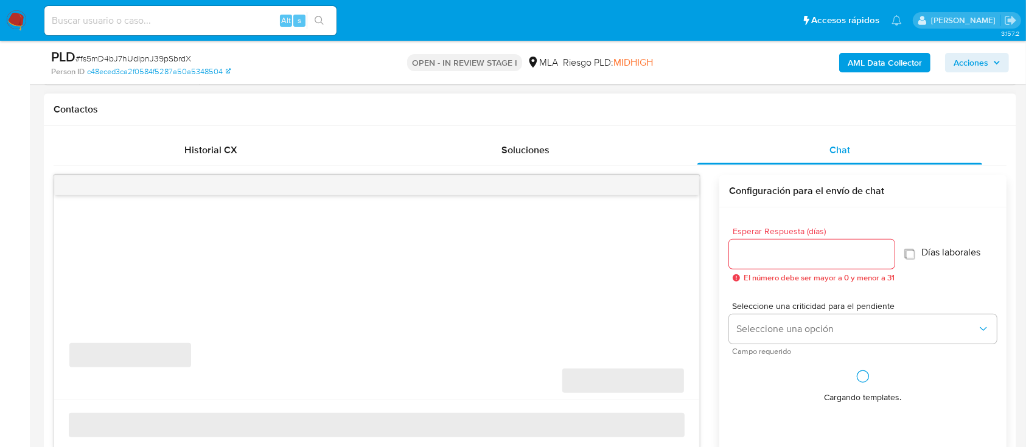
scroll to position [568, 0]
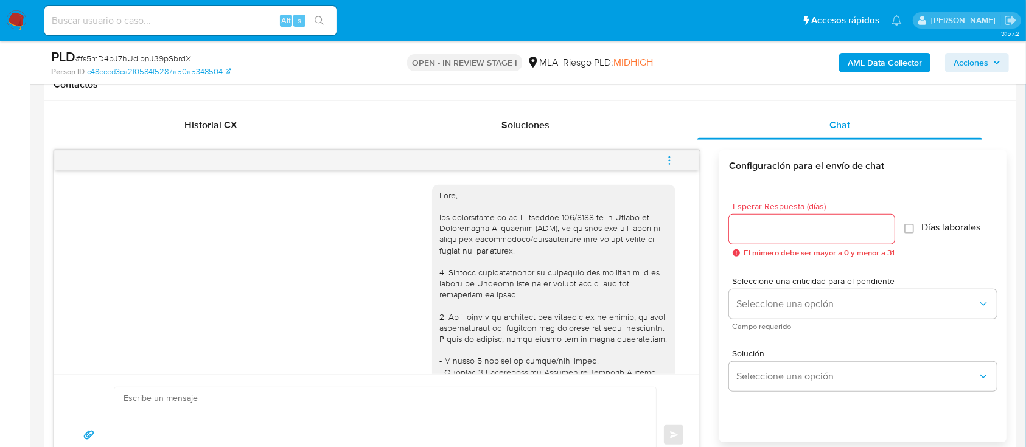
select select "10"
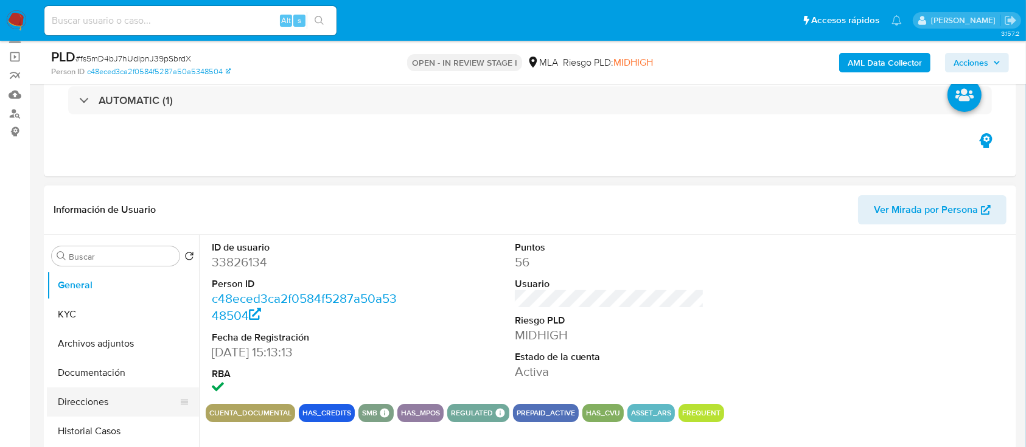
scroll to position [81, 0]
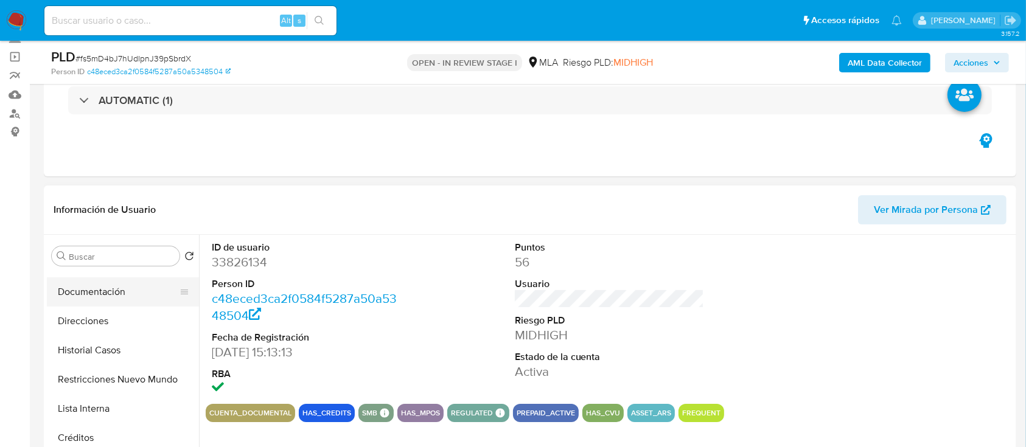
click at [114, 285] on button "Documentación" at bounding box center [118, 291] width 142 height 29
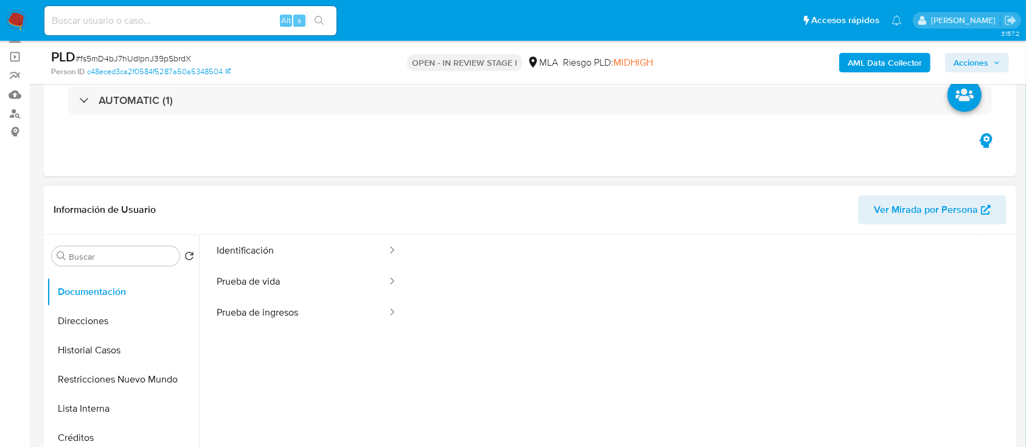
scroll to position [18, 0]
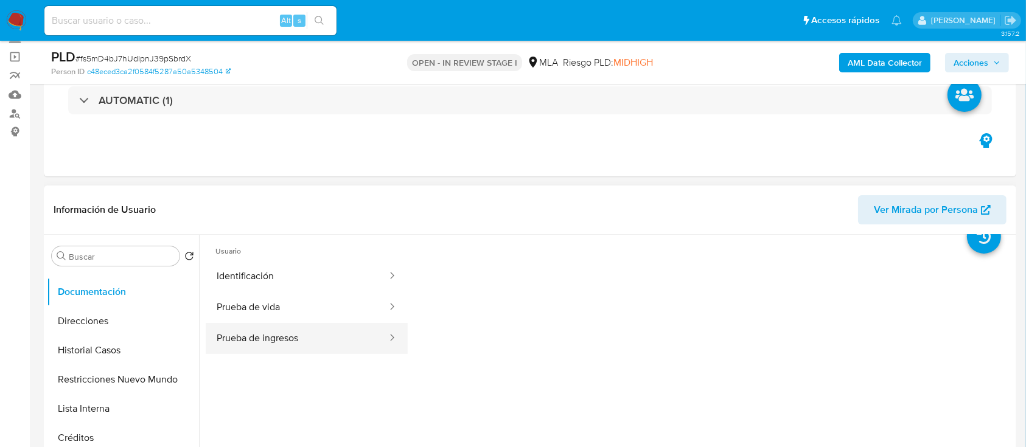
click at [316, 344] on button "Prueba de ingresos" at bounding box center [297, 338] width 183 height 31
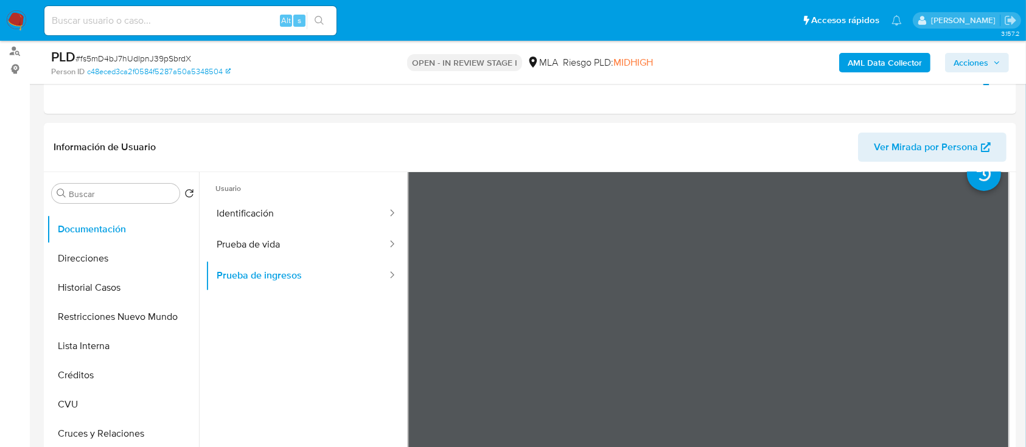
scroll to position [184, 0]
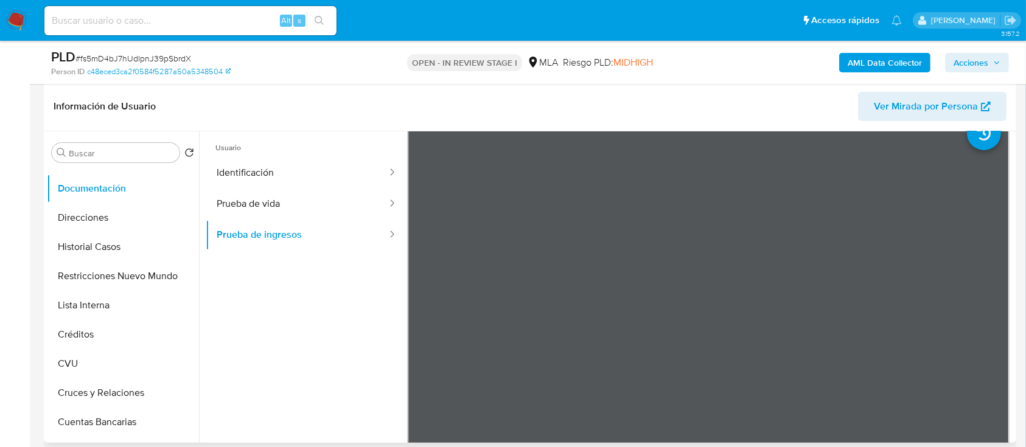
click at [926, 102] on span "Ver Mirada por Persona" at bounding box center [926, 106] width 104 height 29
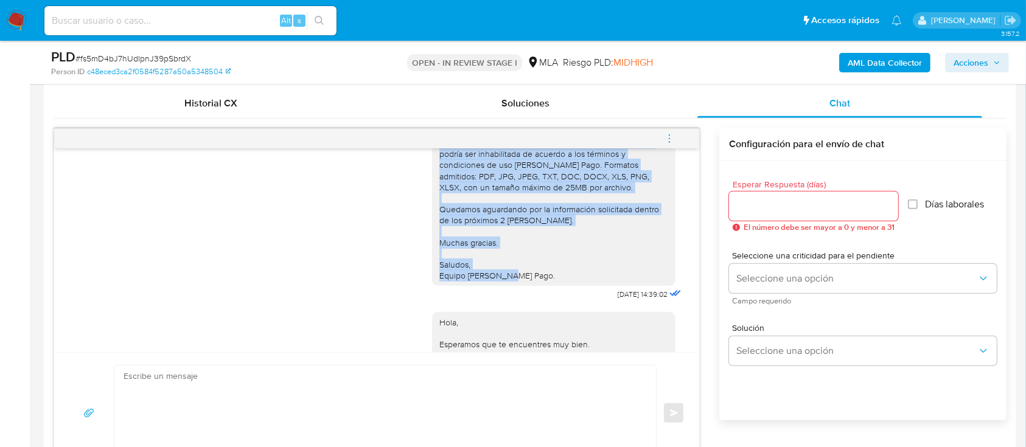
scroll to position [1217, 0]
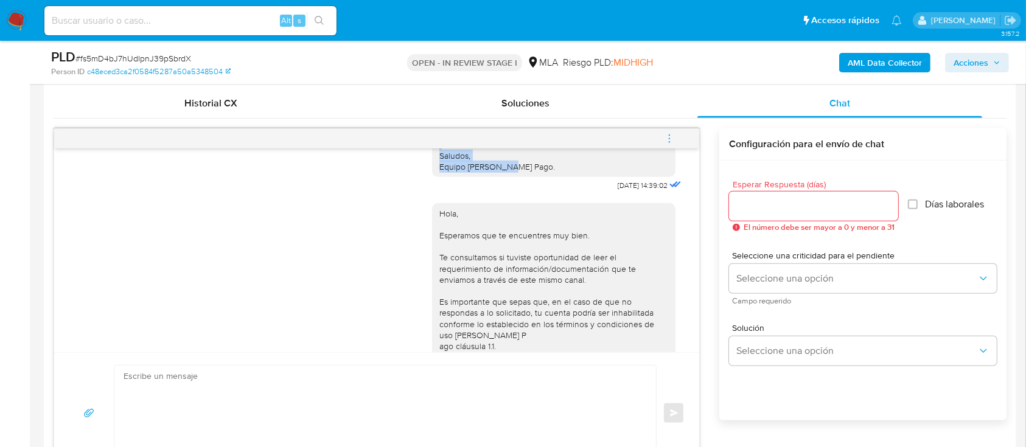
drag, startPoint x: 428, startPoint y: 224, endPoint x: 546, endPoint y: 192, distance: 121.8
click at [546, 172] on div "Hola Eduardo Gaston Ponzoni Tarduna, En función de las operaciones registradas …" at bounding box center [553, 18] width 229 height 310
copy div "Hola Eduardo Gaston Ponzoni Tarduna, En función de las operaciones registradas …"
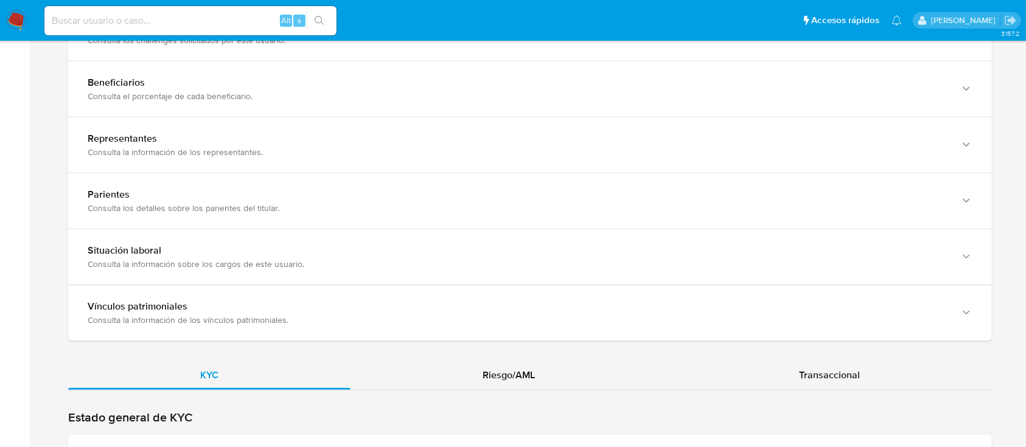
scroll to position [1054, 0]
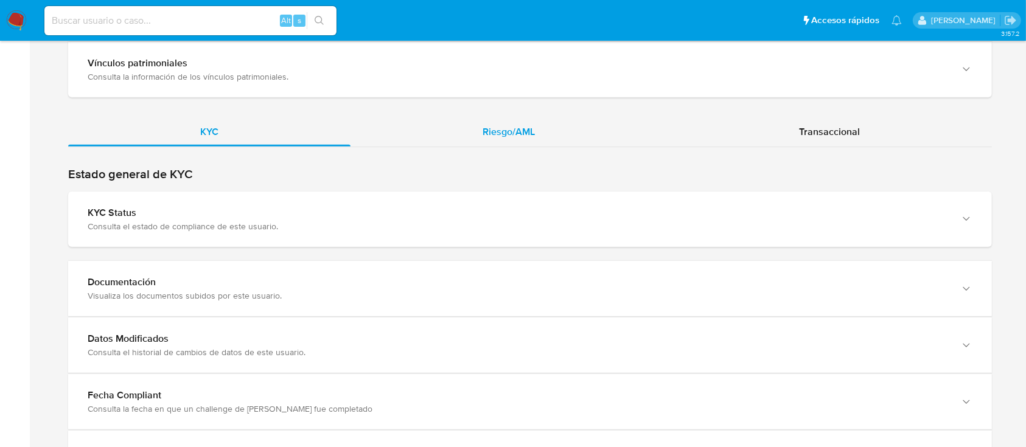
click at [566, 119] on div "Riesgo/AML" at bounding box center [508, 131] width 316 height 29
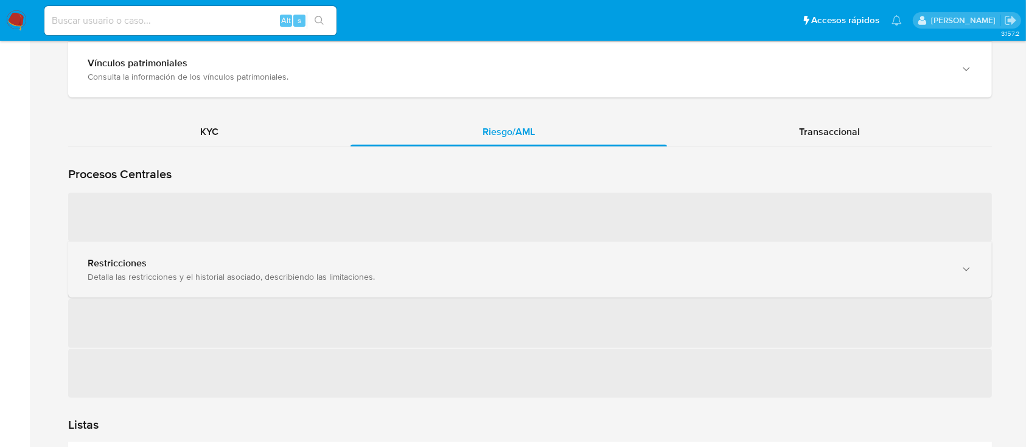
click at [277, 257] on div "Restricciones" at bounding box center [518, 263] width 860 height 12
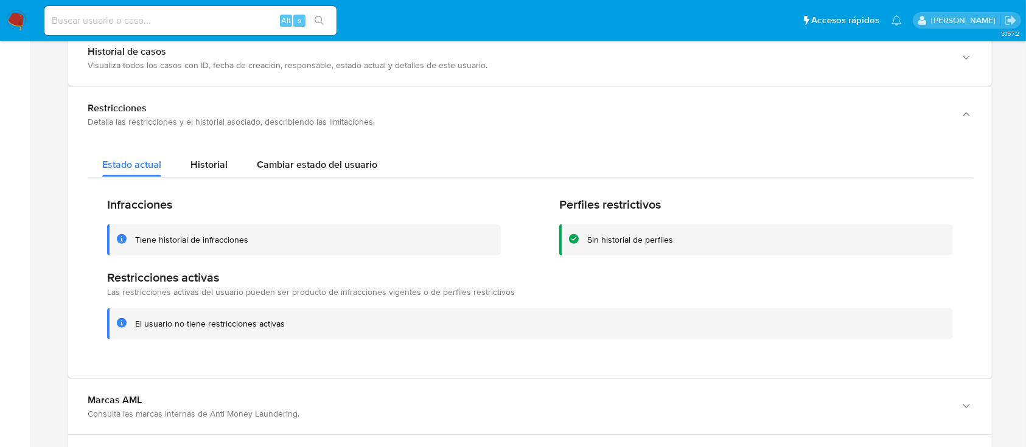
scroll to position [1217, 0]
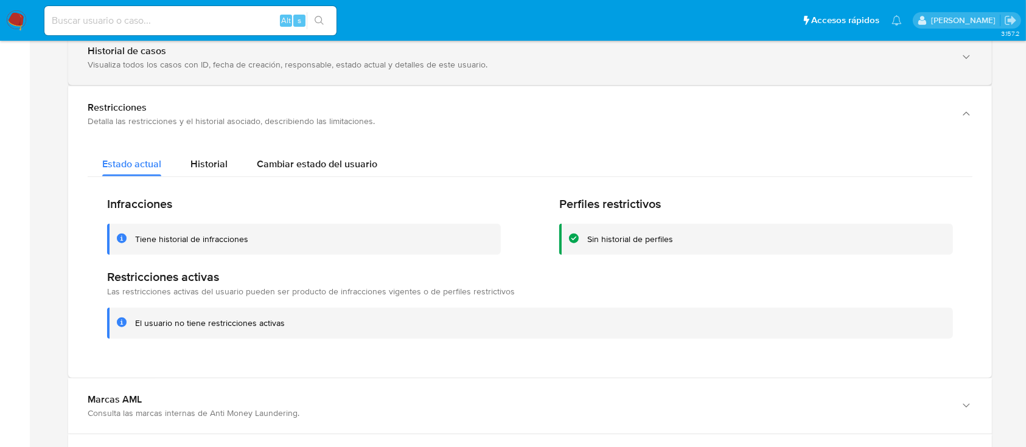
click at [374, 61] on div "Visualiza todos los casos con ID, fecha de creación, responsable, estado actual…" at bounding box center [518, 64] width 860 height 11
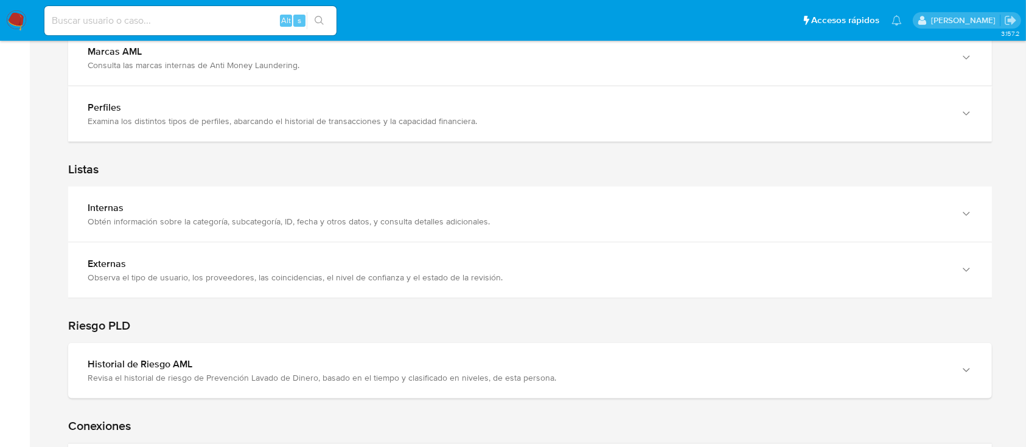
scroll to position [1510, 0]
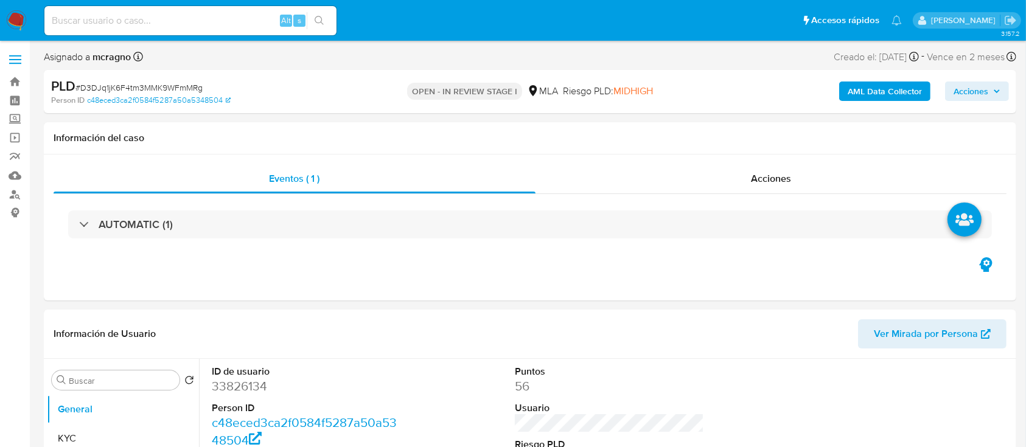
select select "10"
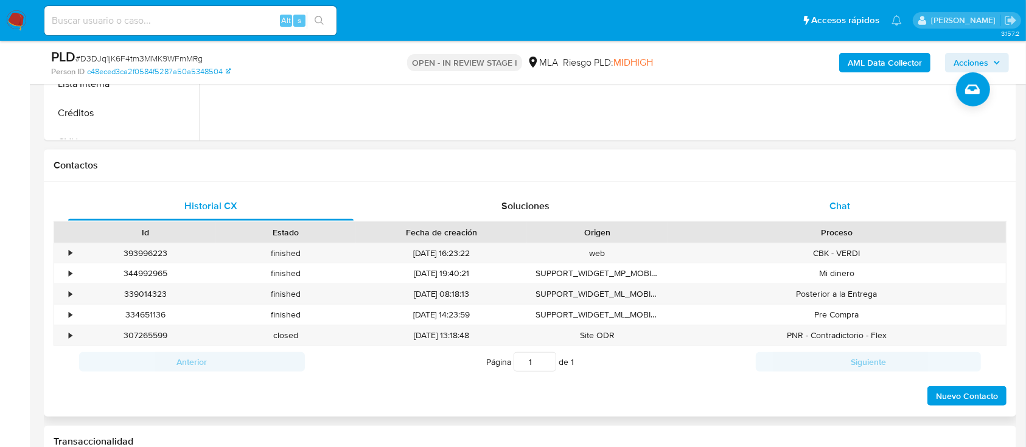
click at [861, 206] on div "Chat" at bounding box center [839, 206] width 285 height 29
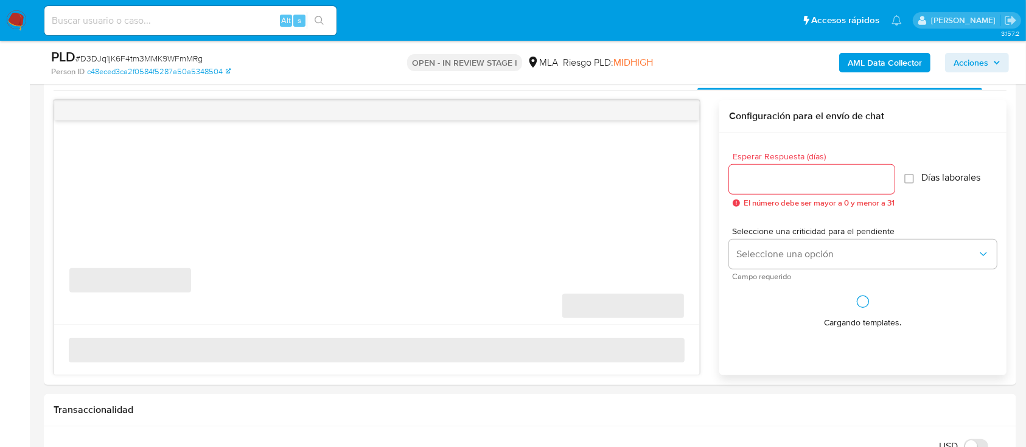
scroll to position [648, 0]
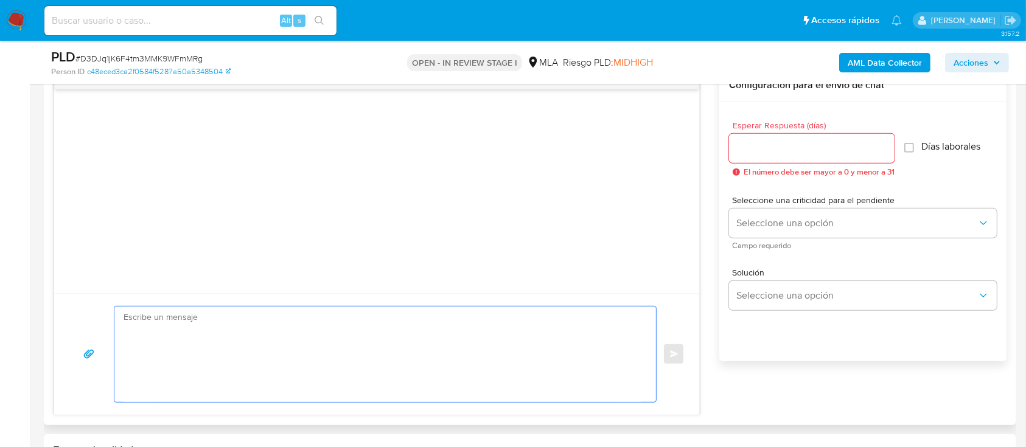
click at [245, 343] on textarea at bounding box center [381, 355] width 517 height 96
paste textarea "Hola Eduardo Gaston Ponzoni Tarduna, En función de las operaciones registradas …"
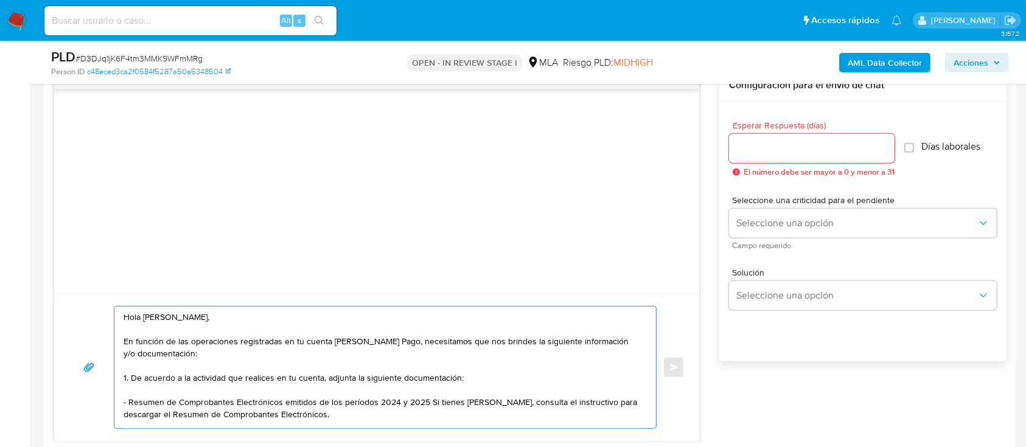
scroll to position [487, 0]
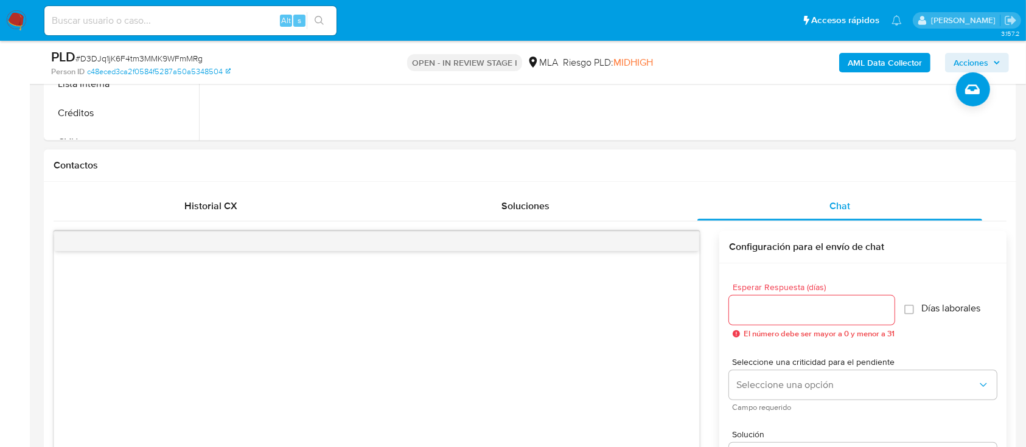
type textarea "Hola Eduardo Gaston Ponzoni Tarduna, En función de las operaciones registradas …"
click at [787, 300] on div at bounding box center [811, 310] width 165 height 29
click at [792, 309] on input "Esperar Respuesta (días)" at bounding box center [811, 310] width 165 height 16
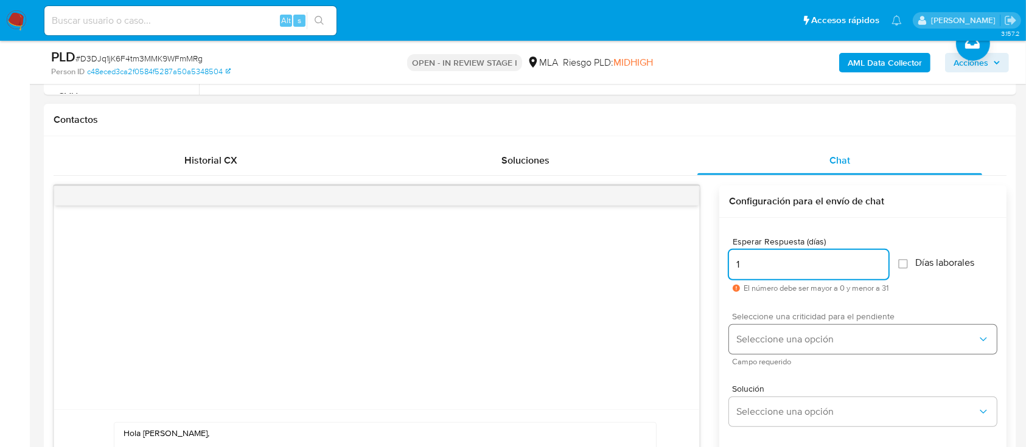
scroll to position [568, 0]
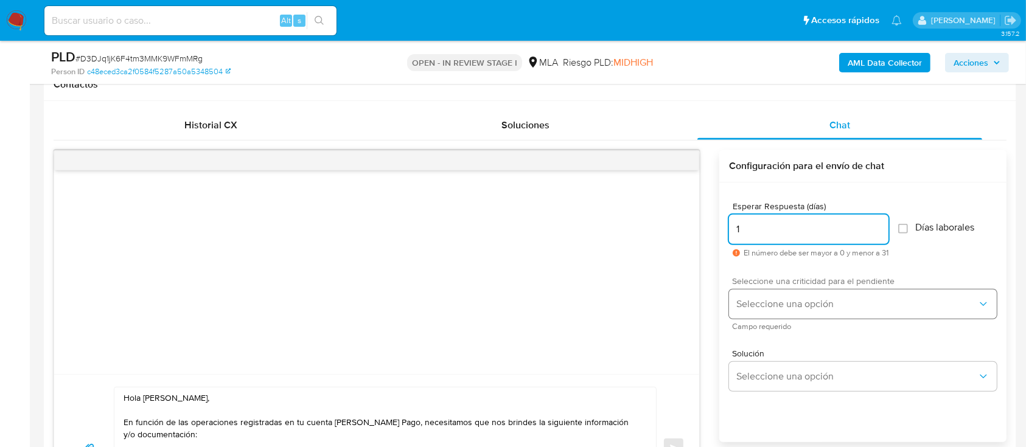
type input "1"
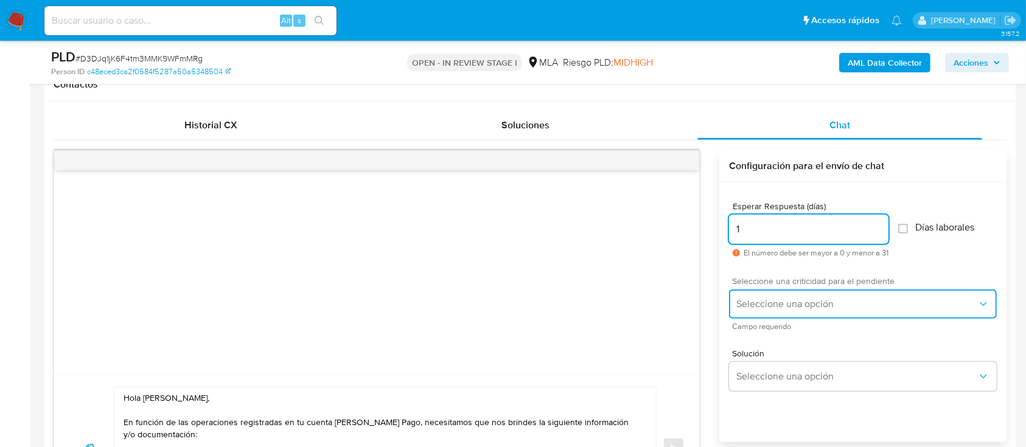
click at [776, 295] on button "Seleccione una opción" at bounding box center [863, 304] width 268 height 29
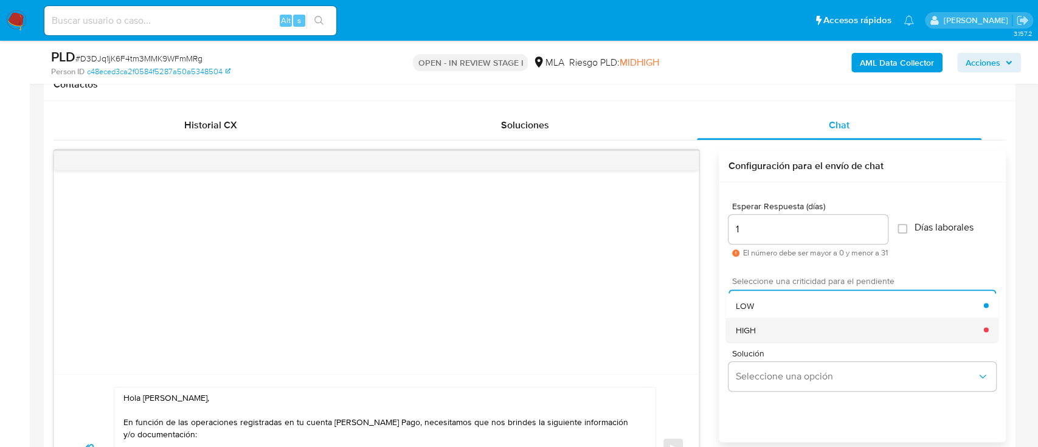
click at [768, 332] on div "HIGH" at bounding box center [860, 330] width 248 height 24
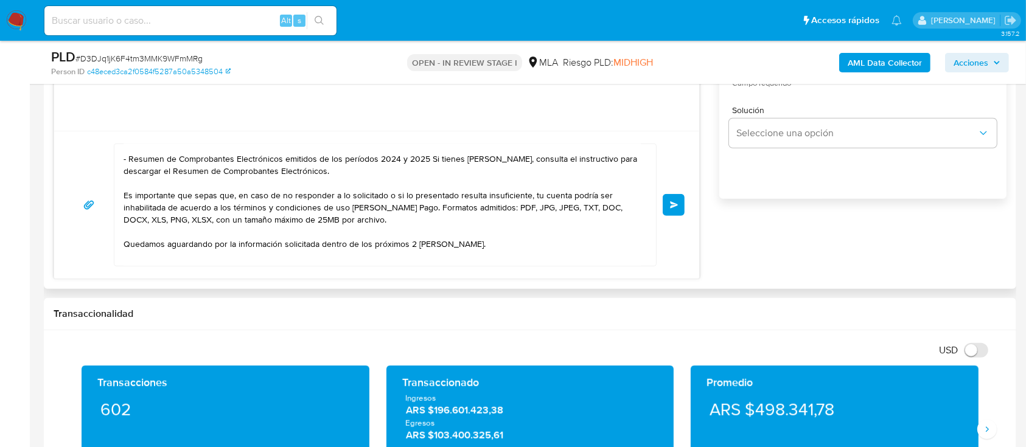
scroll to position [136, 0]
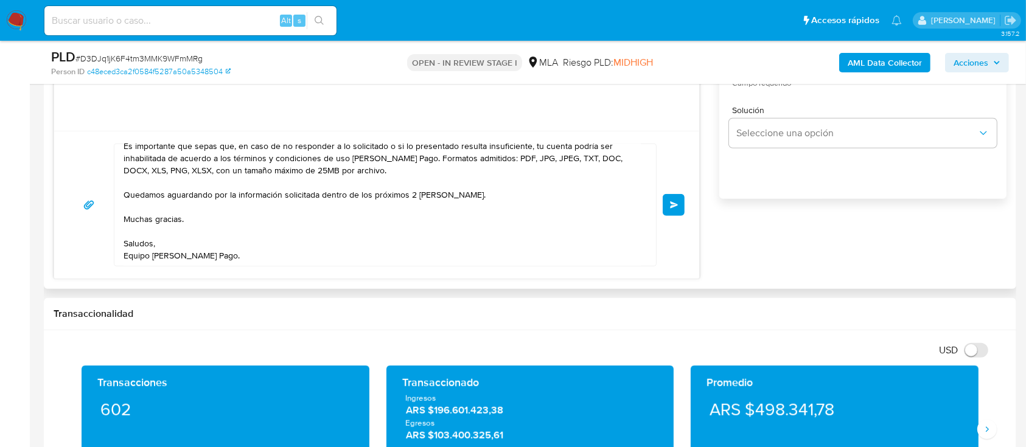
click at [670, 206] on span "Enviar" at bounding box center [674, 204] width 9 height 7
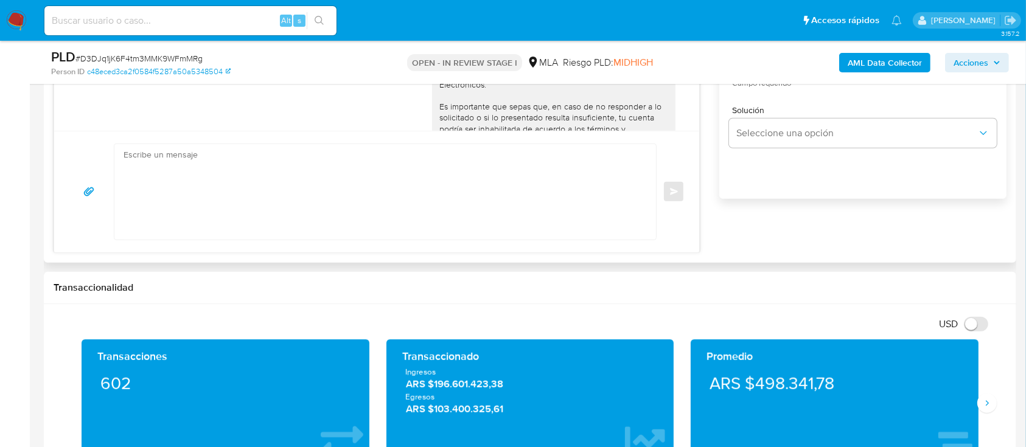
scroll to position [142, 0]
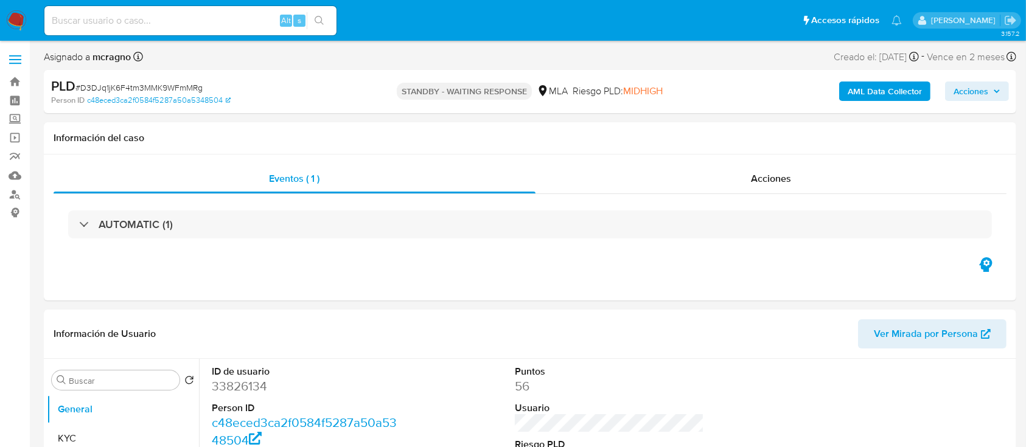
select select "10"
